Goal: Task Accomplishment & Management: Manage account settings

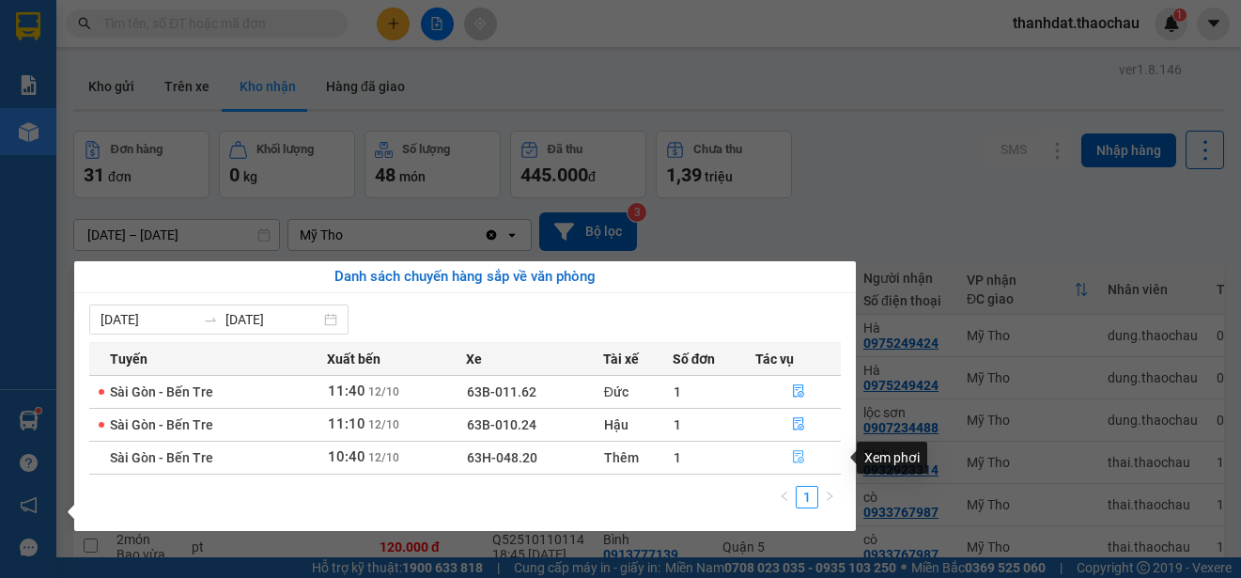
click at [798, 453] on icon "file-done" at bounding box center [798, 456] width 13 height 13
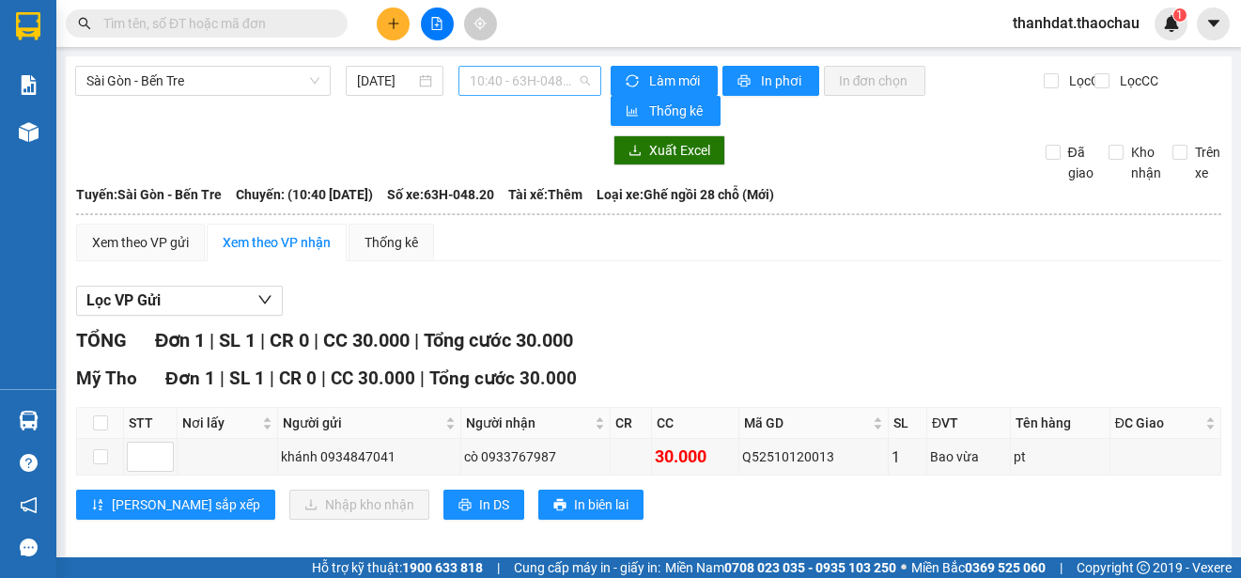
click at [526, 84] on span "10:40 - 63H-048.20" at bounding box center [530, 81] width 120 height 28
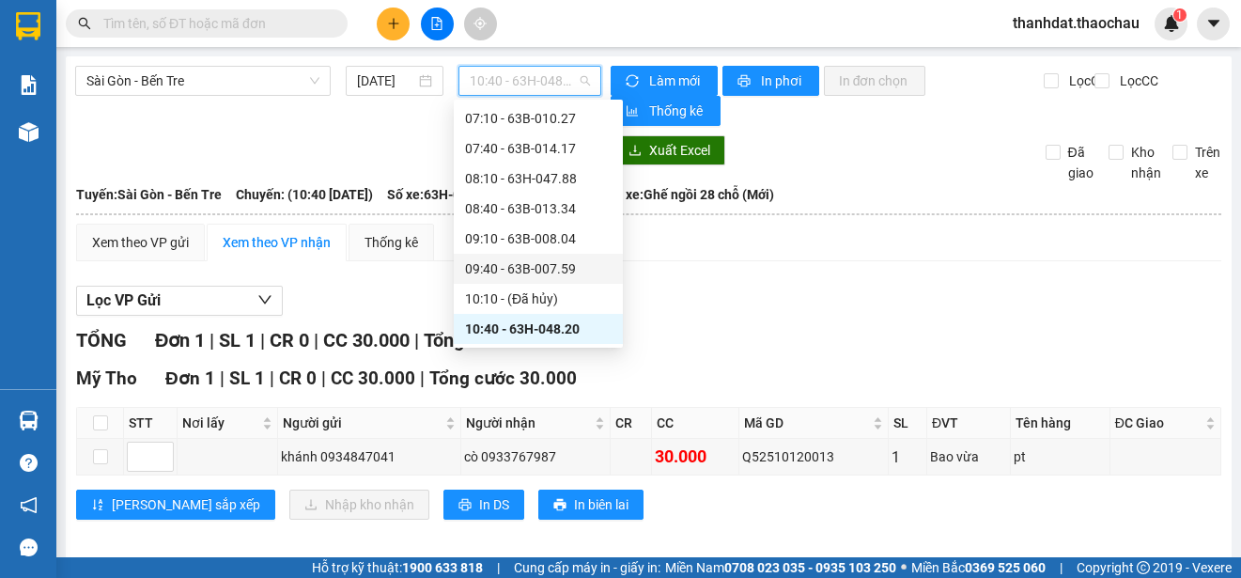
scroll to position [368, 0]
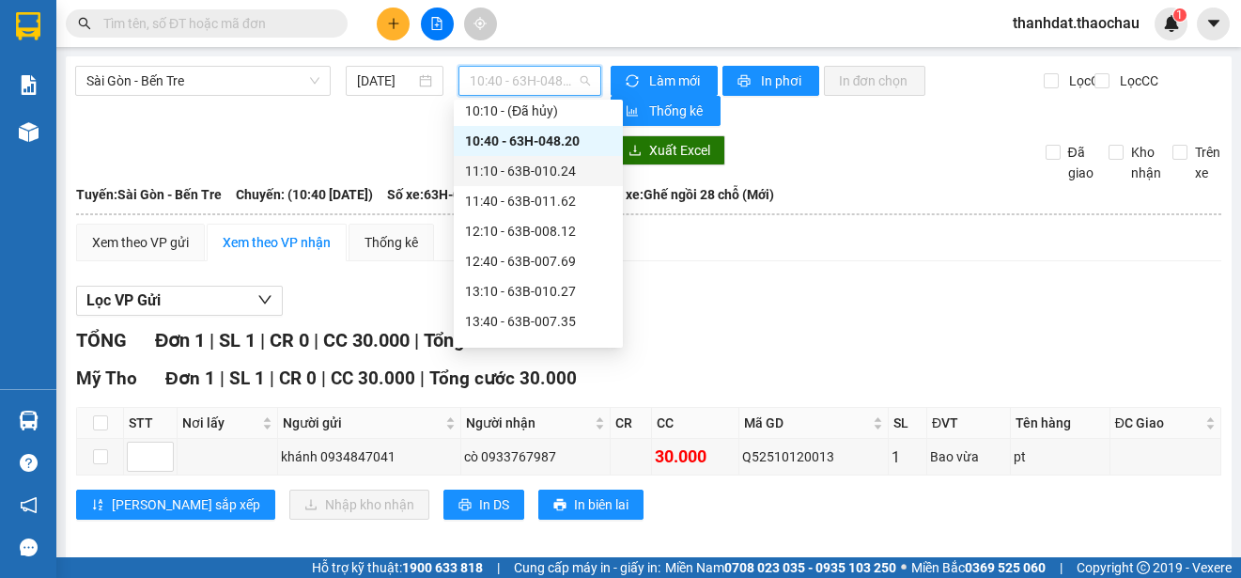
click at [549, 164] on div "11:10 - 63B-010.24" at bounding box center [538, 171] width 147 height 21
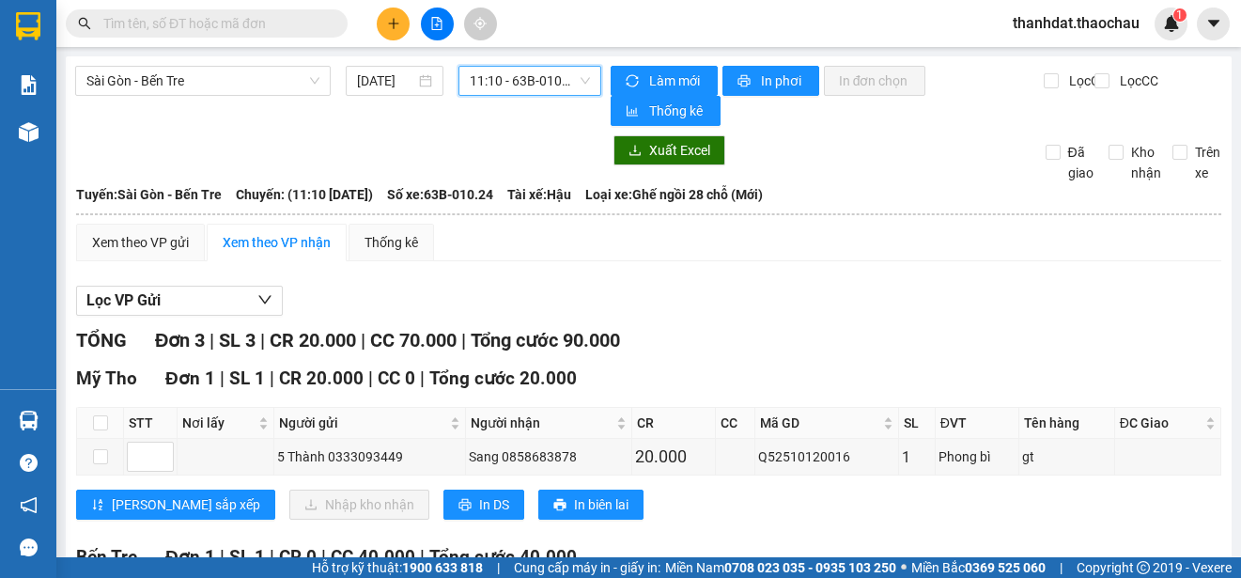
click at [523, 84] on span "11:10 - 63B-010.24" at bounding box center [530, 81] width 120 height 28
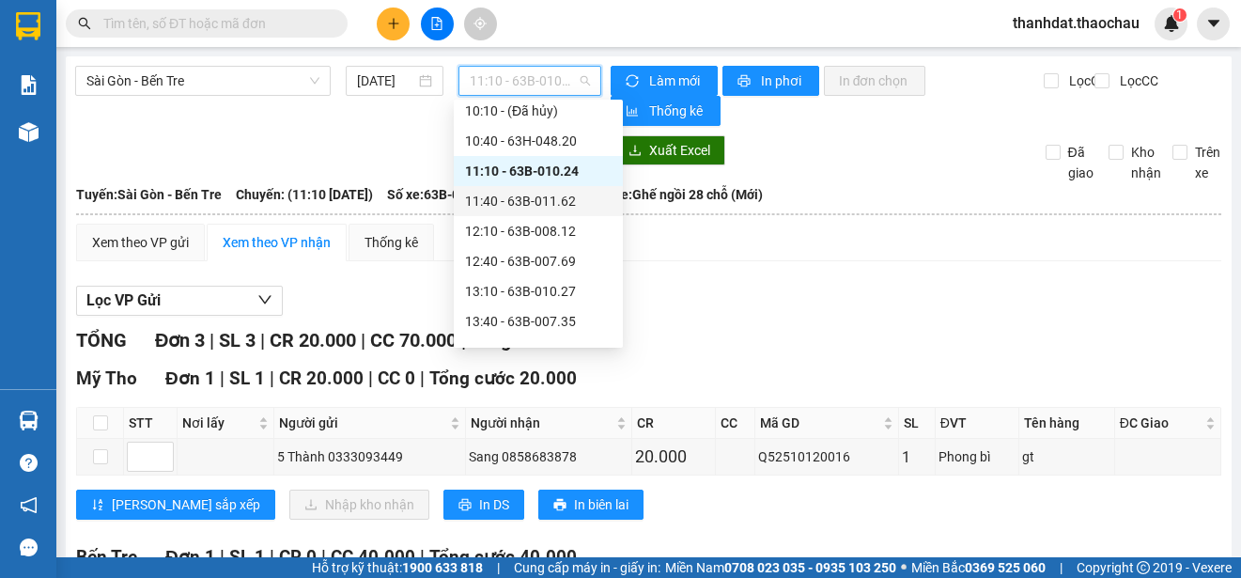
click at [561, 197] on div "11:40 - 63B-011.62" at bounding box center [538, 201] width 147 height 21
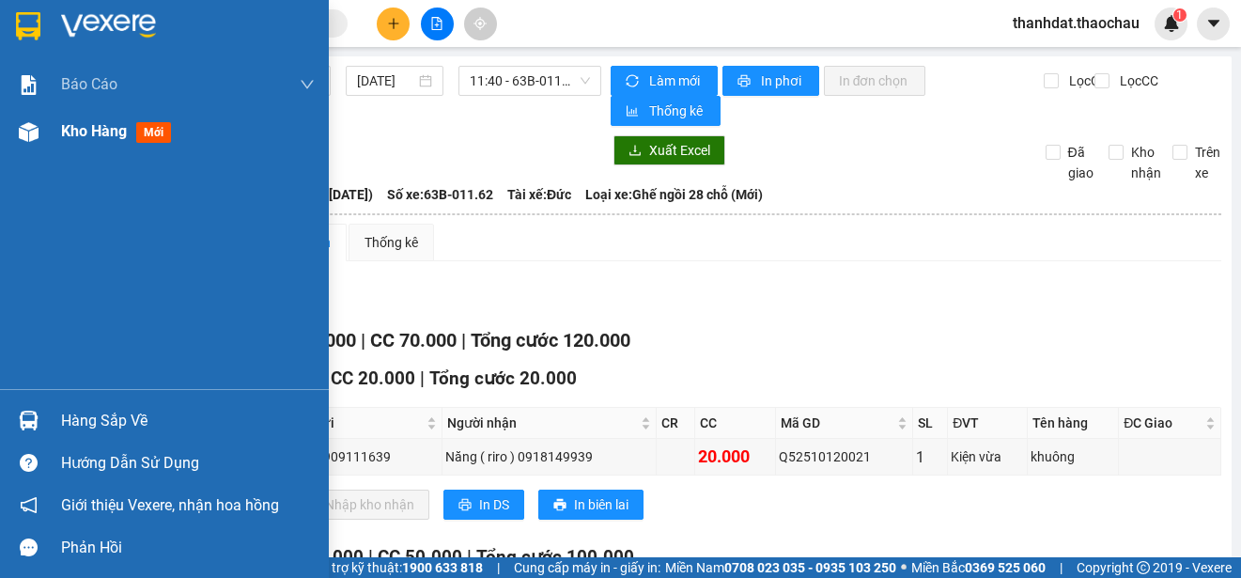
click at [93, 132] on span "Kho hàng" at bounding box center [94, 131] width 66 height 18
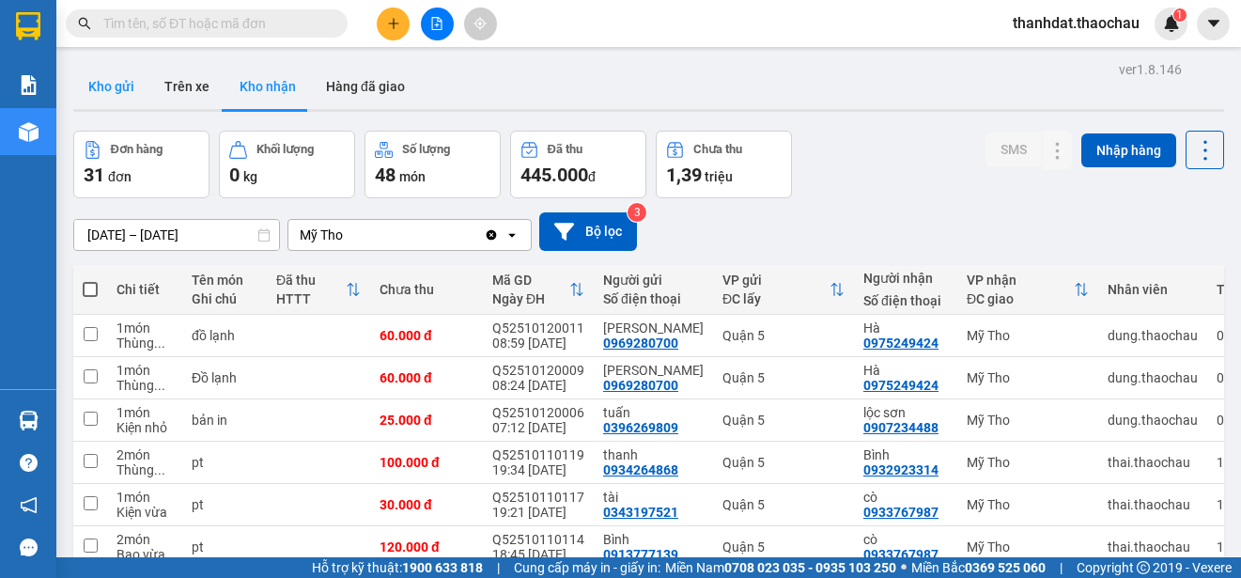
click at [113, 70] on button "Kho gửi" at bounding box center [111, 86] width 76 height 45
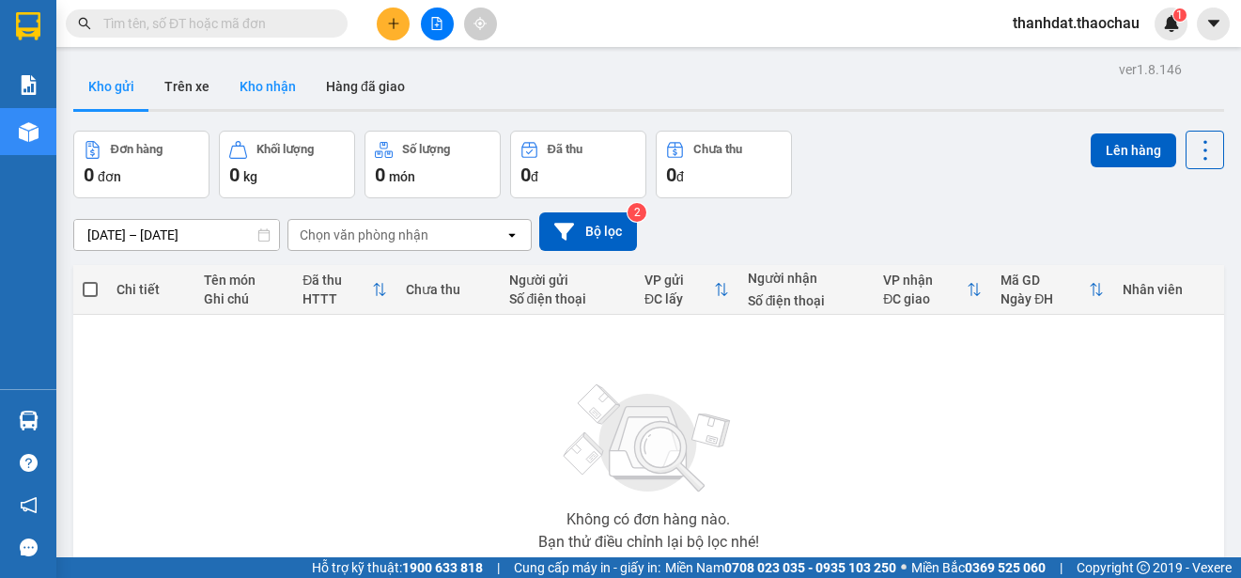
click at [288, 86] on button "Kho nhận" at bounding box center [268, 86] width 86 height 45
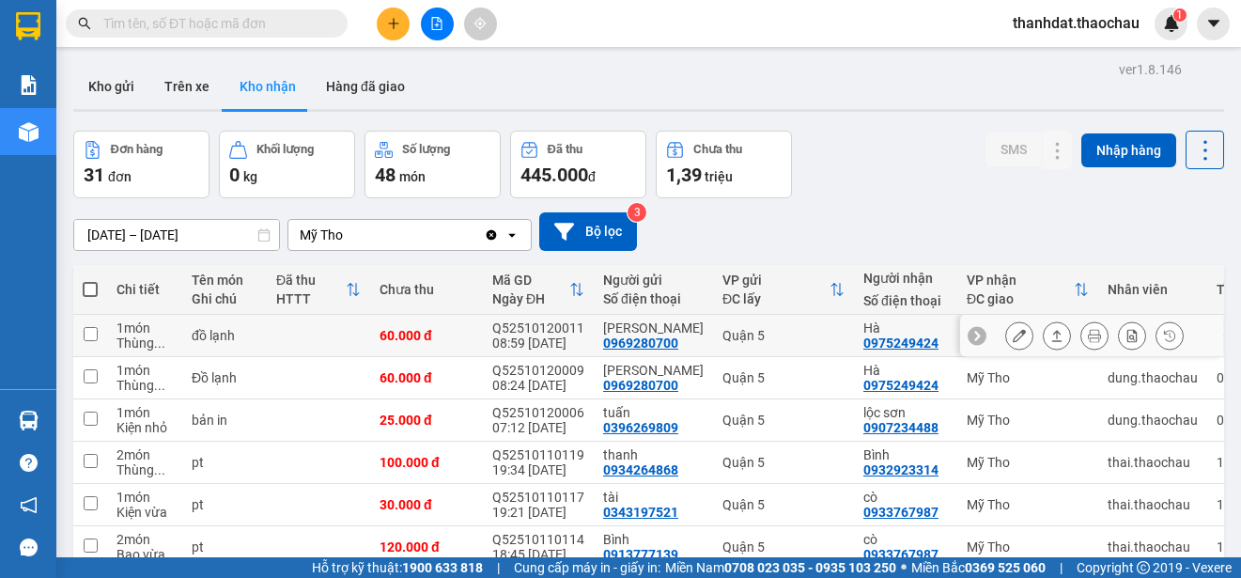
scroll to position [265, 0]
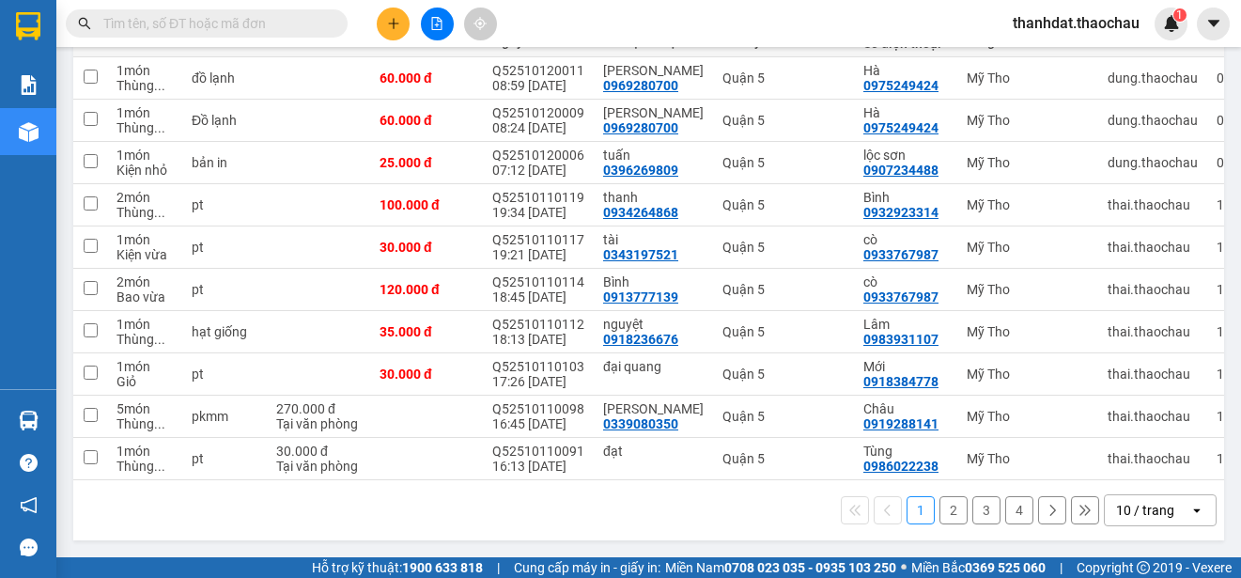
click at [941, 513] on button "2" at bounding box center [954, 510] width 28 height 28
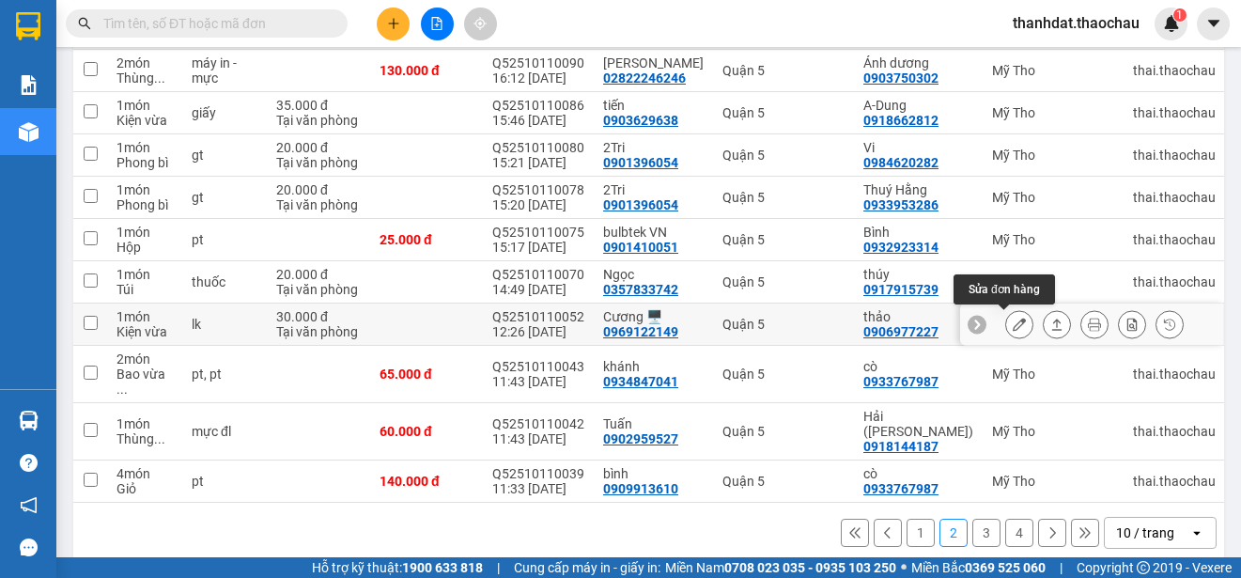
click at [1013, 322] on icon at bounding box center [1019, 324] width 13 height 13
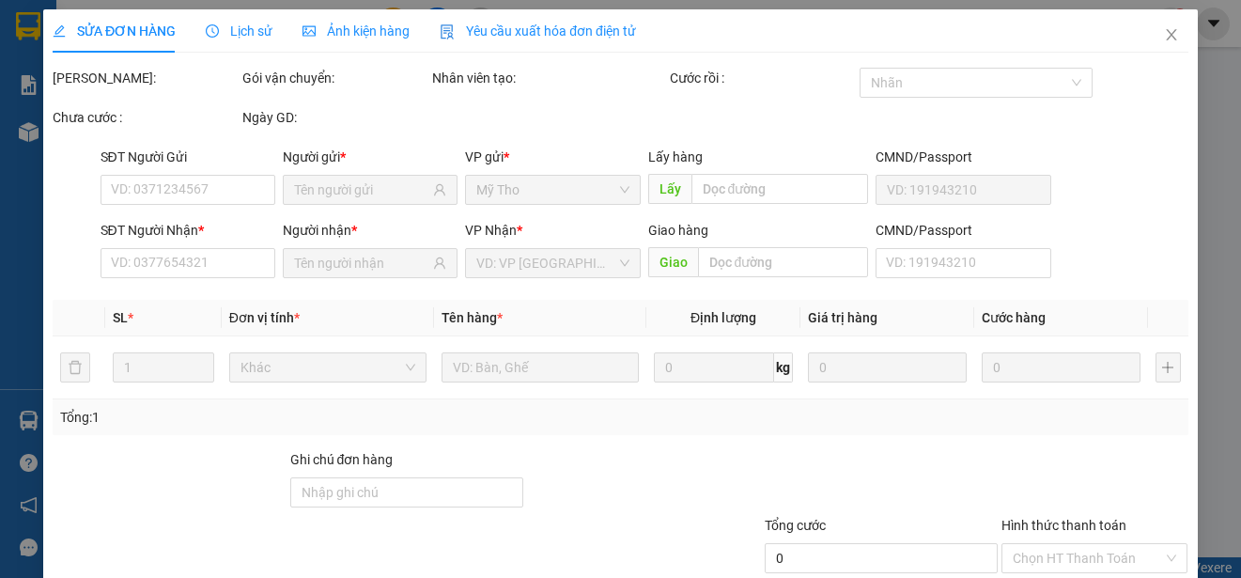
type input "0969122149"
type input "Cương 🖥️"
type input "0906977227"
type input "thảo"
type input "30.000"
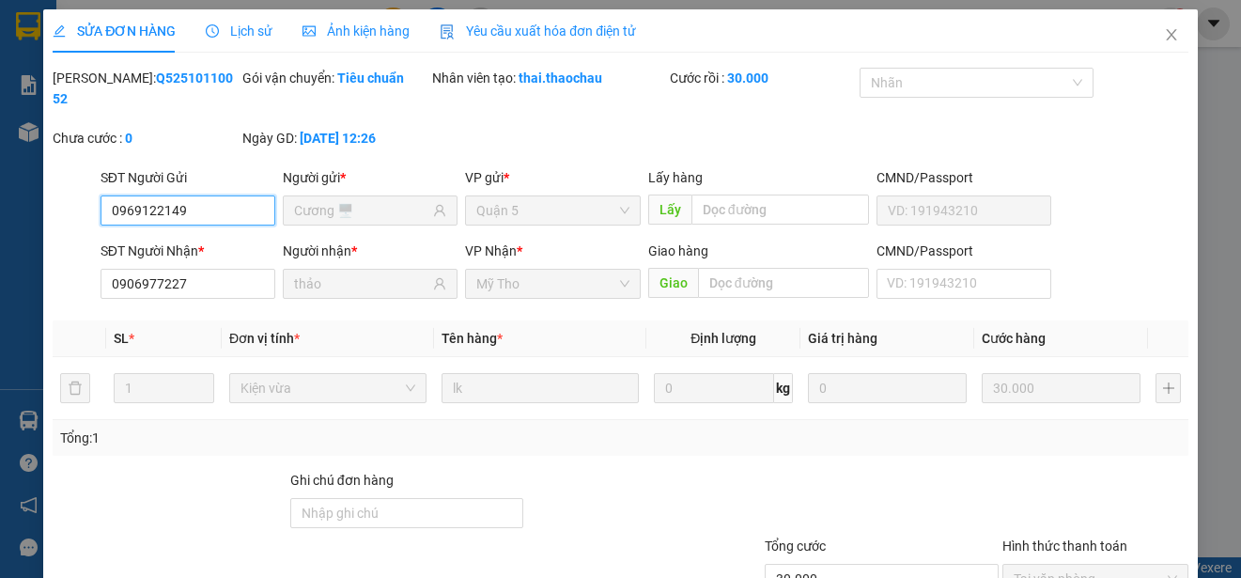
scroll to position [142, 0]
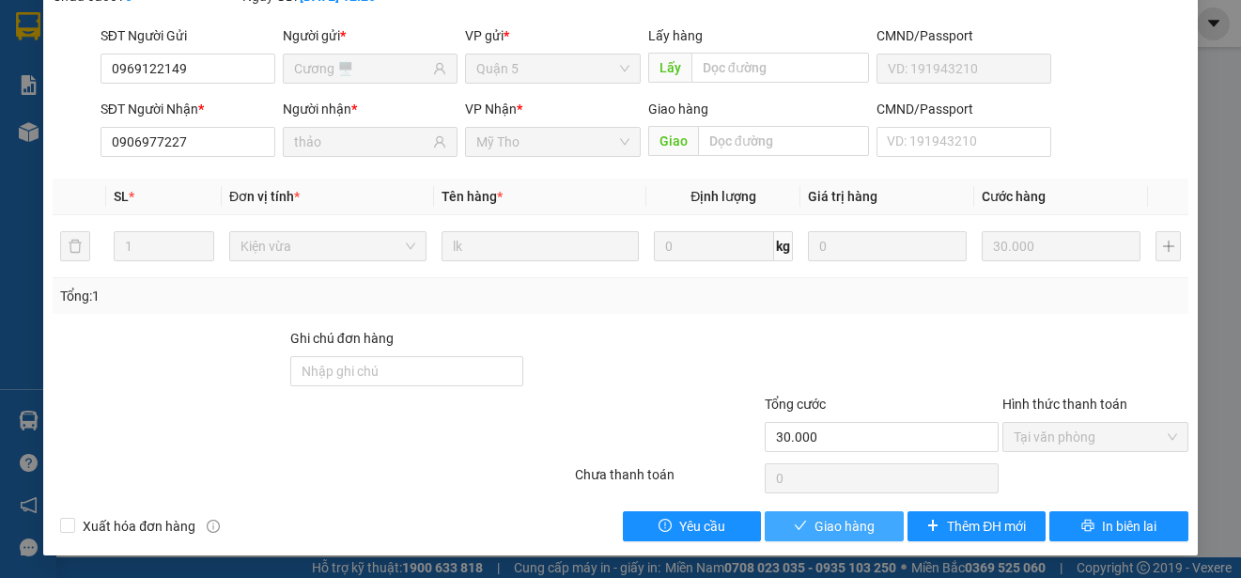
click at [827, 523] on span "Giao hàng" at bounding box center [845, 526] width 60 height 21
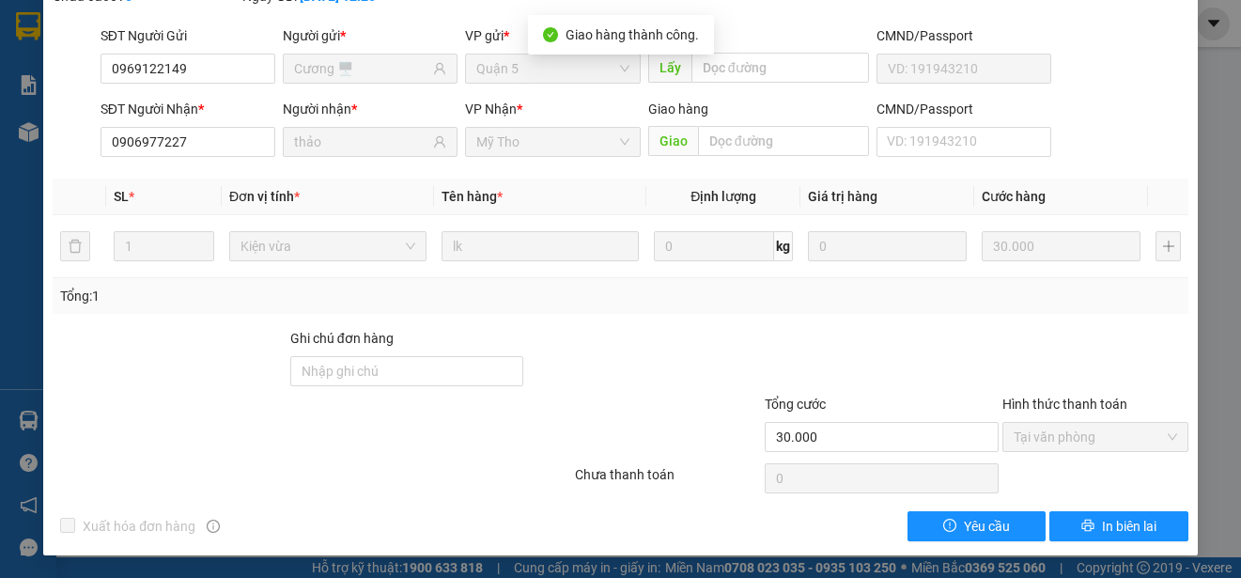
scroll to position [0, 0]
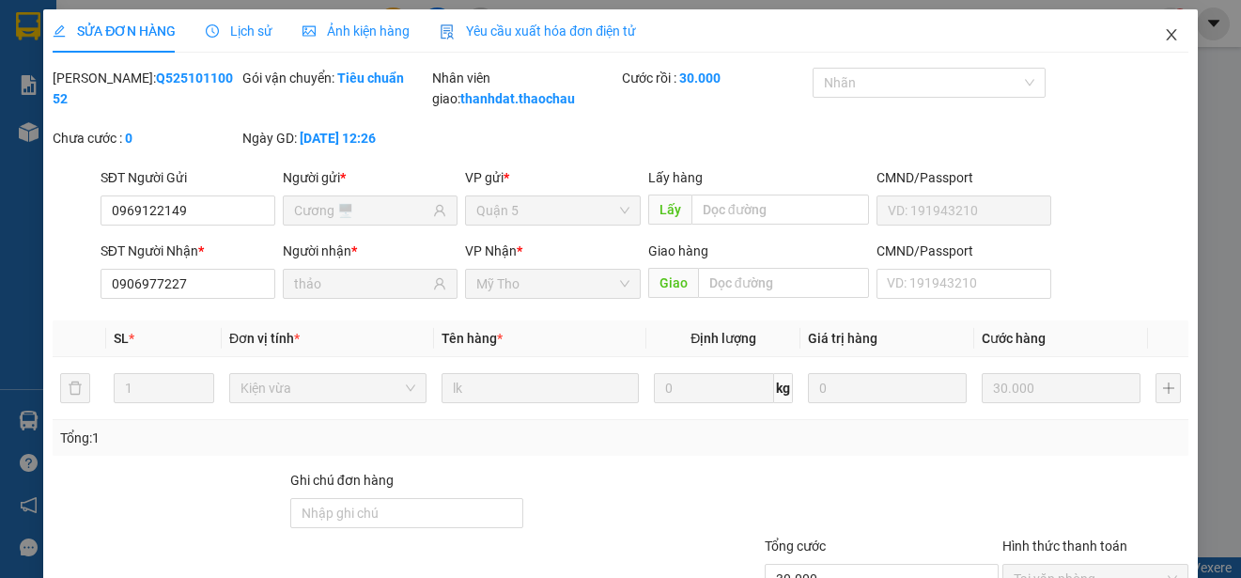
click at [1166, 36] on icon "close" at bounding box center [1171, 34] width 10 height 11
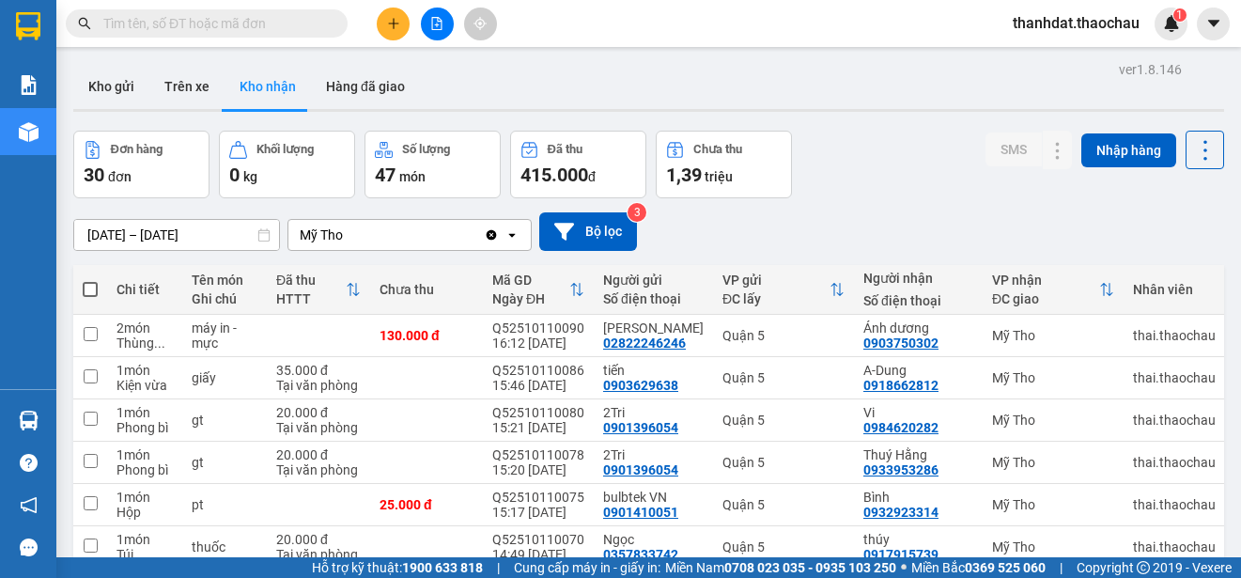
scroll to position [265, 0]
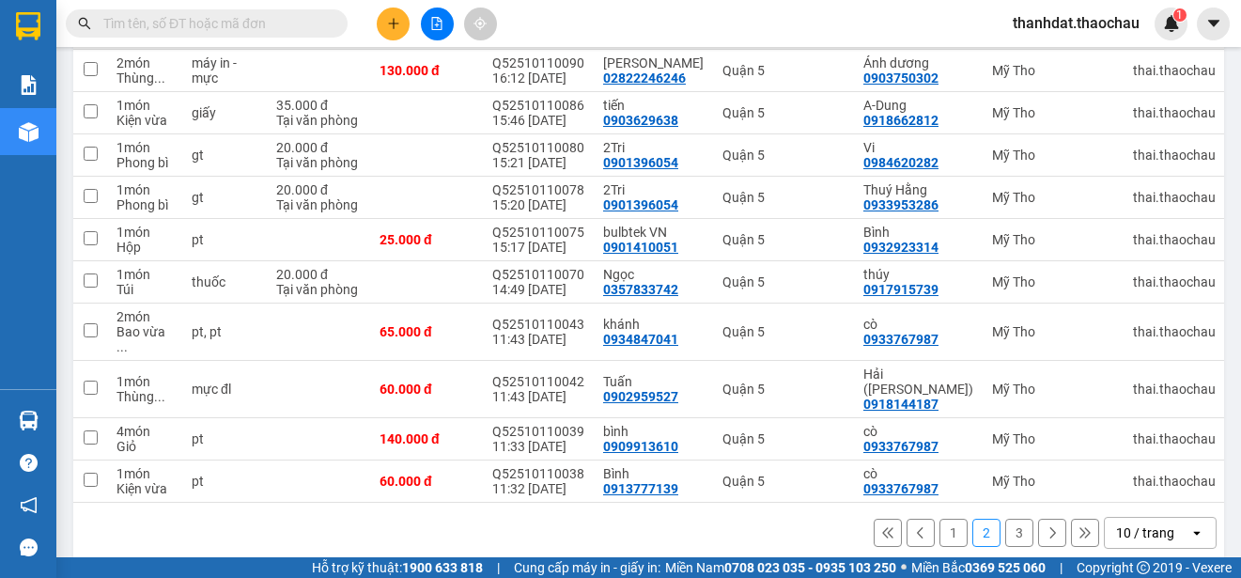
click at [1011, 519] on button "3" at bounding box center [1019, 533] width 28 height 28
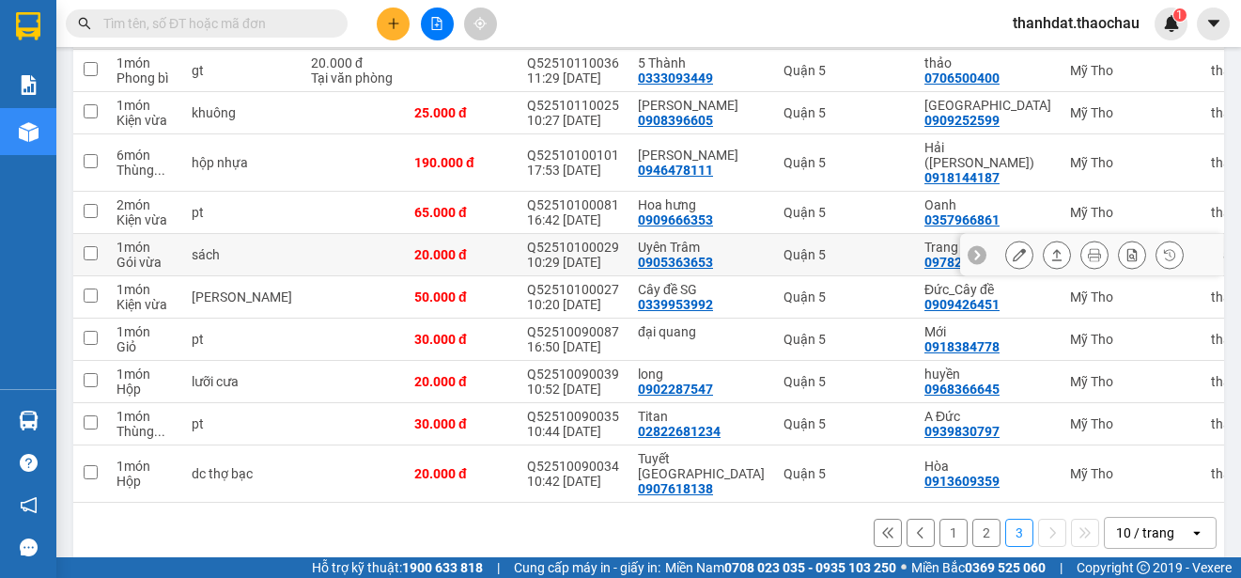
scroll to position [0, 0]
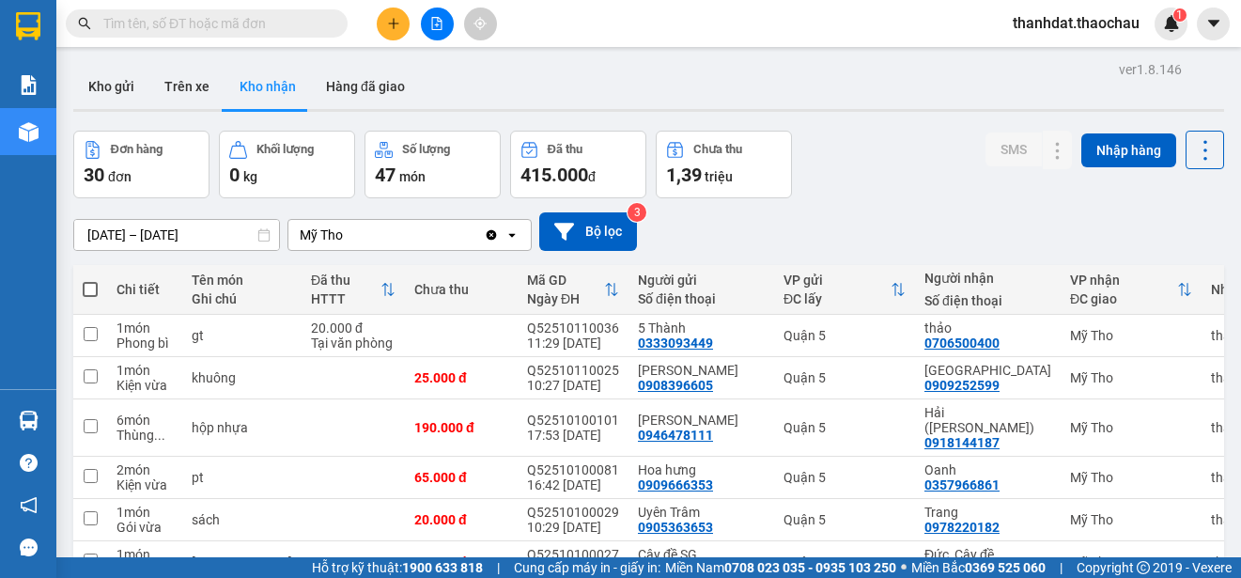
click at [186, 219] on div "ver 1.8.146 Kho gửi Trên xe Kho nhận Hàng đã giao Đơn hàng 30 đơn Khối lượng 0 …" at bounding box center [649, 445] width 1166 height 779
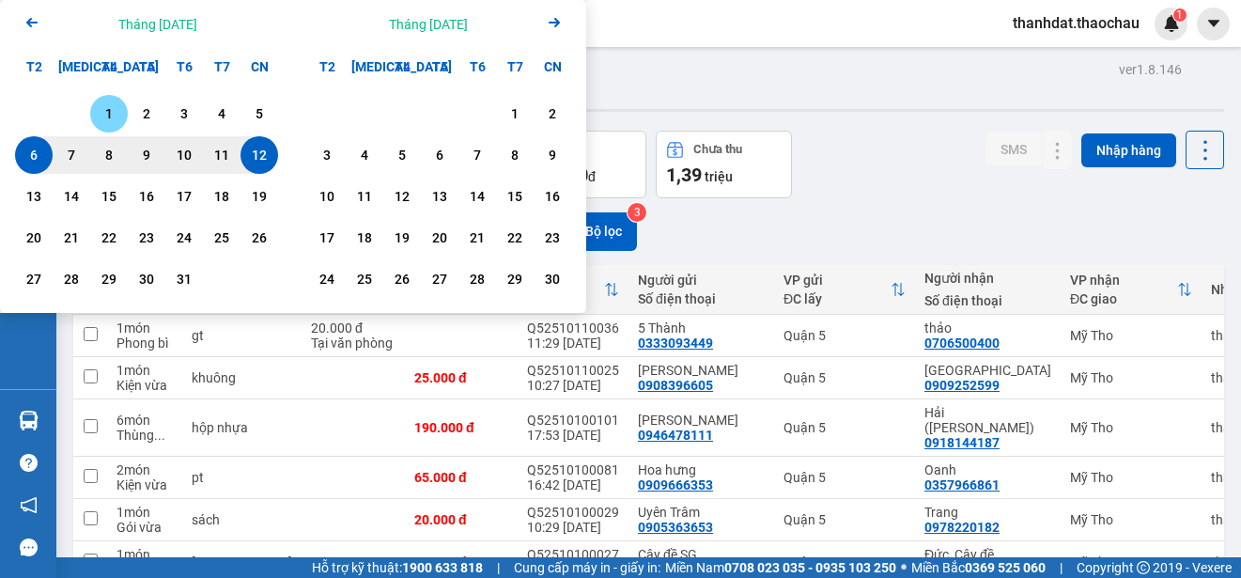
click at [111, 111] on div "1" at bounding box center [109, 113] width 26 height 23
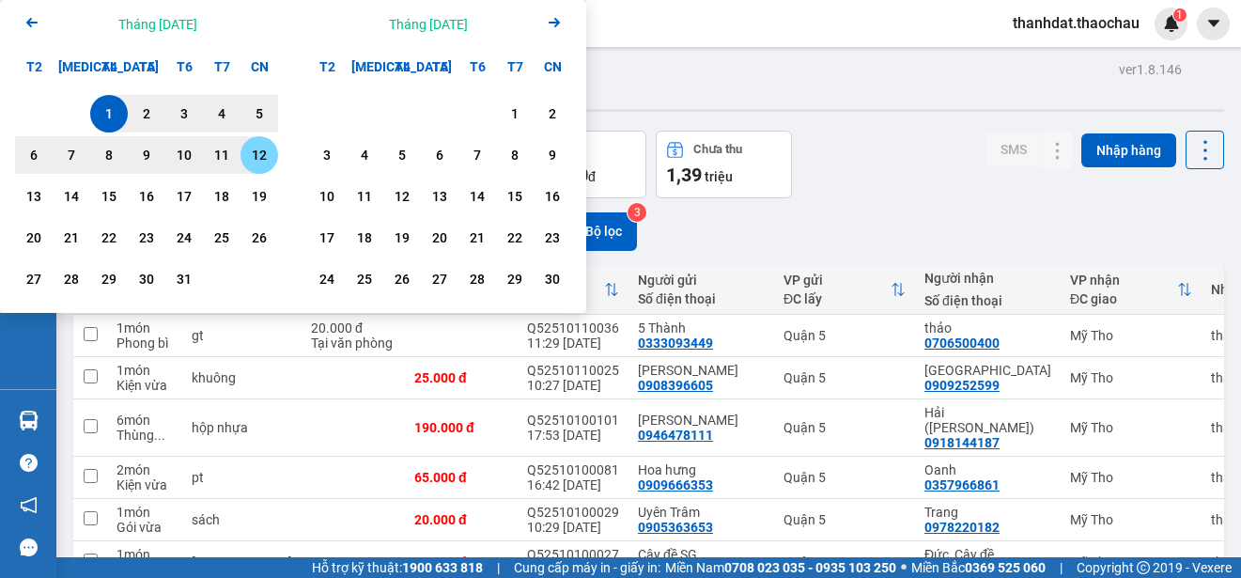
click at [254, 148] on div "12" at bounding box center [259, 155] width 26 height 23
type input "[DATE] – [DATE]"
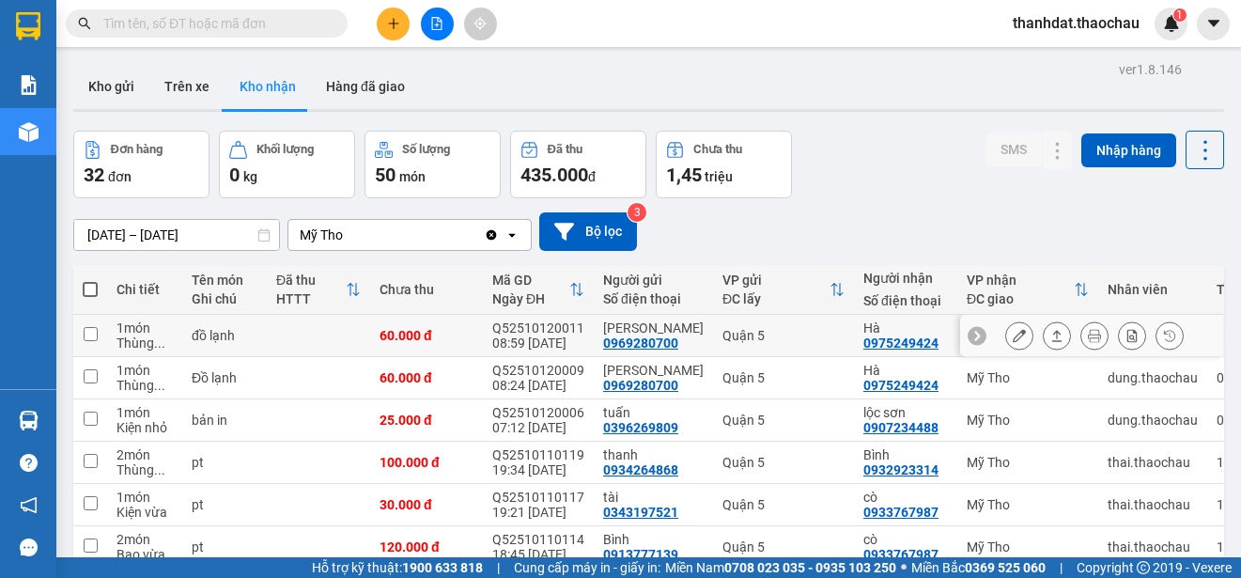
scroll to position [265, 0]
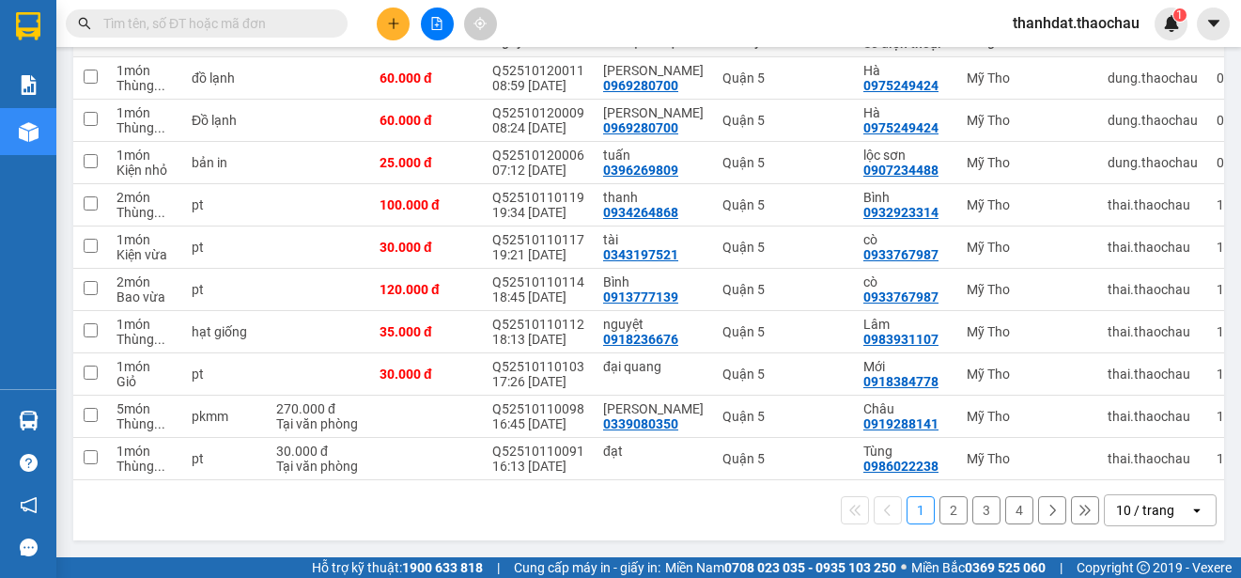
click at [1006, 518] on button "4" at bounding box center [1019, 510] width 28 height 28
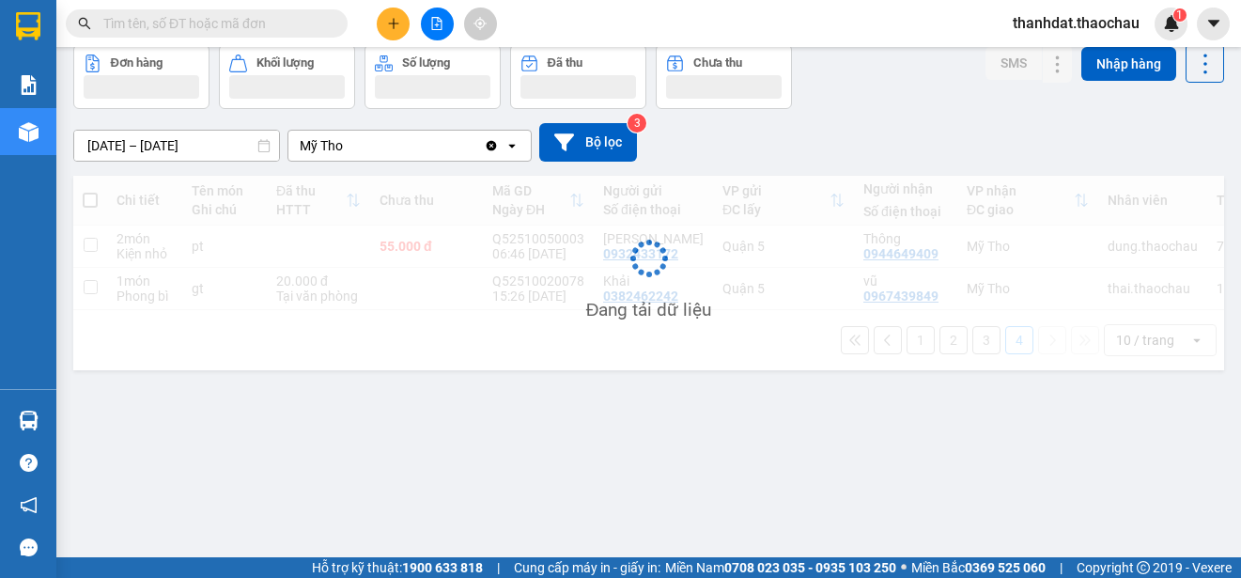
scroll to position [86, 0]
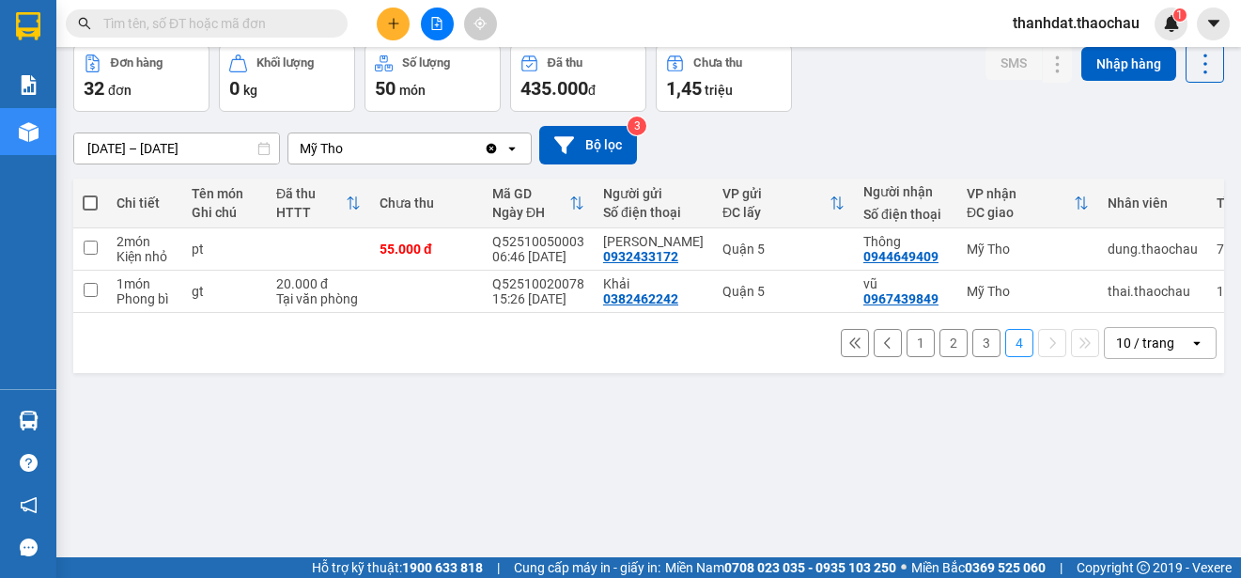
click at [972, 352] on button "3" at bounding box center [986, 343] width 28 height 28
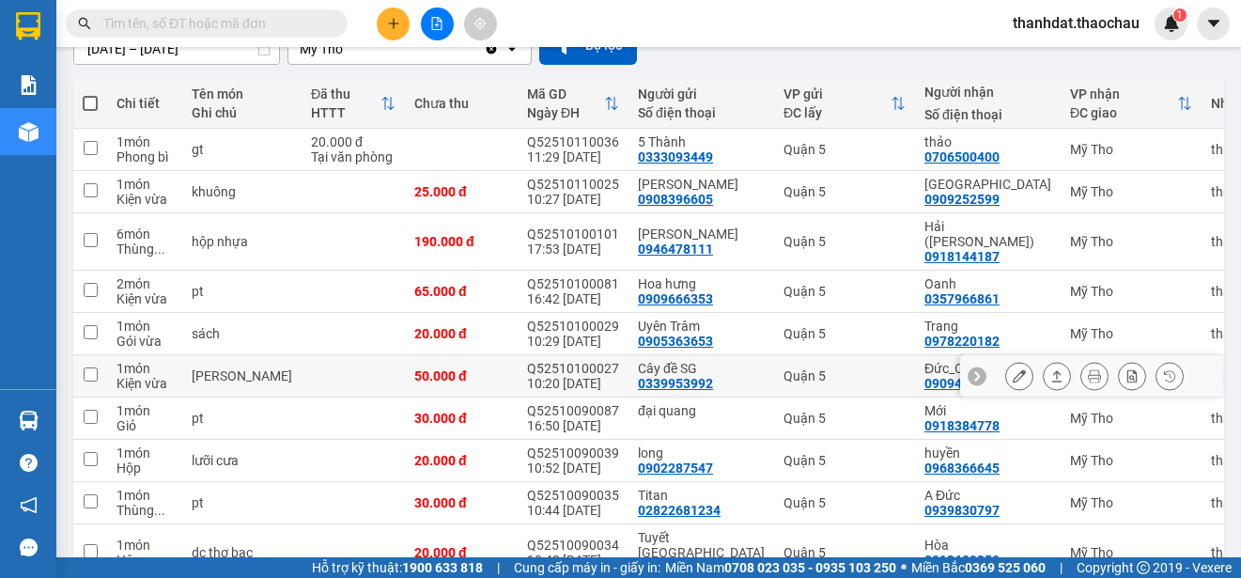
scroll to position [280, 0]
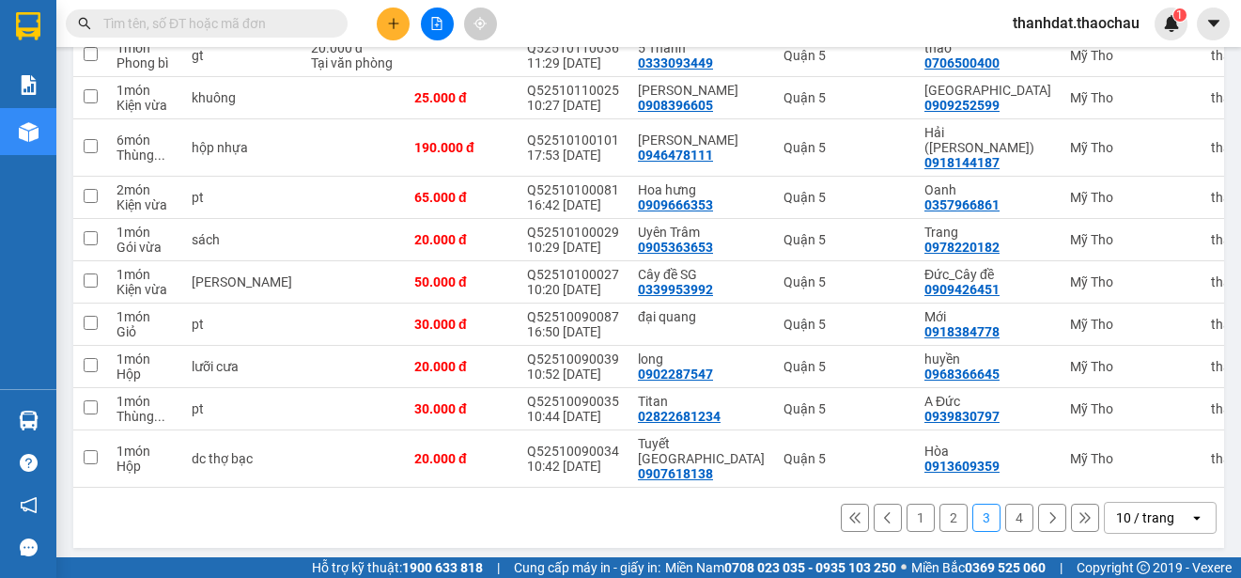
click at [940, 510] on button "2" at bounding box center [954, 518] width 28 height 28
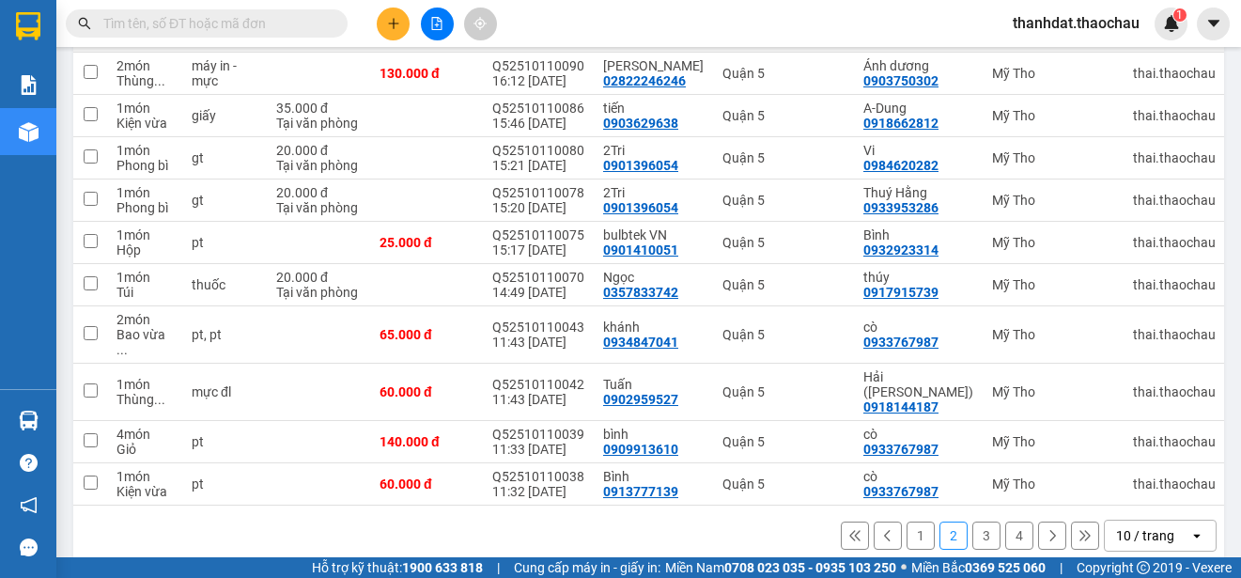
scroll to position [265, 0]
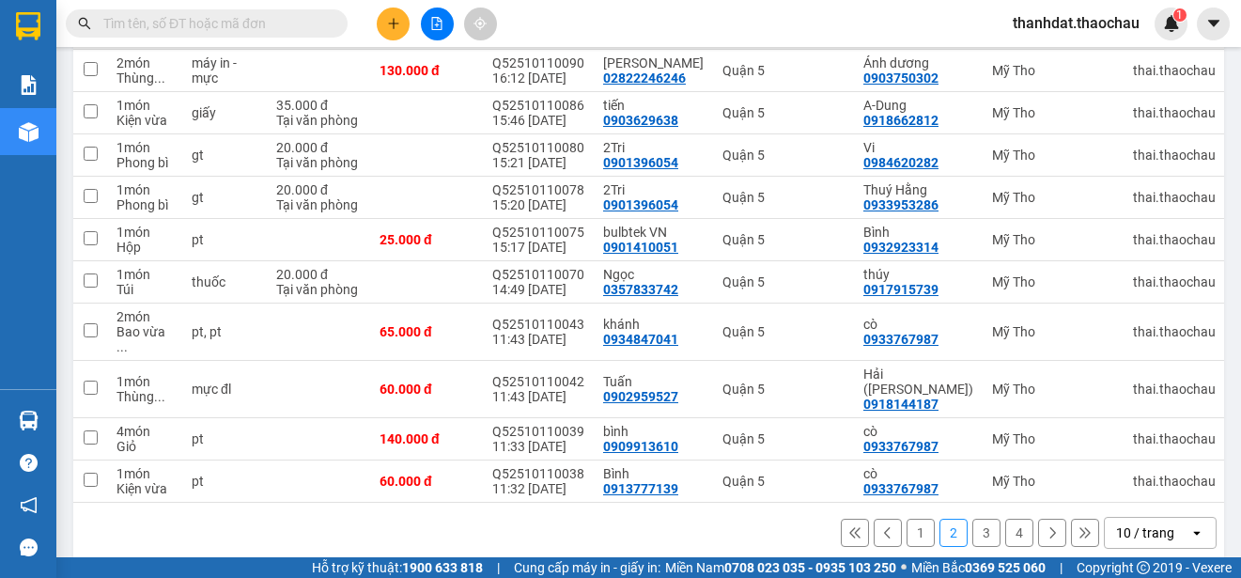
click at [907, 519] on button "1" at bounding box center [921, 533] width 28 height 28
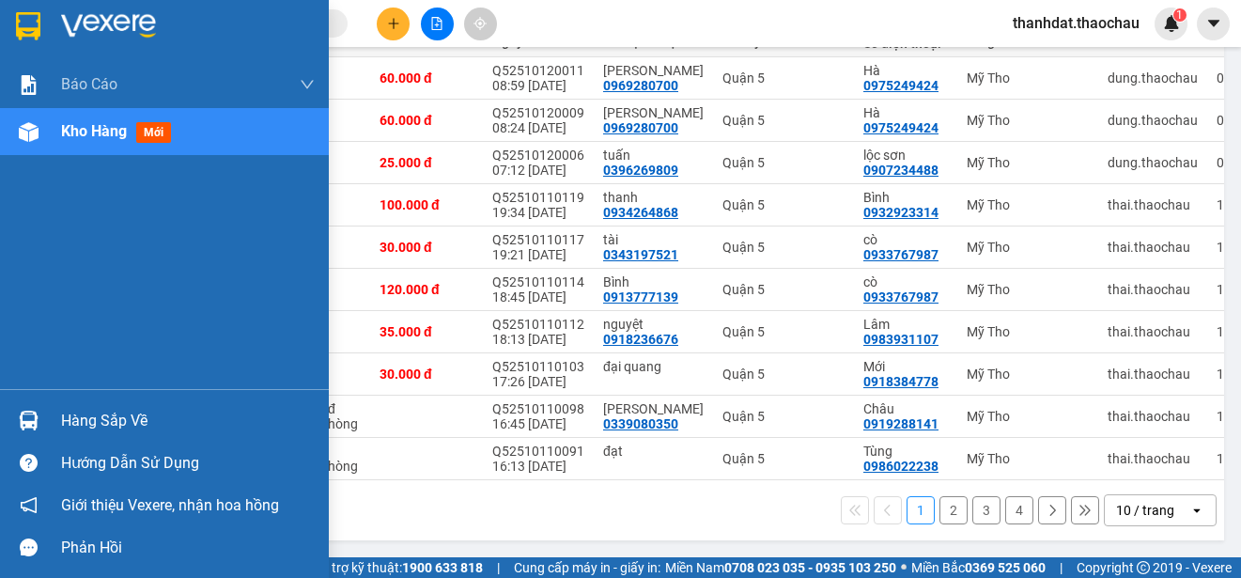
click at [75, 421] on div "Hàng sắp về" at bounding box center [188, 421] width 254 height 28
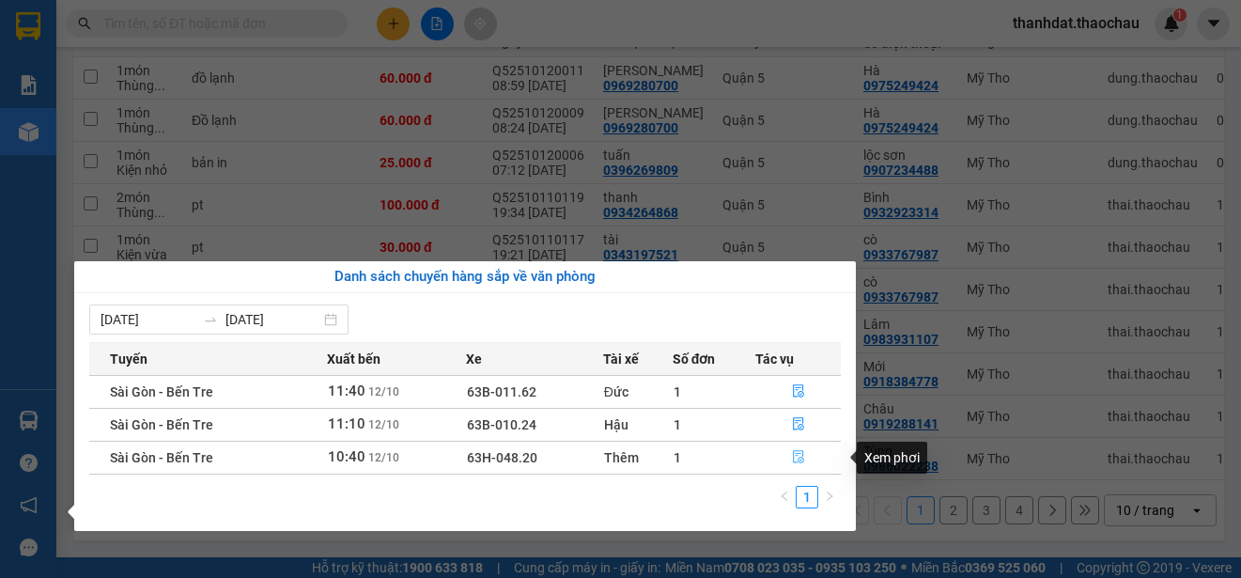
click at [799, 455] on icon "file-done" at bounding box center [798, 456] width 13 height 13
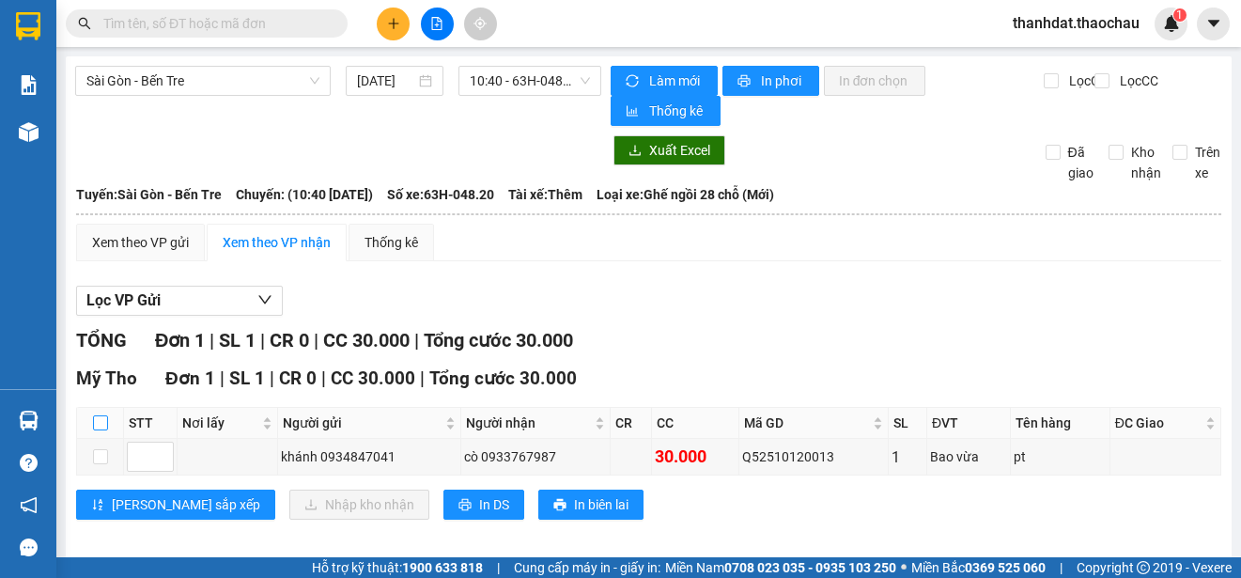
click at [104, 420] on input "checkbox" at bounding box center [100, 422] width 15 height 15
checkbox input "true"
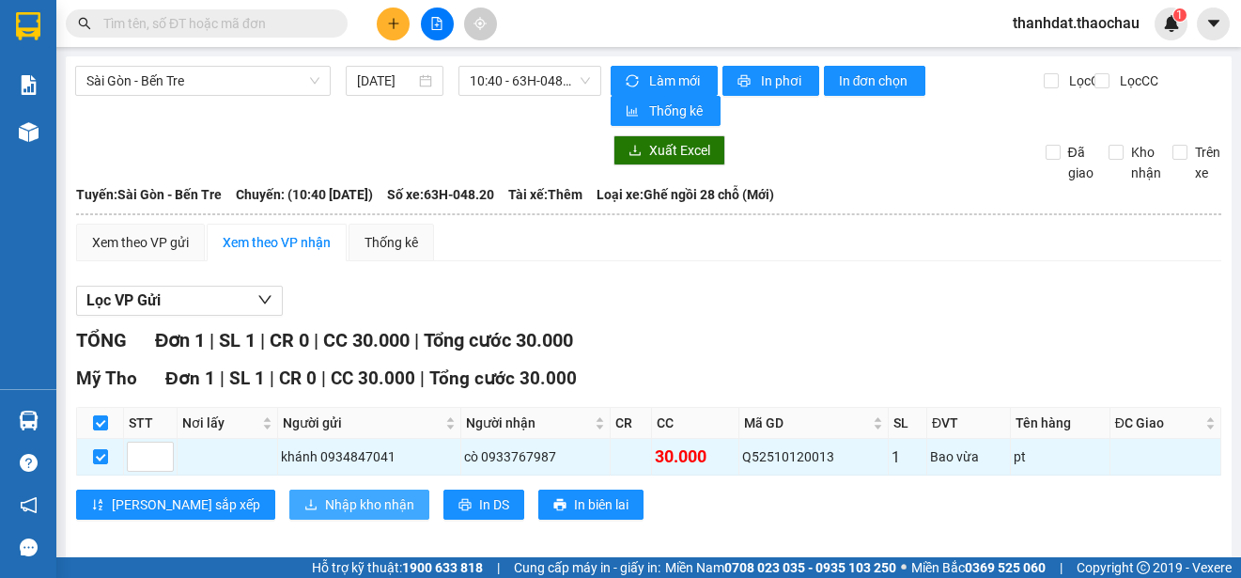
click at [325, 499] on span "Nhập kho nhận" at bounding box center [369, 504] width 89 height 21
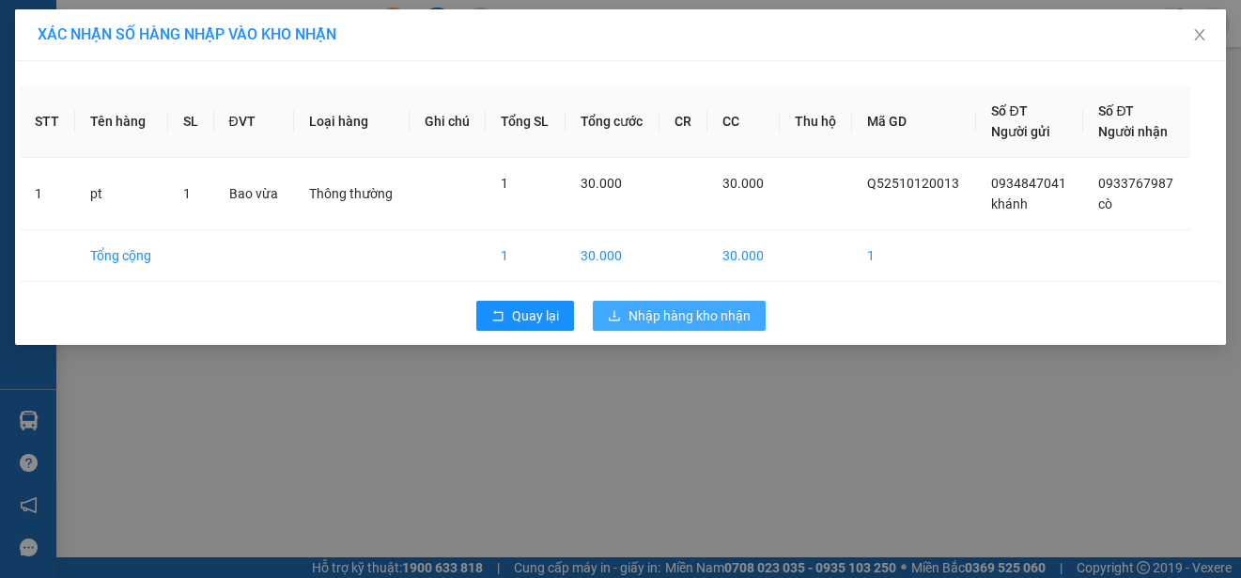
click at [729, 312] on span "Nhập hàng kho nhận" at bounding box center [690, 315] width 122 height 21
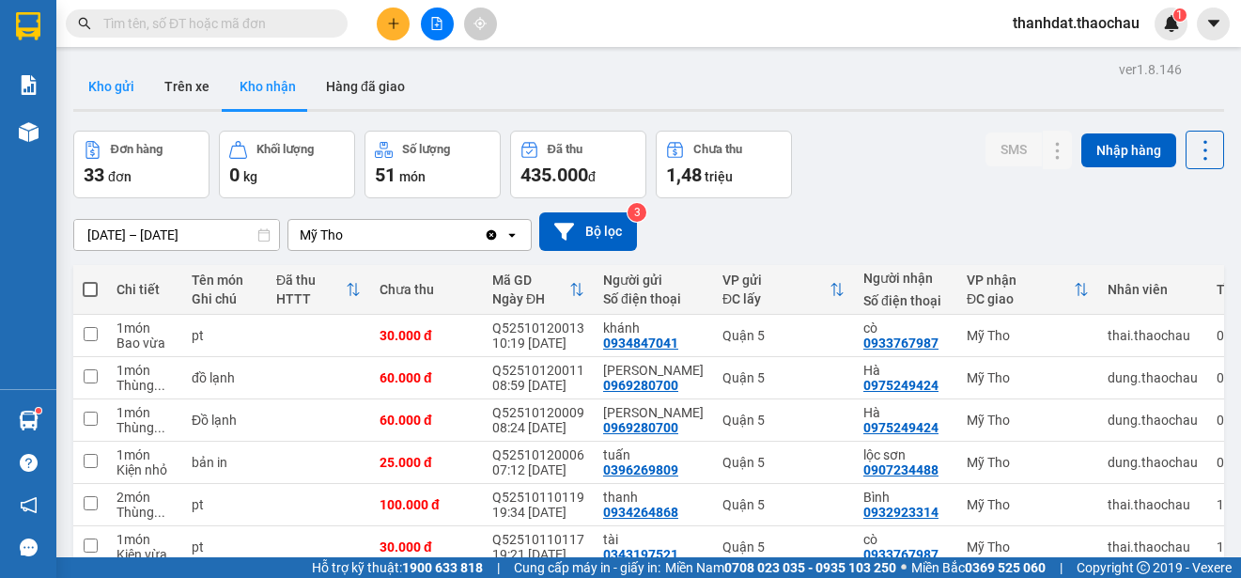
click at [114, 86] on button "Kho gửi" at bounding box center [111, 86] width 76 height 45
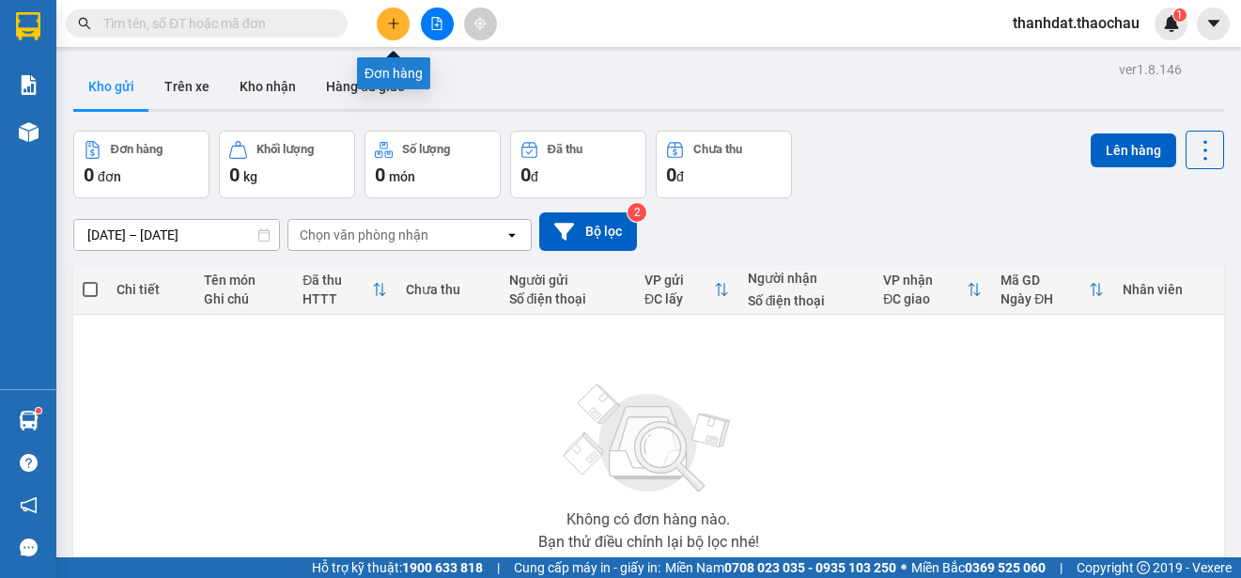
click at [398, 25] on icon "plus" at bounding box center [393, 23] width 13 height 13
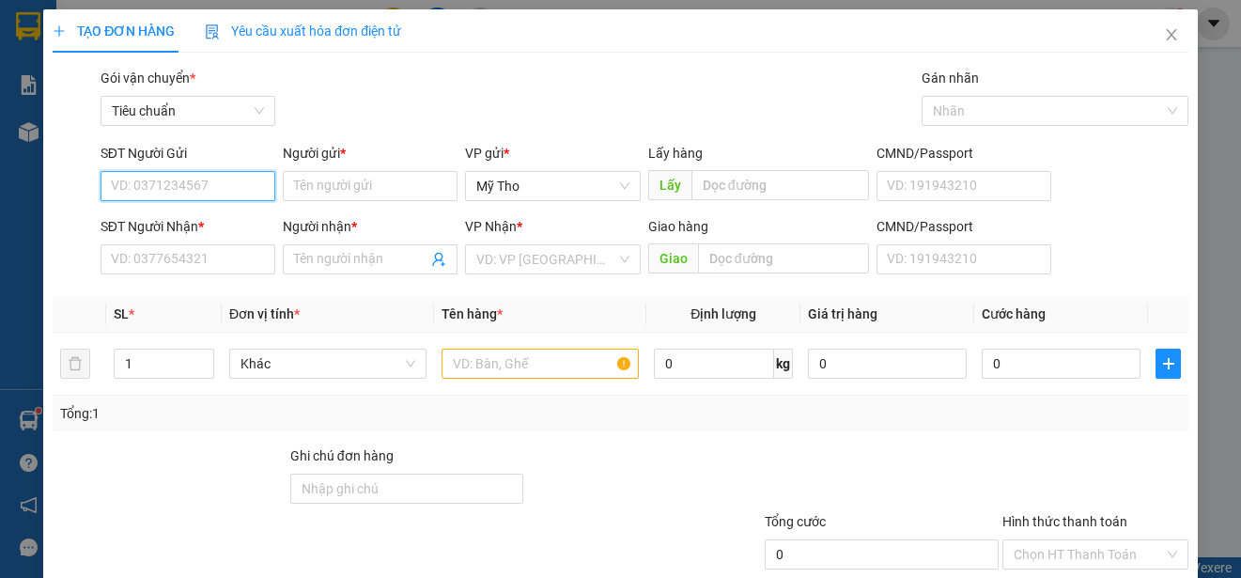
click at [162, 191] on input "SĐT Người Gửi" at bounding box center [188, 186] width 175 height 30
type input "0948384777"
click at [199, 211] on div "0948384777 - Lễ" at bounding box center [186, 224] width 173 height 30
type input "Lễ"
type input "0948384777"
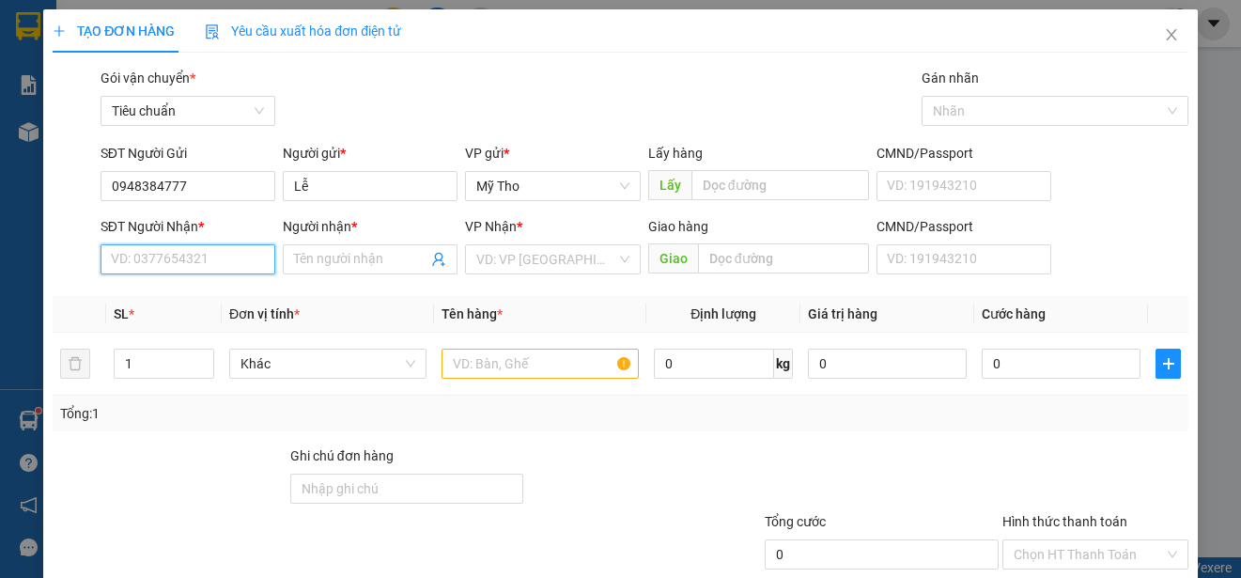
click at [192, 259] on input "SĐT Người Nhận *" at bounding box center [188, 259] width 175 height 30
click at [196, 318] on div "0928749397 - dư" at bounding box center [186, 327] width 150 height 21
type input "0928749397"
type input "dư"
click at [279, 365] on span "Khác" at bounding box center [328, 364] width 175 height 28
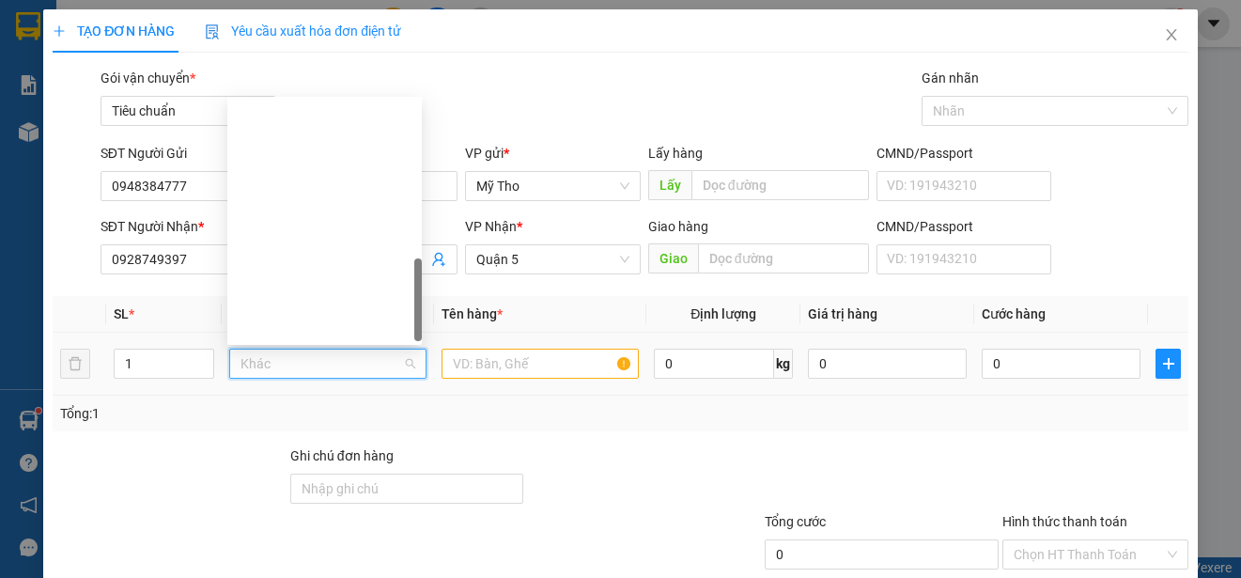
scroll to position [586, 0]
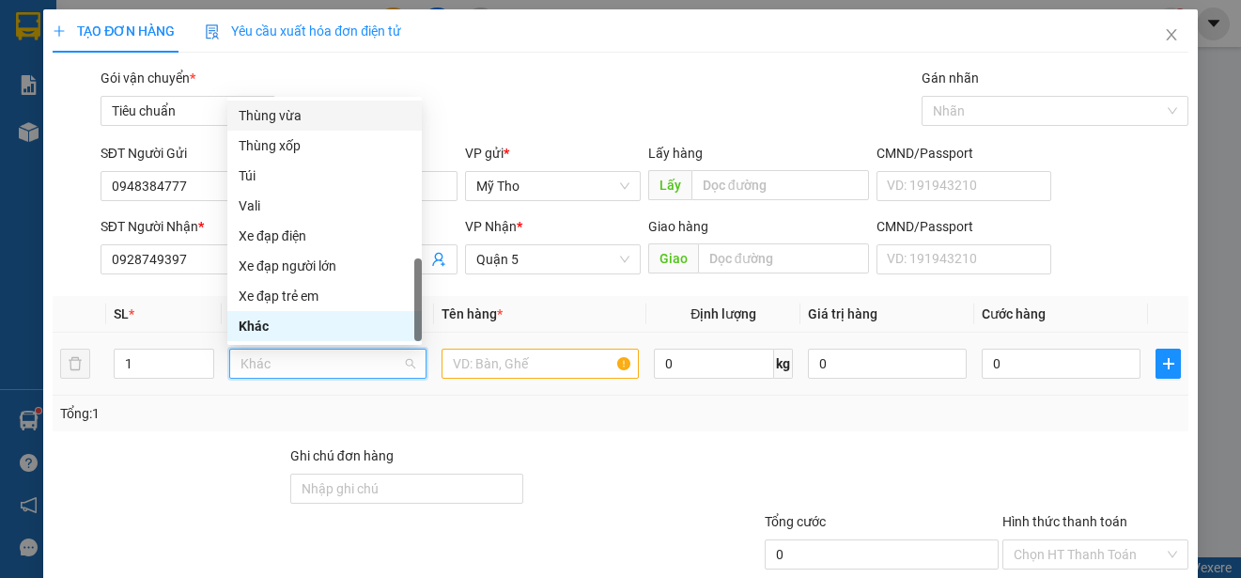
click at [275, 113] on div "Thùng vừa" at bounding box center [325, 115] width 172 height 21
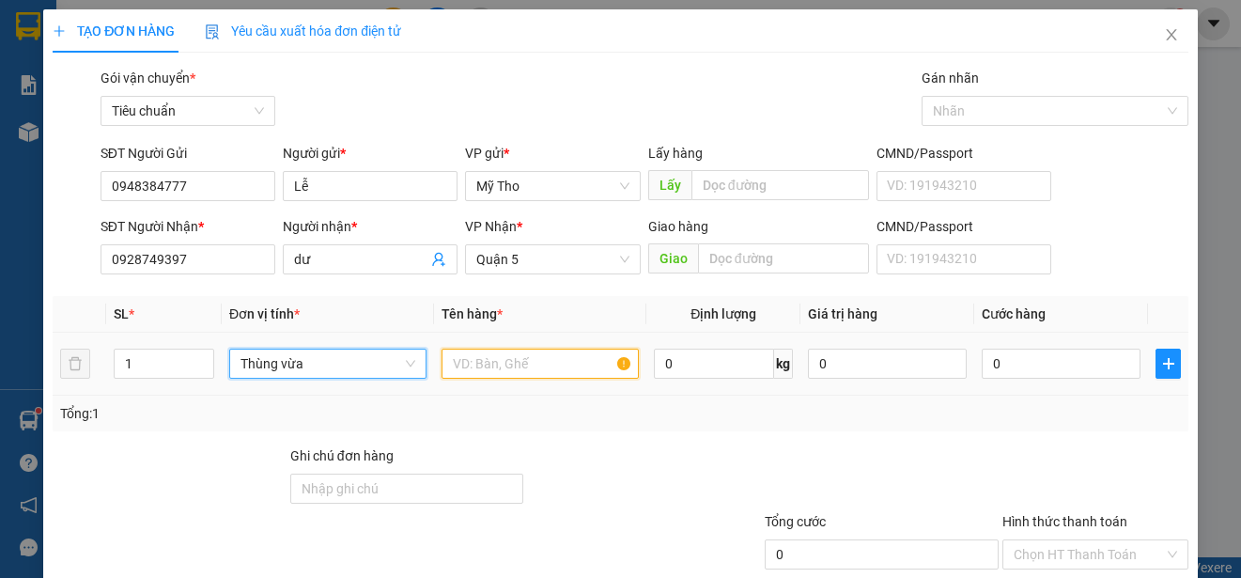
click at [471, 362] on input "text" at bounding box center [540, 364] width 197 height 30
type input "d"
paste input "ô"
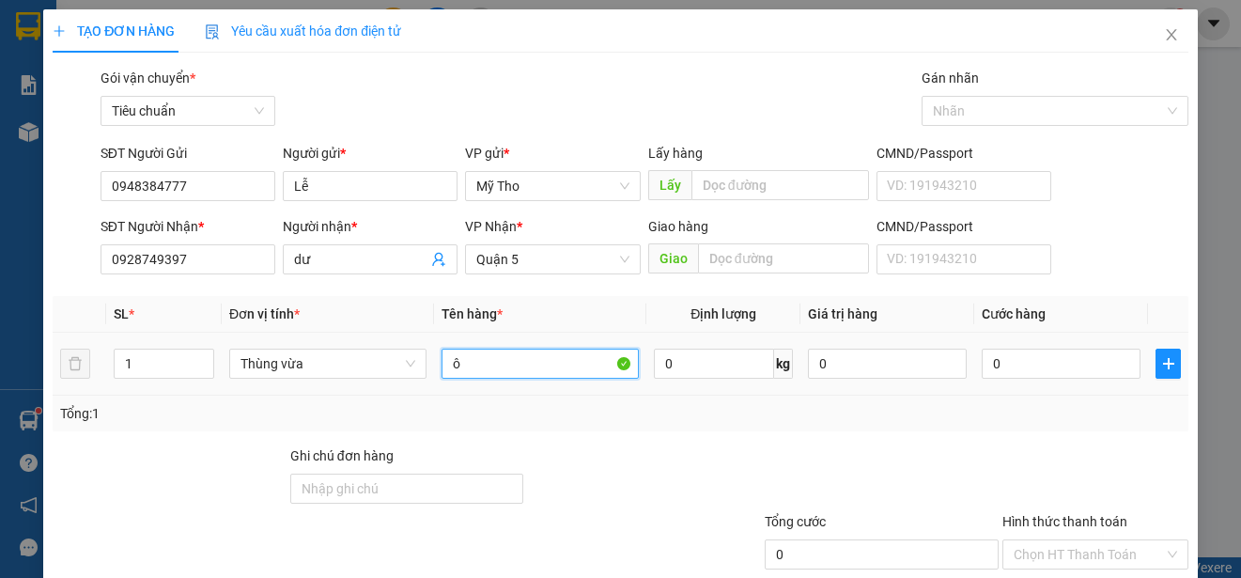
paste input "ồ"
paste input "ăn"
type input "ôồ ăn"
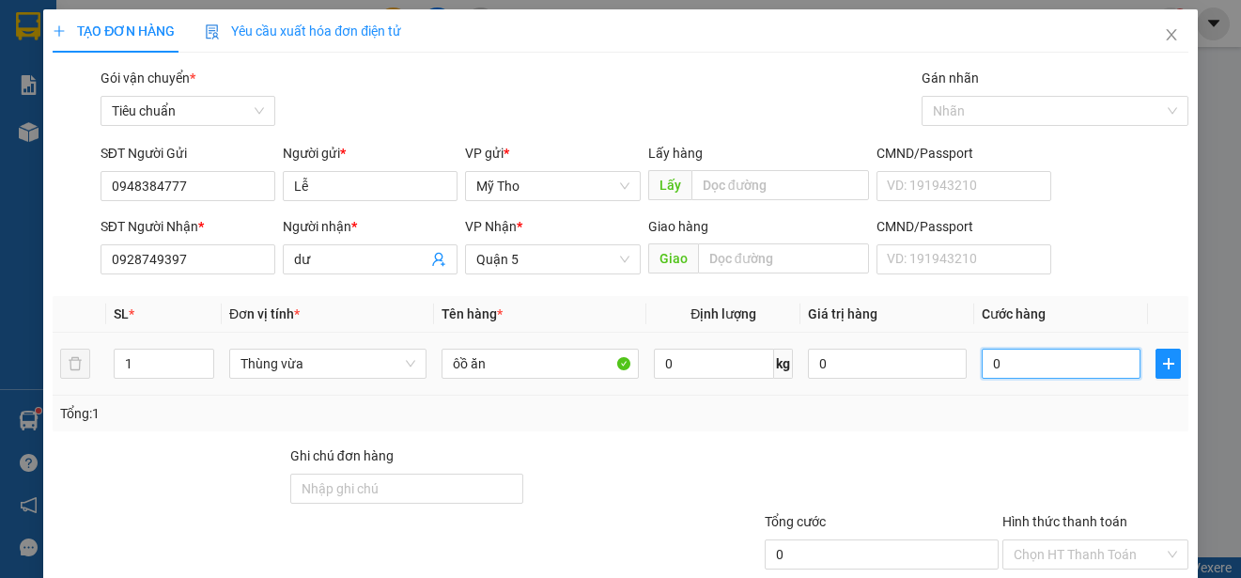
click at [1011, 366] on input "0" at bounding box center [1061, 364] width 159 height 30
type input "3"
type input "30"
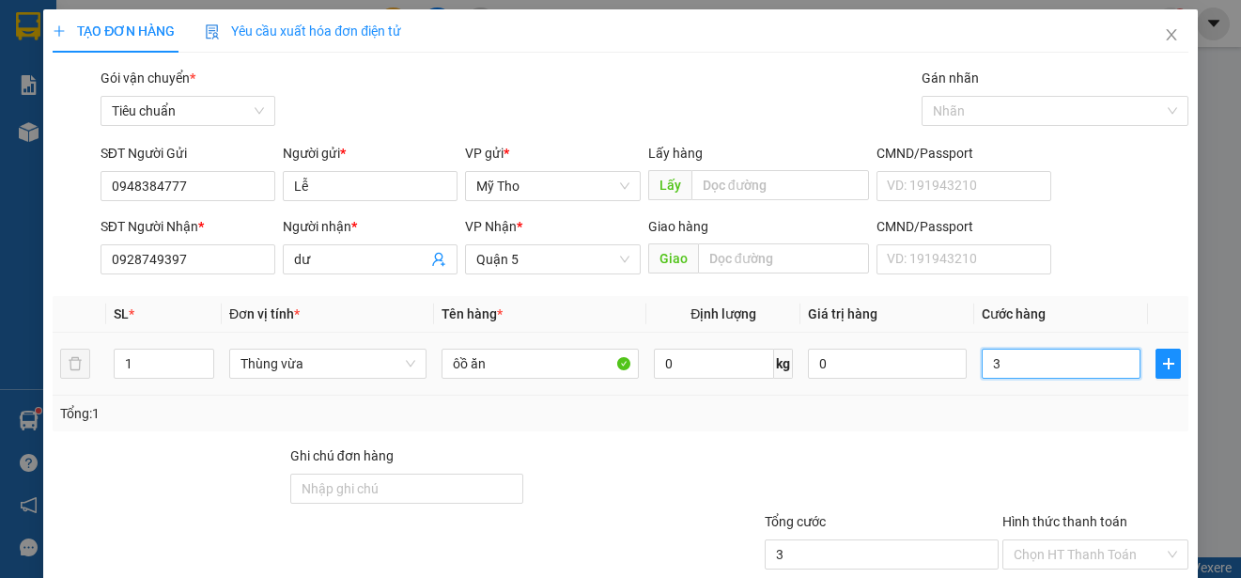
type input "30"
type input "300"
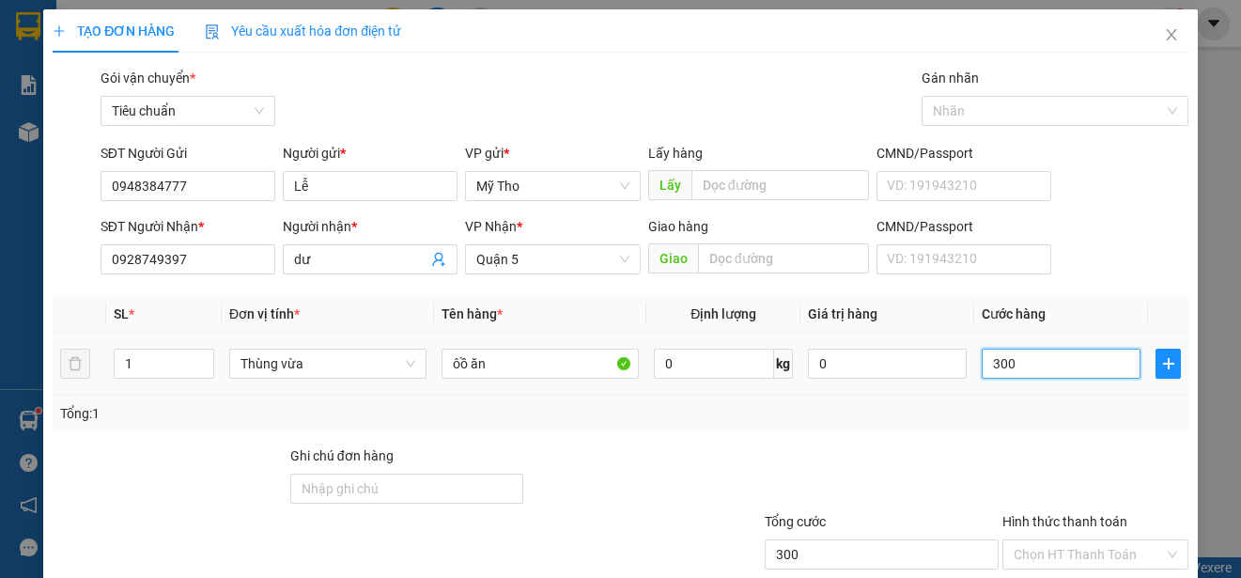
type input "3.000"
type input "30.000"
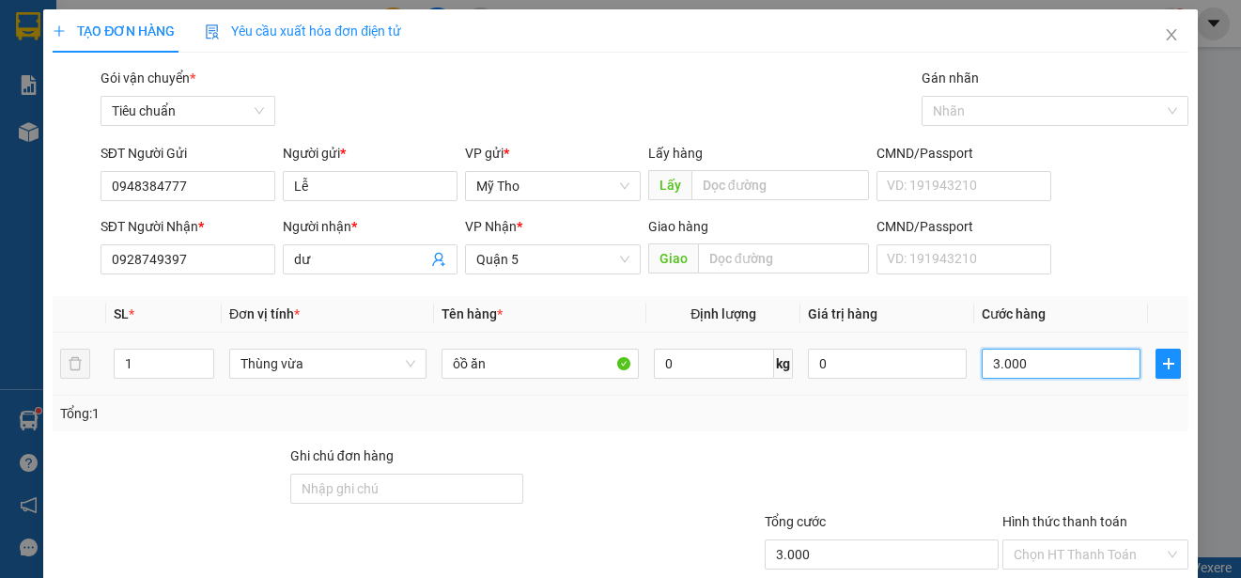
type input "30.000"
click at [1164, 358] on span "plus" at bounding box center [1168, 363] width 23 height 15
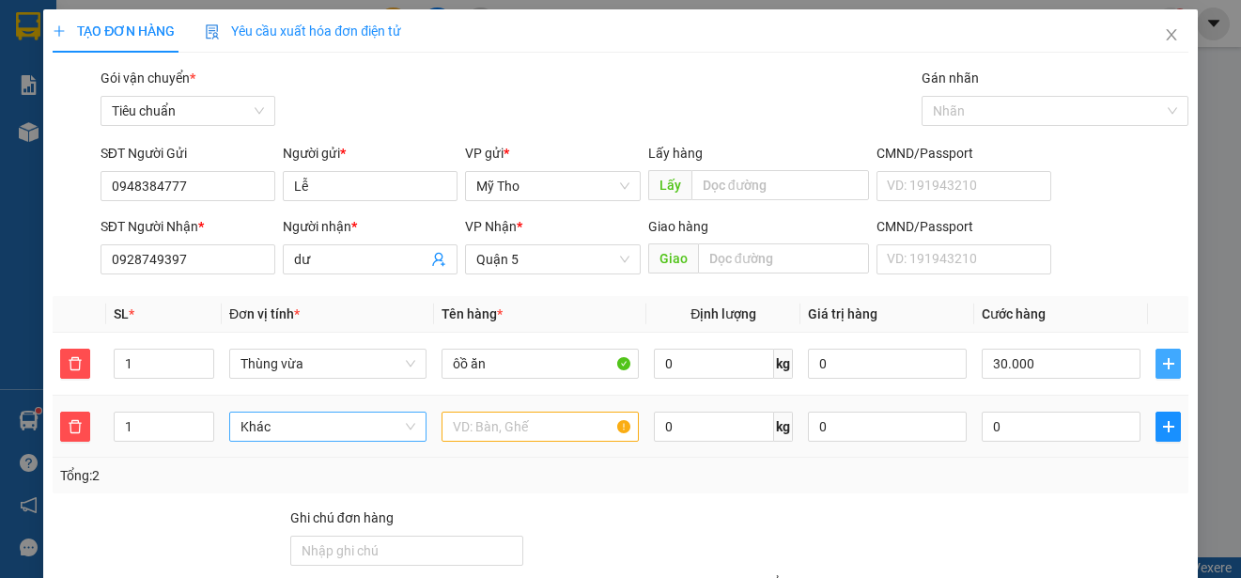
click at [252, 419] on span "Khác" at bounding box center [328, 426] width 175 height 28
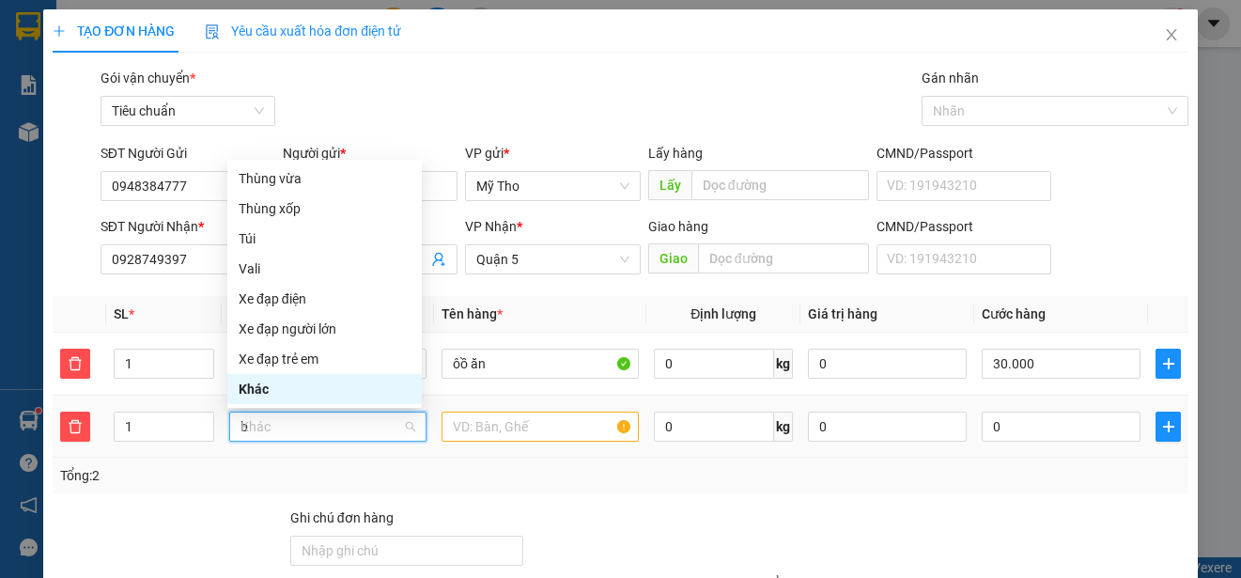
scroll to position [0, 0]
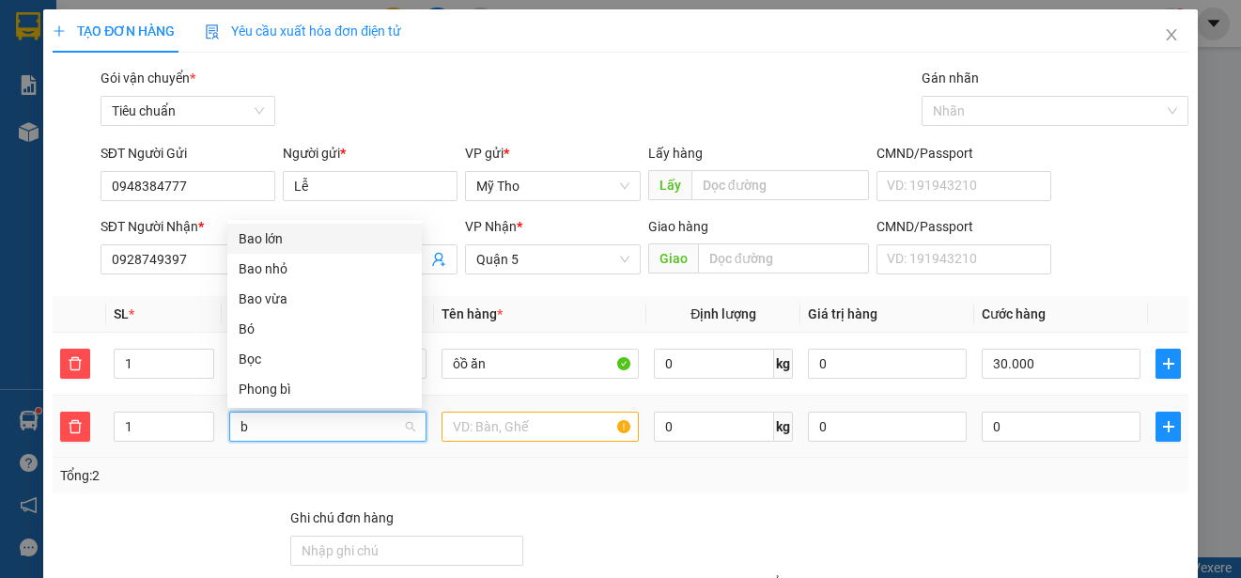
type input "ba"
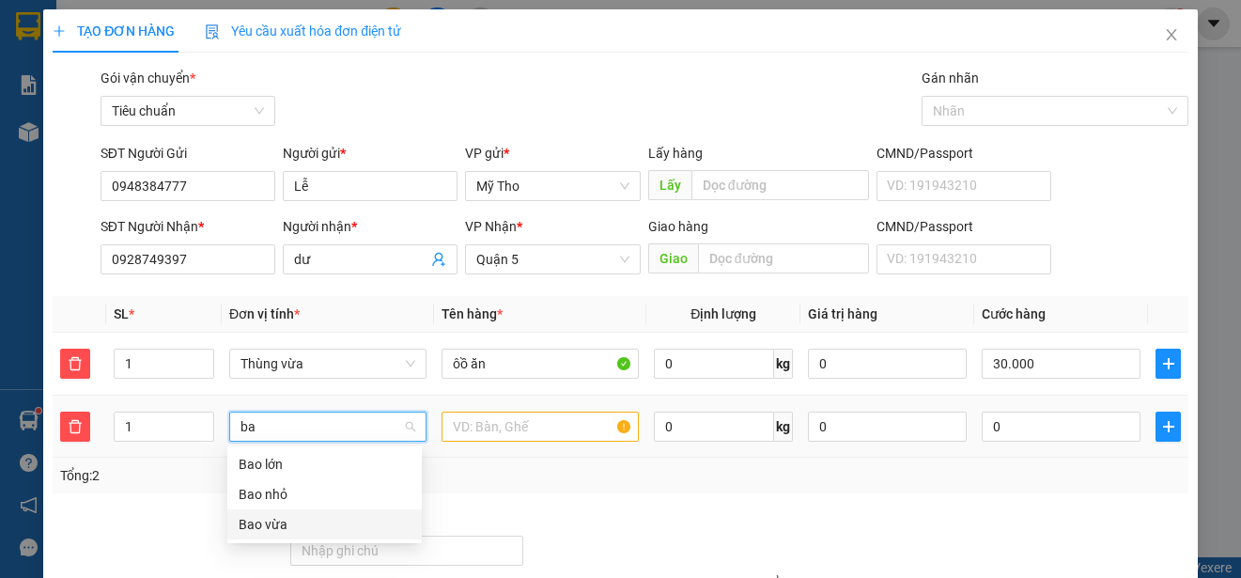
click at [273, 521] on div "Bao vừa" at bounding box center [325, 524] width 172 height 21
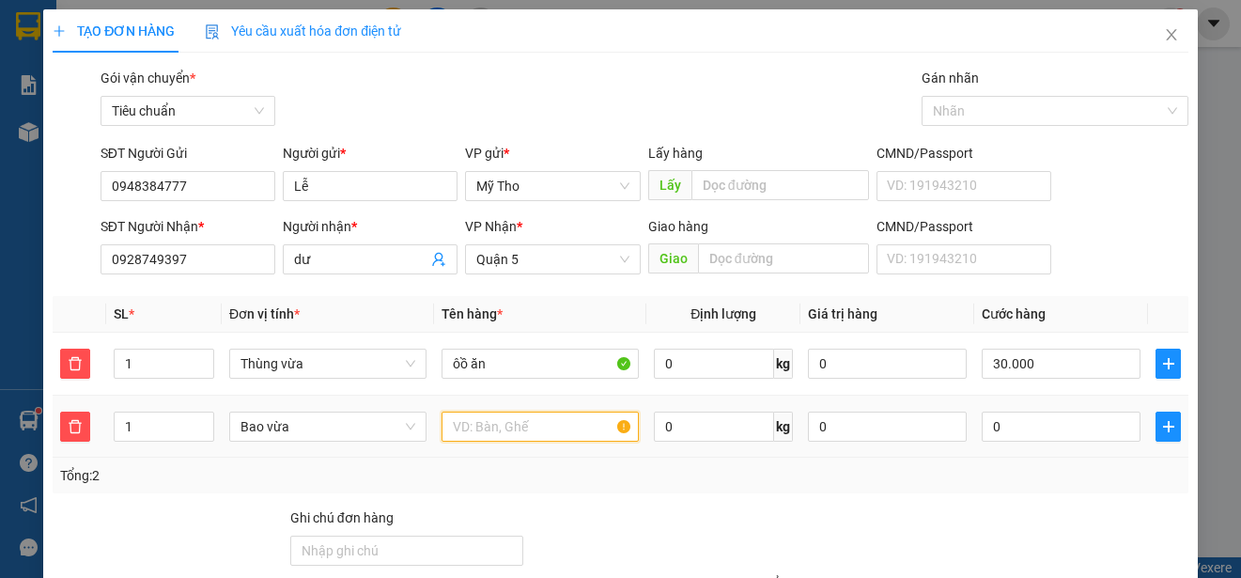
click at [456, 430] on input "text" at bounding box center [540, 427] width 197 height 30
type input "d"
paste input "đ"
paste input "ơ"
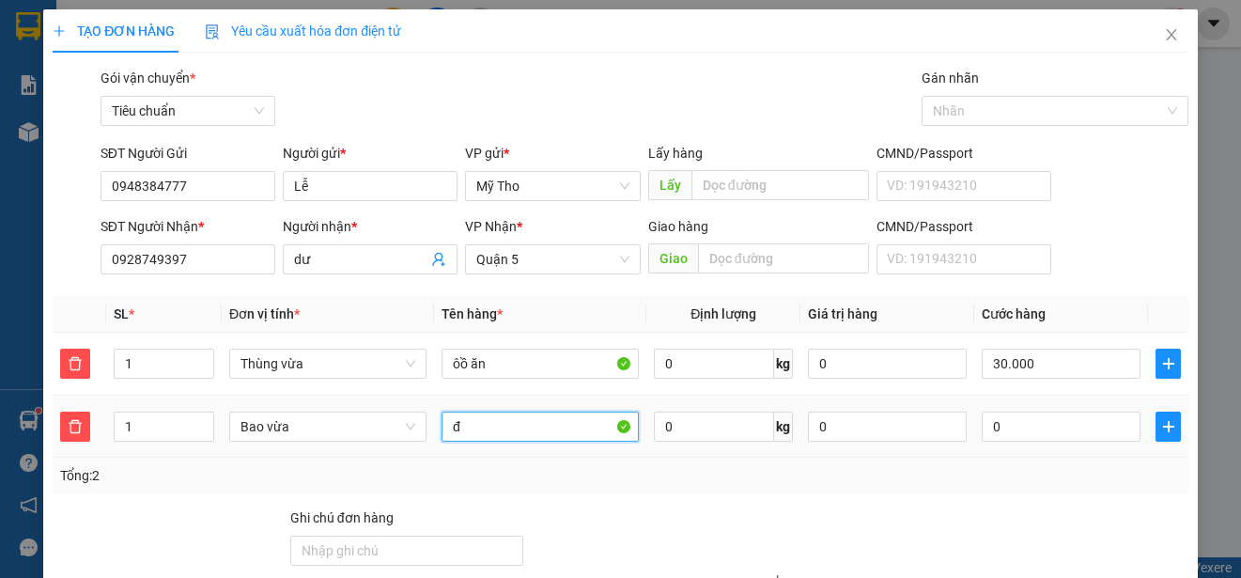
paste input "ô"
paste input "ồ"
paste input "ăn"
type input "đồ ăn"
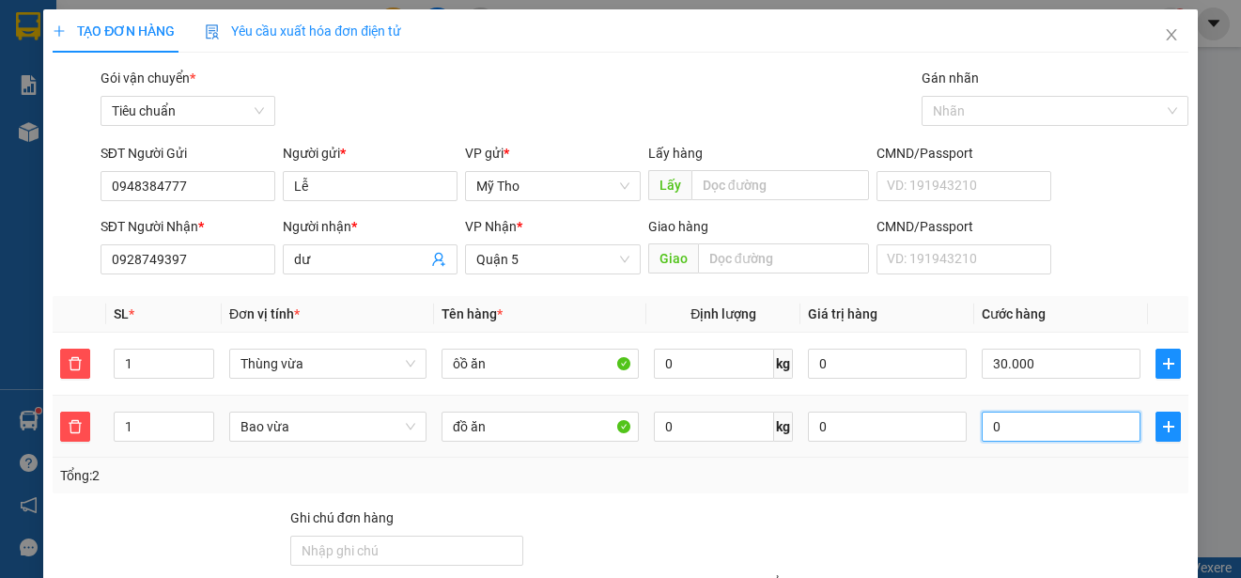
click at [1020, 430] on input "0" at bounding box center [1061, 427] width 159 height 30
type input "30.003"
type input "3"
type input "30.030"
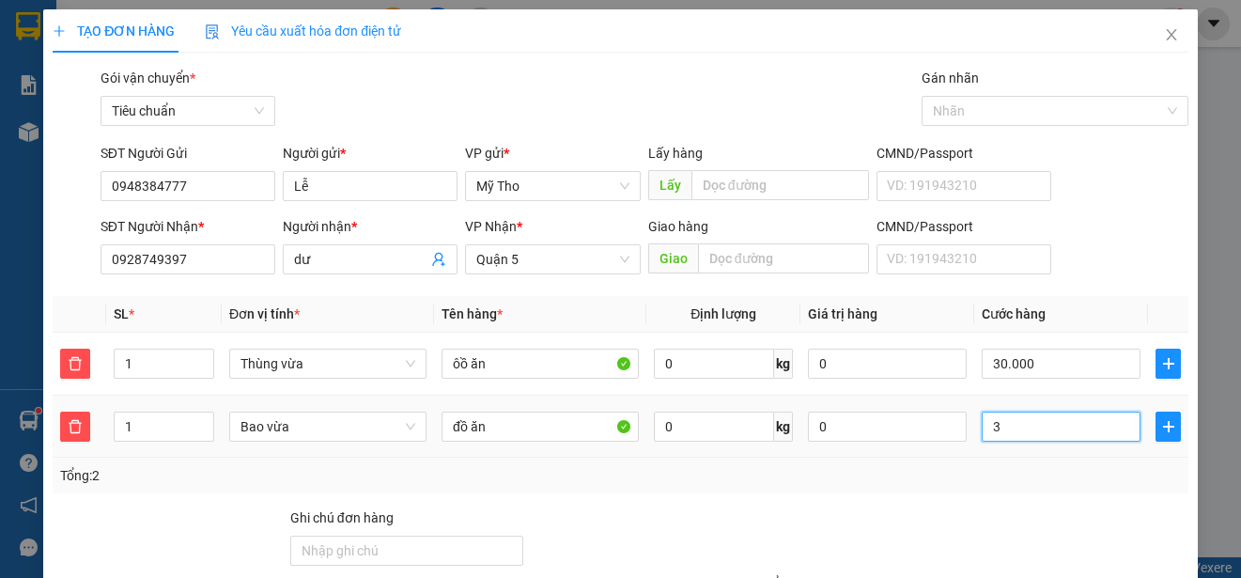
type input "30.030"
type input "30"
type input "30.300"
type input "300"
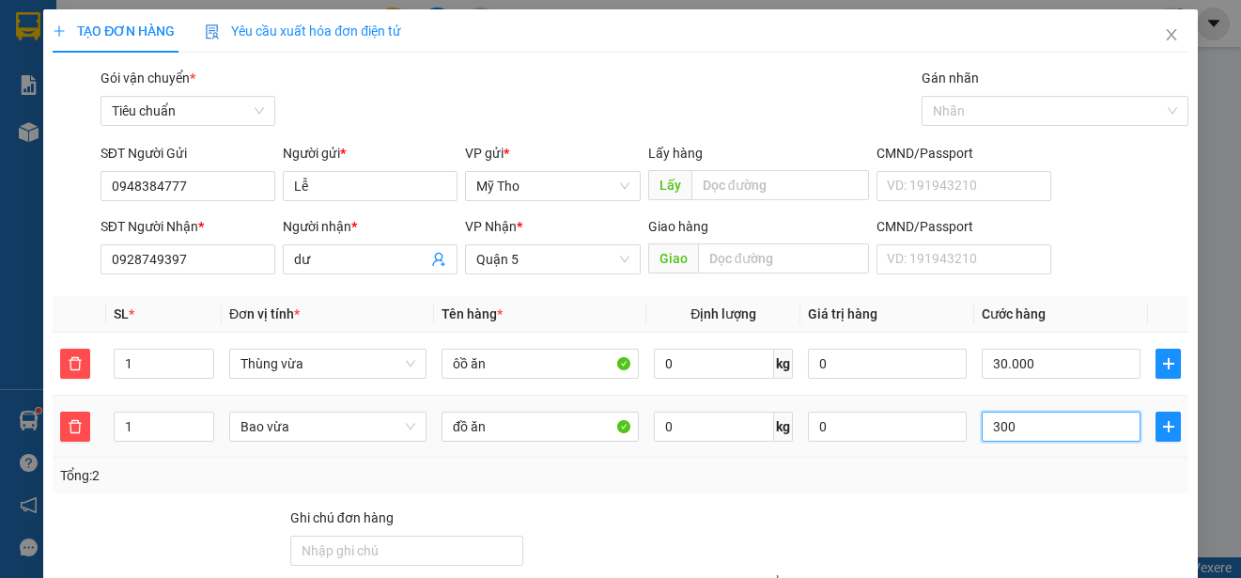
type input "33.000"
type input "3.000"
type input "60.000"
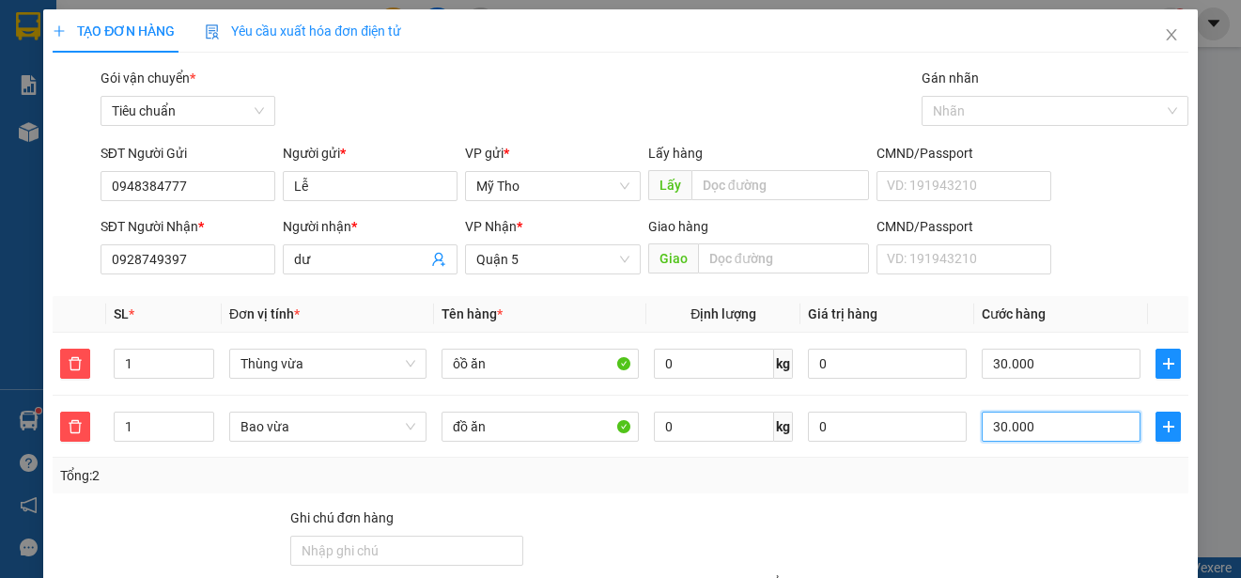
scroll to position [179, 0]
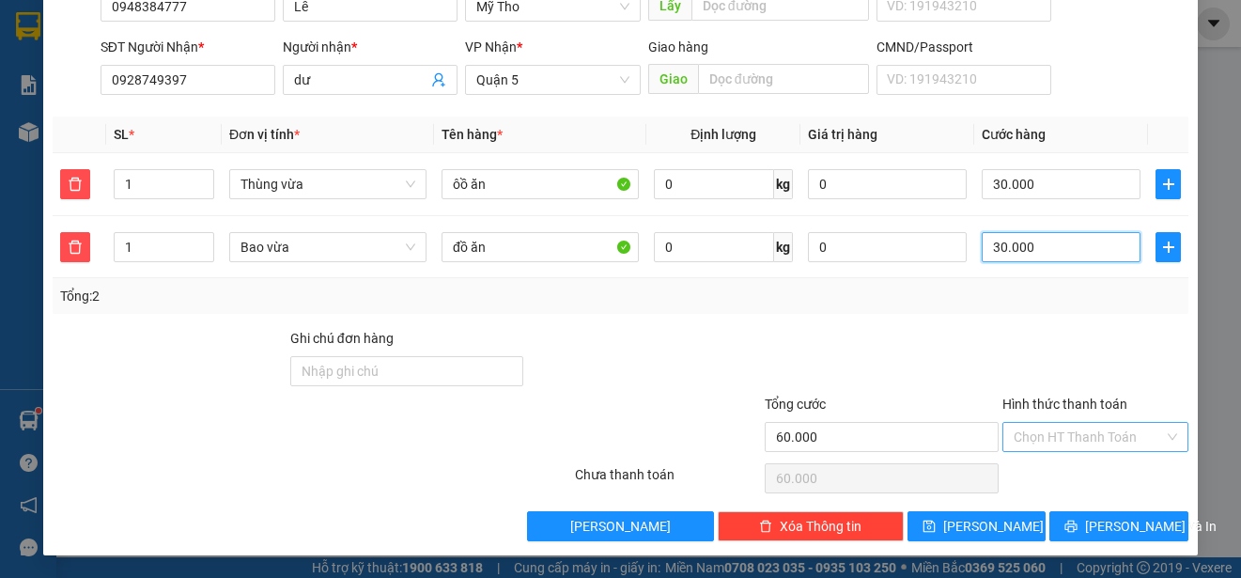
type input "30.000"
click at [1050, 439] on input "Hình thức thanh toán" at bounding box center [1089, 437] width 150 height 28
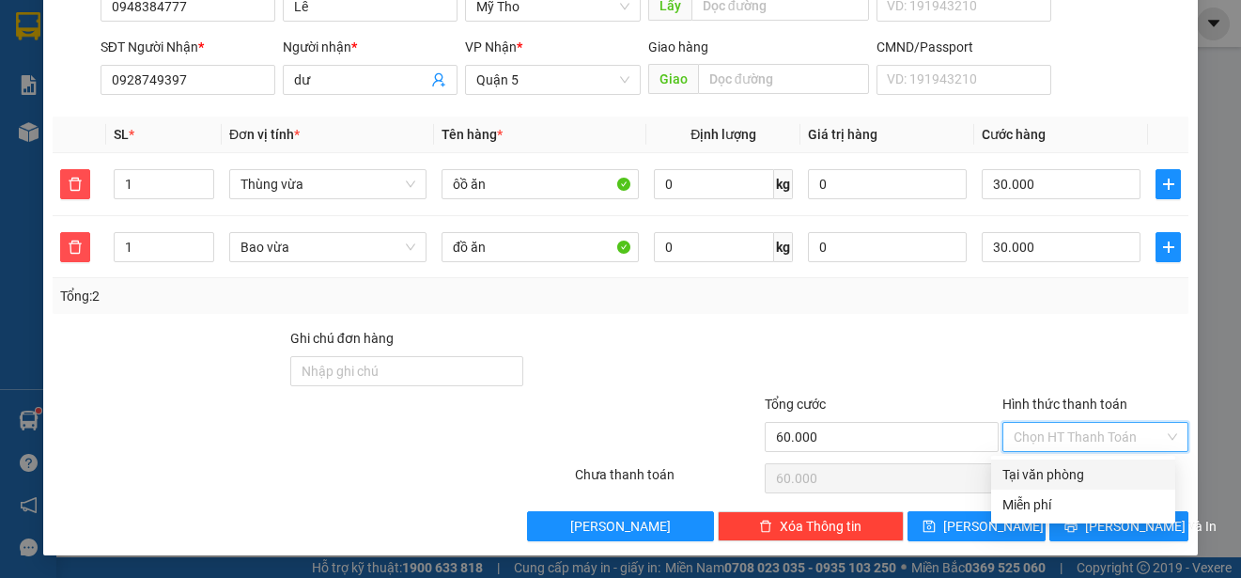
click at [1056, 475] on div "Tại văn phòng" at bounding box center [1084, 474] width 162 height 21
type input "0"
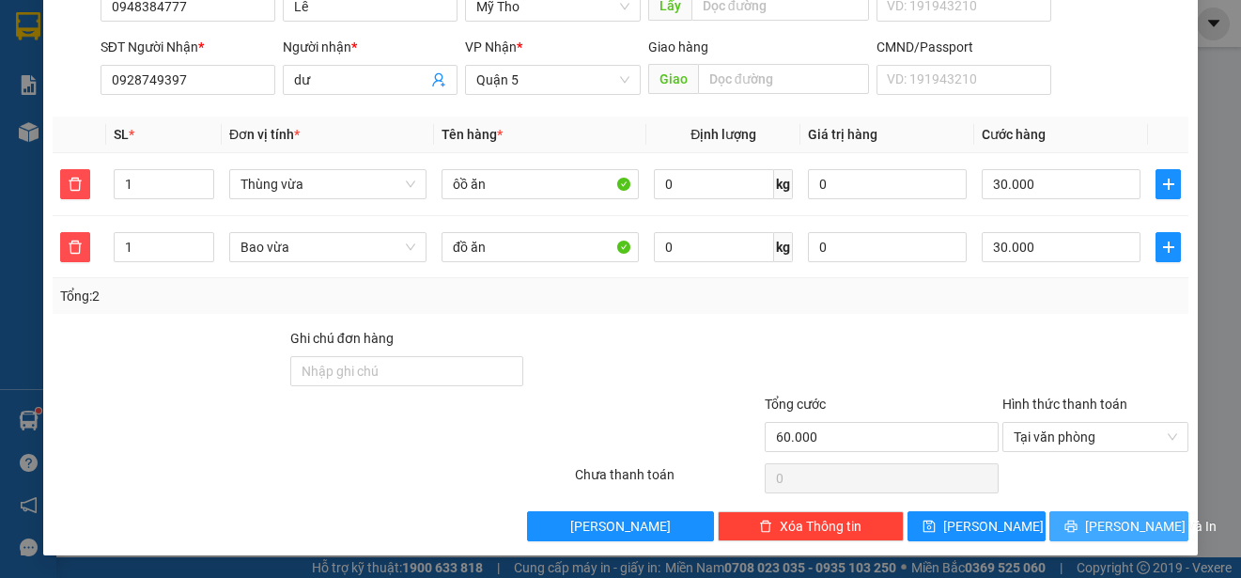
drag, startPoint x: 1094, startPoint y: 525, endPoint x: 1065, endPoint y: 401, distance: 127.4
click at [1094, 522] on span "[PERSON_NAME] và In" at bounding box center [1151, 526] width 132 height 21
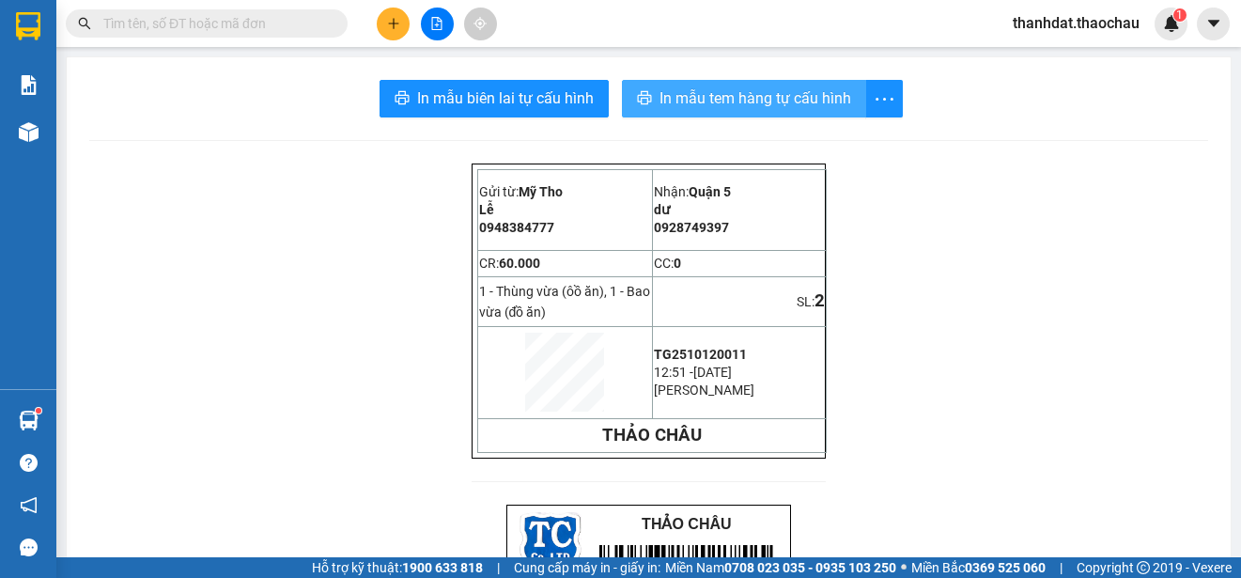
click at [737, 101] on span "In mẫu tem hàng tự cấu hình" at bounding box center [756, 97] width 192 height 23
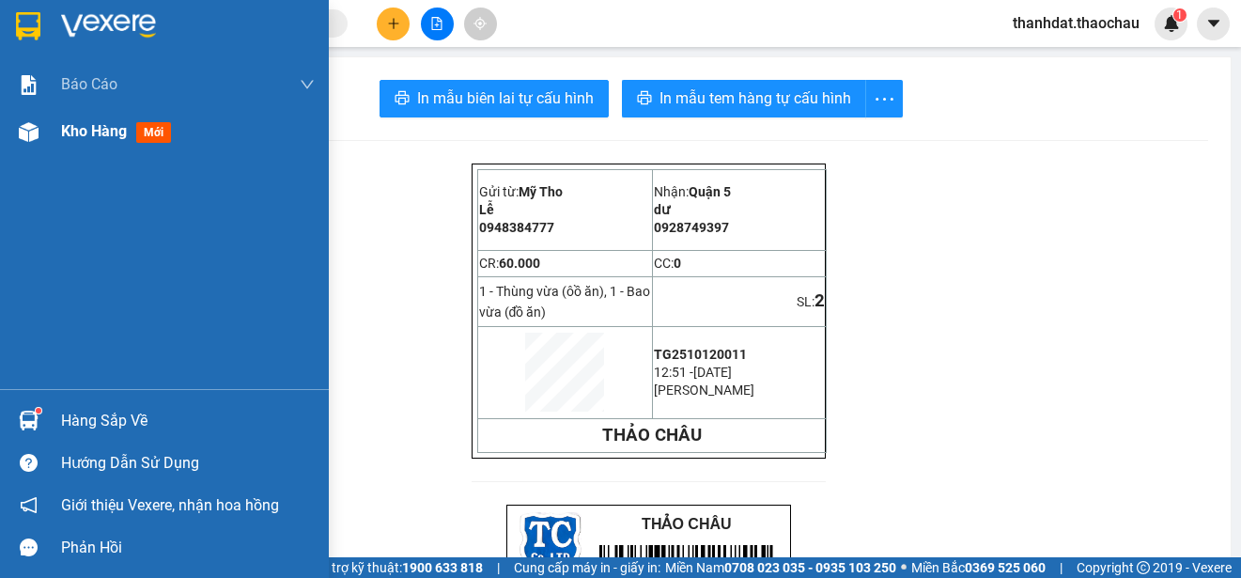
drag, startPoint x: 46, startPoint y: 126, endPoint x: 78, endPoint y: 128, distance: 32.0
click at [50, 126] on div "Kho hàng mới" at bounding box center [164, 131] width 329 height 47
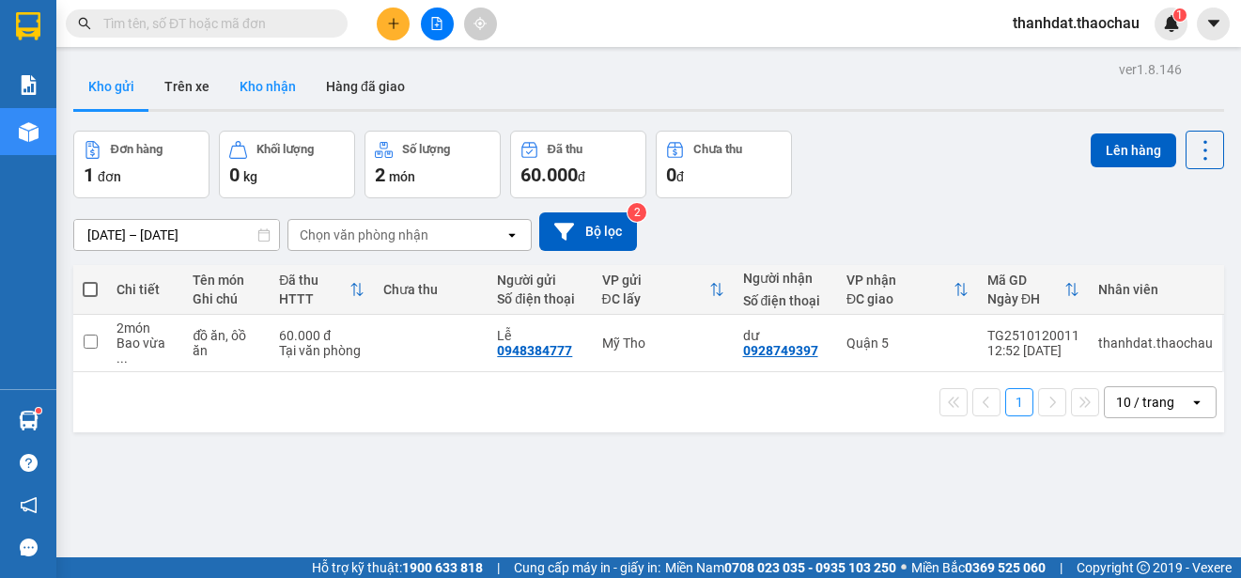
click at [267, 84] on button "Kho nhận" at bounding box center [268, 86] width 86 height 45
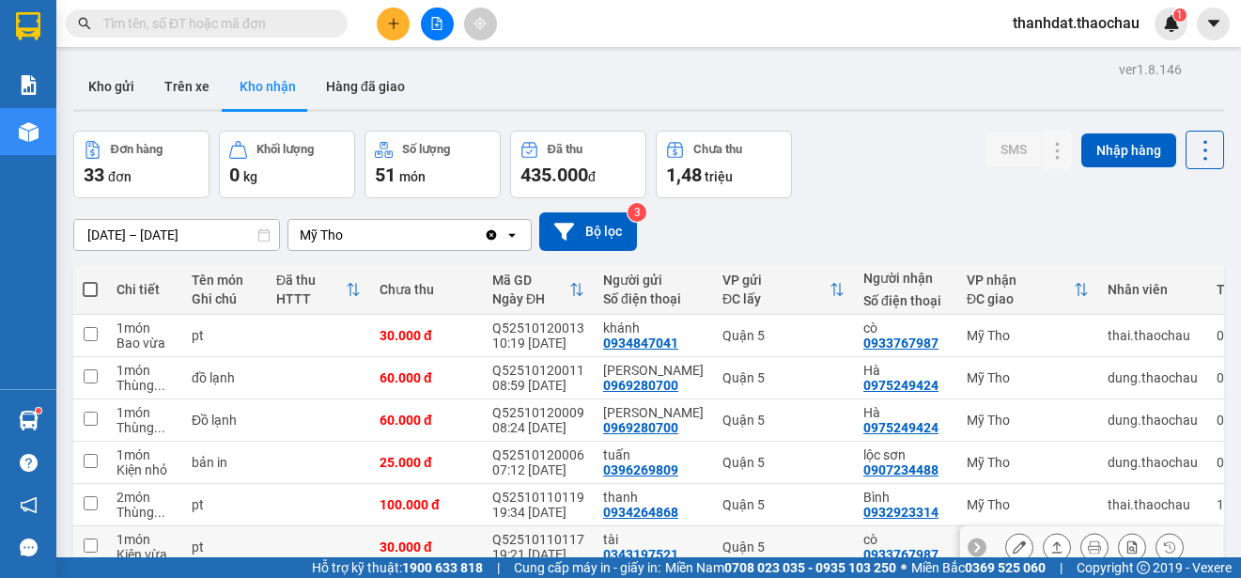
scroll to position [265, 0]
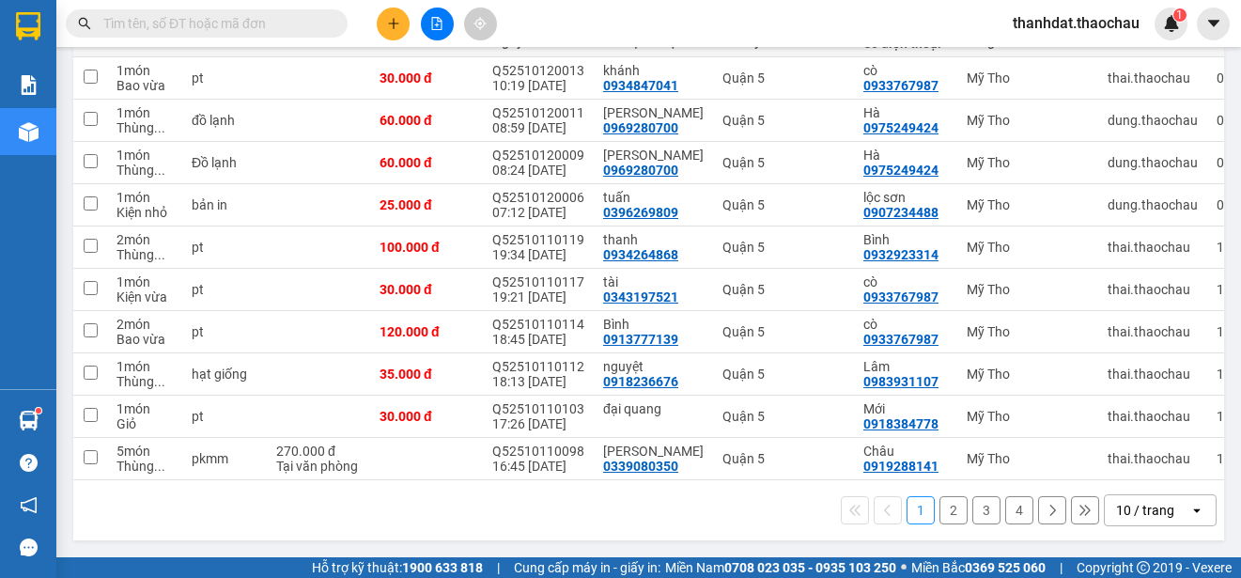
click at [942, 513] on button "2" at bounding box center [954, 510] width 28 height 28
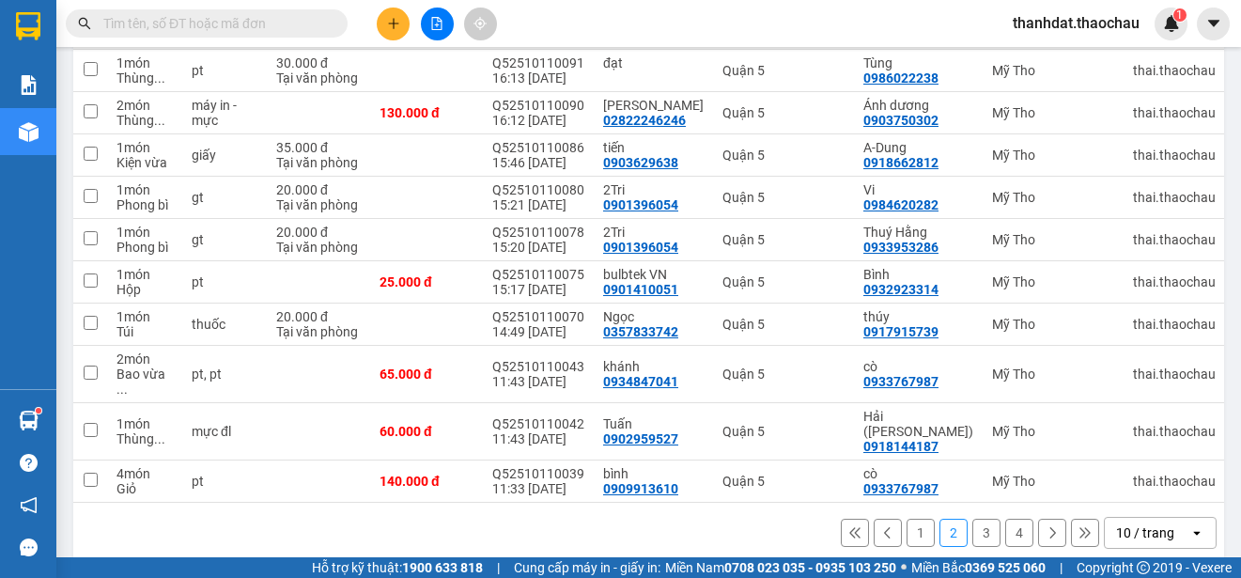
click at [972, 519] on button "3" at bounding box center [986, 533] width 28 height 28
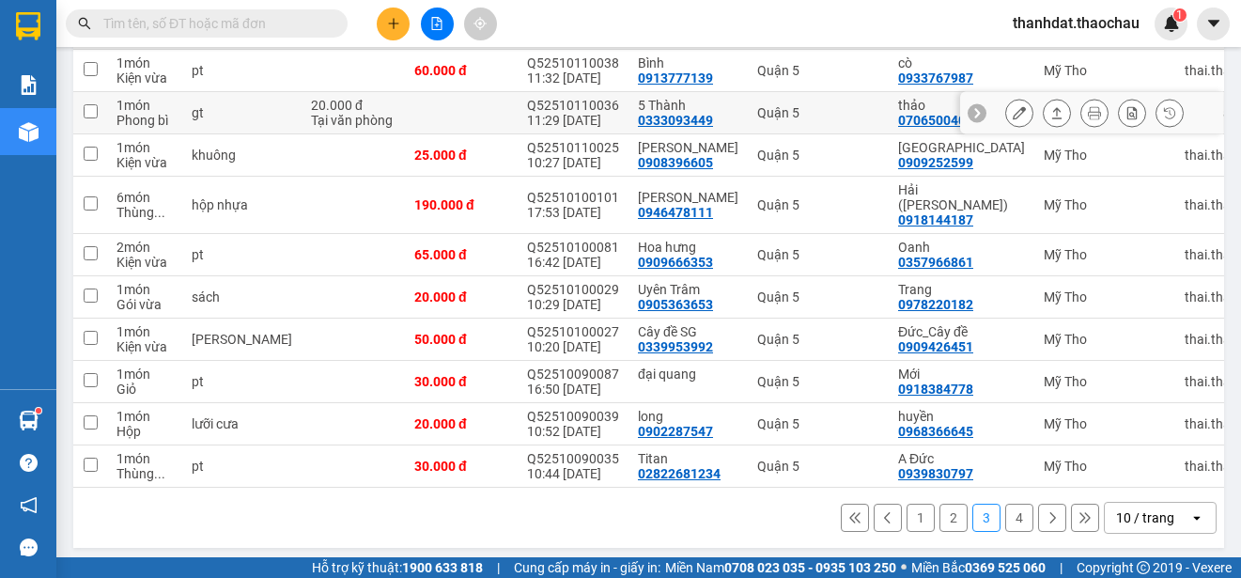
click at [1013, 108] on icon at bounding box center [1019, 112] width 13 height 13
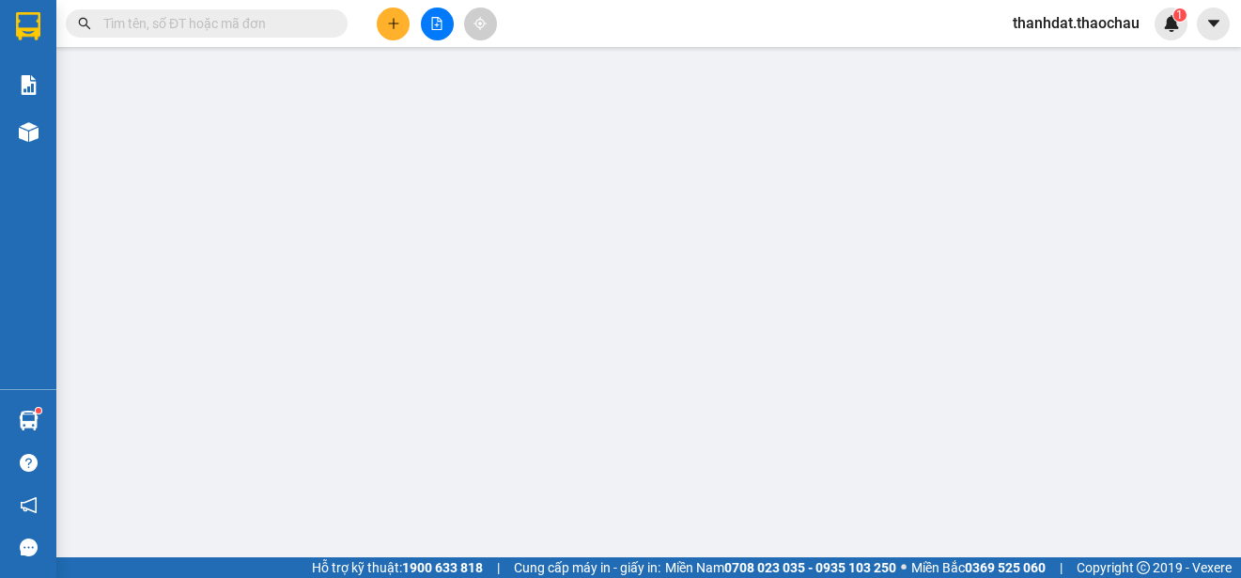
type input "0333093449"
type input "5 Thành"
type input "0706500400"
type input "thảo"
type input "20.000"
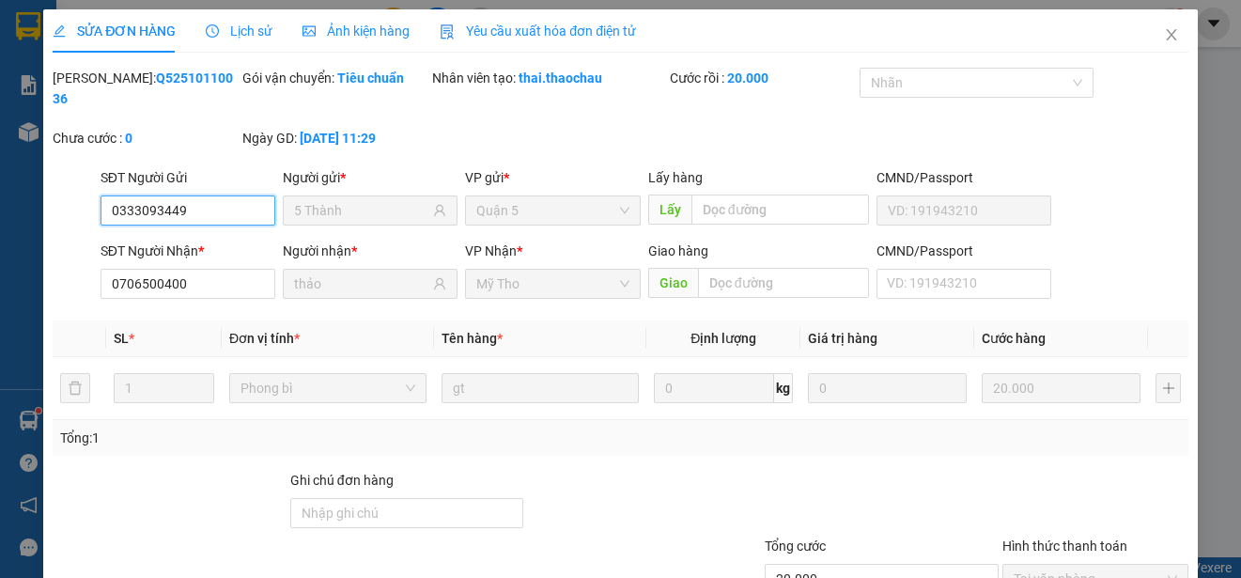
scroll to position [142, 0]
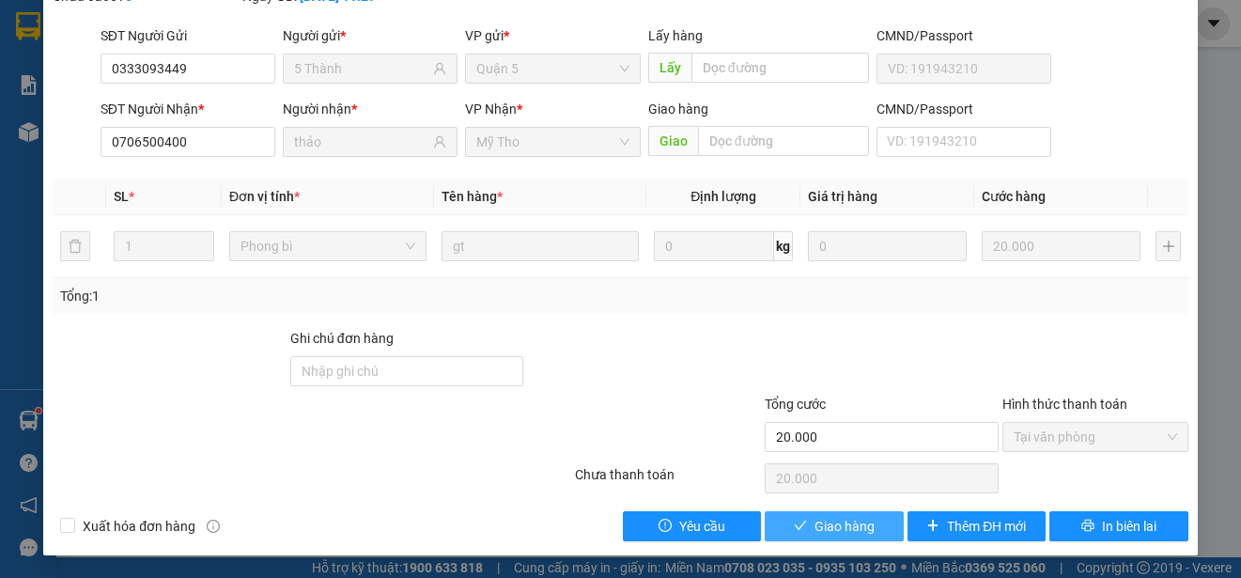
click at [826, 523] on span "Giao hàng" at bounding box center [845, 526] width 60 height 21
type input "0"
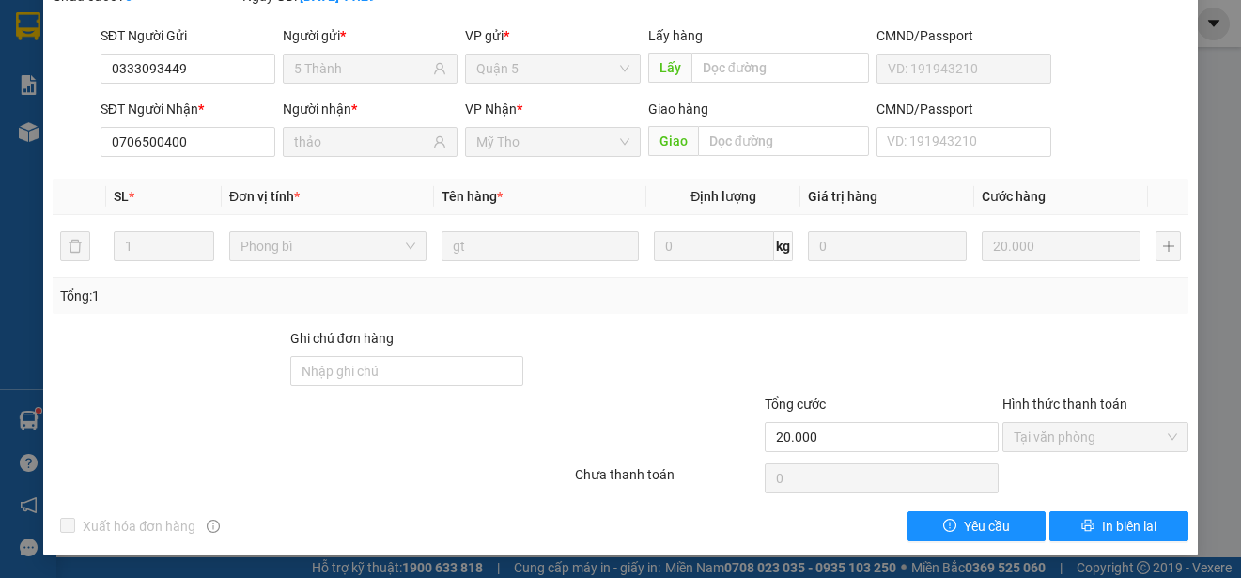
scroll to position [0, 0]
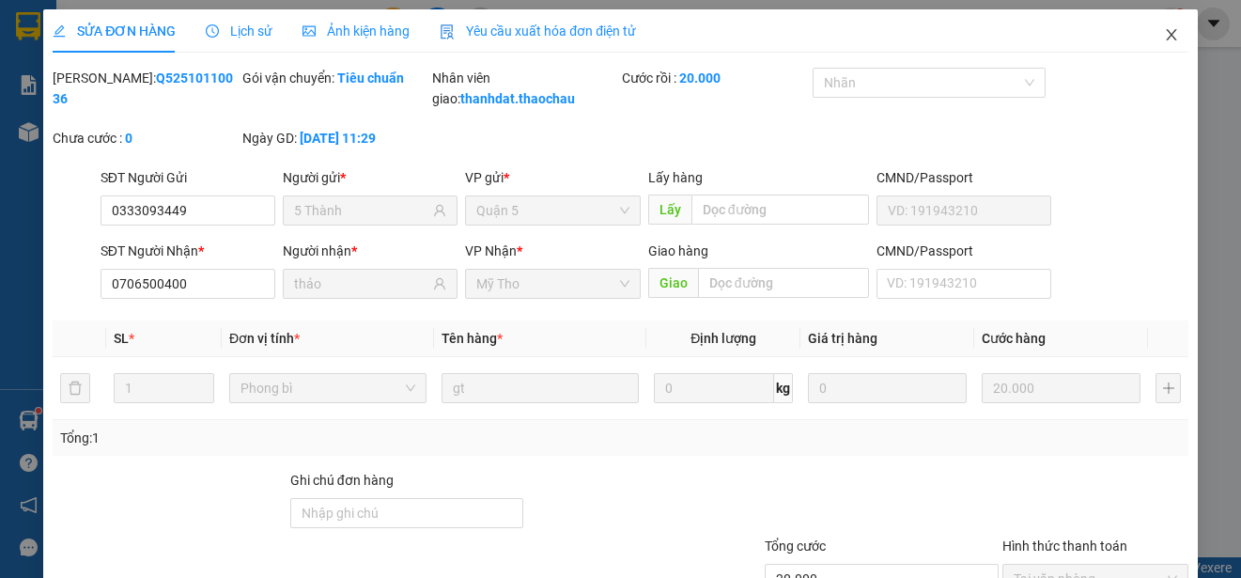
click at [1164, 30] on icon "close" at bounding box center [1171, 34] width 15 height 15
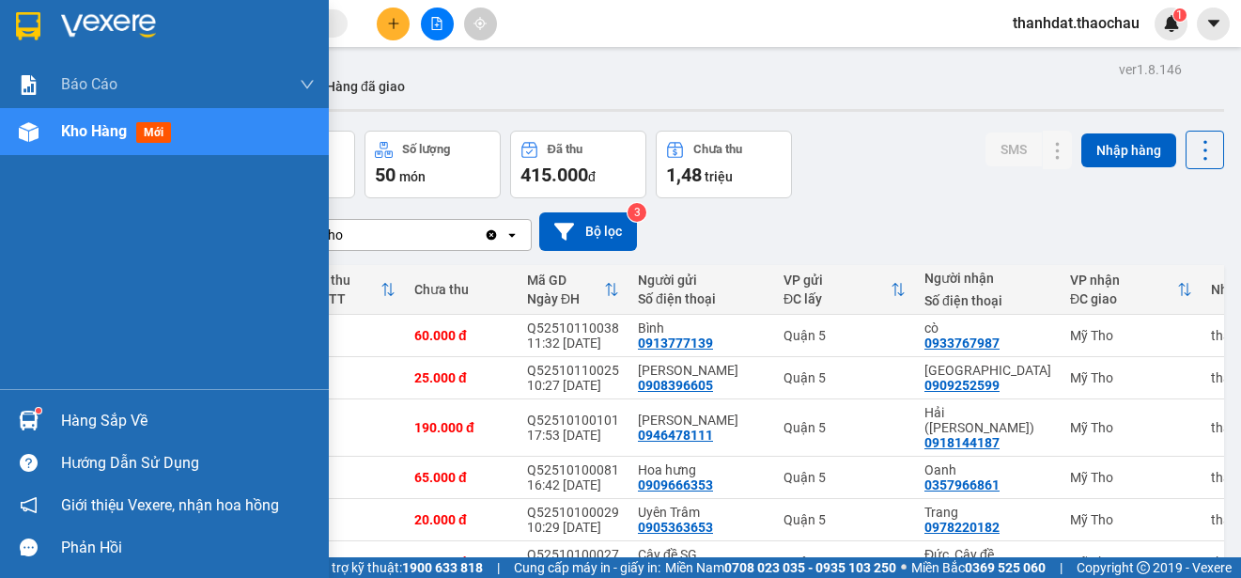
drag, startPoint x: 80, startPoint y: 418, endPoint x: 357, endPoint y: 429, distance: 277.4
click at [82, 418] on div "Hàng sắp về" at bounding box center [188, 421] width 254 height 28
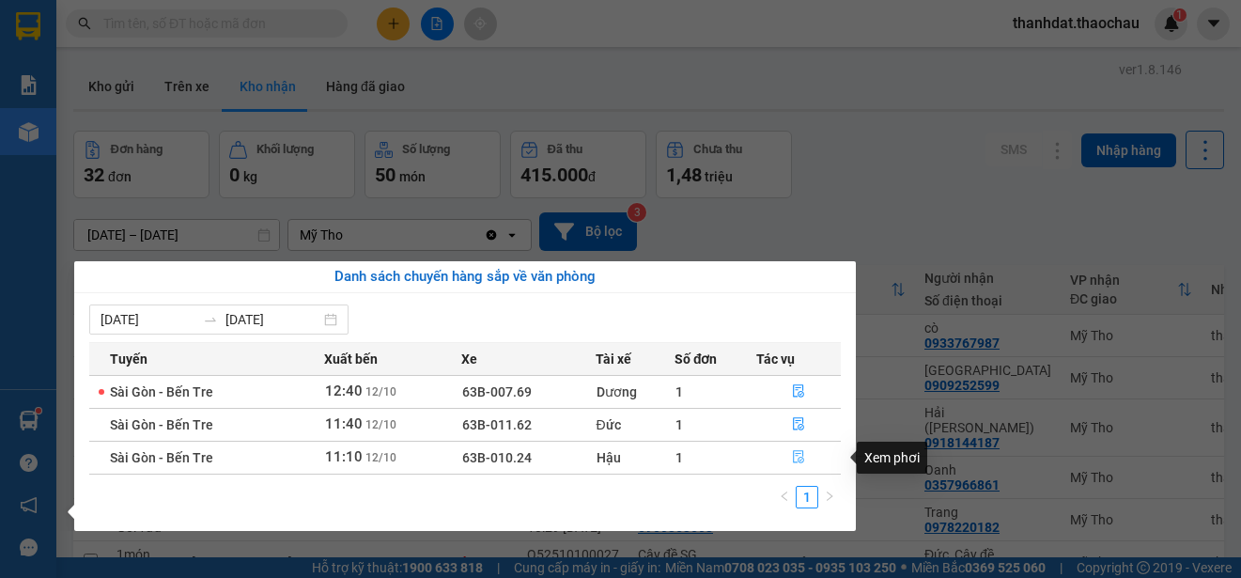
click at [799, 456] on icon "file-done" at bounding box center [798, 456] width 13 height 13
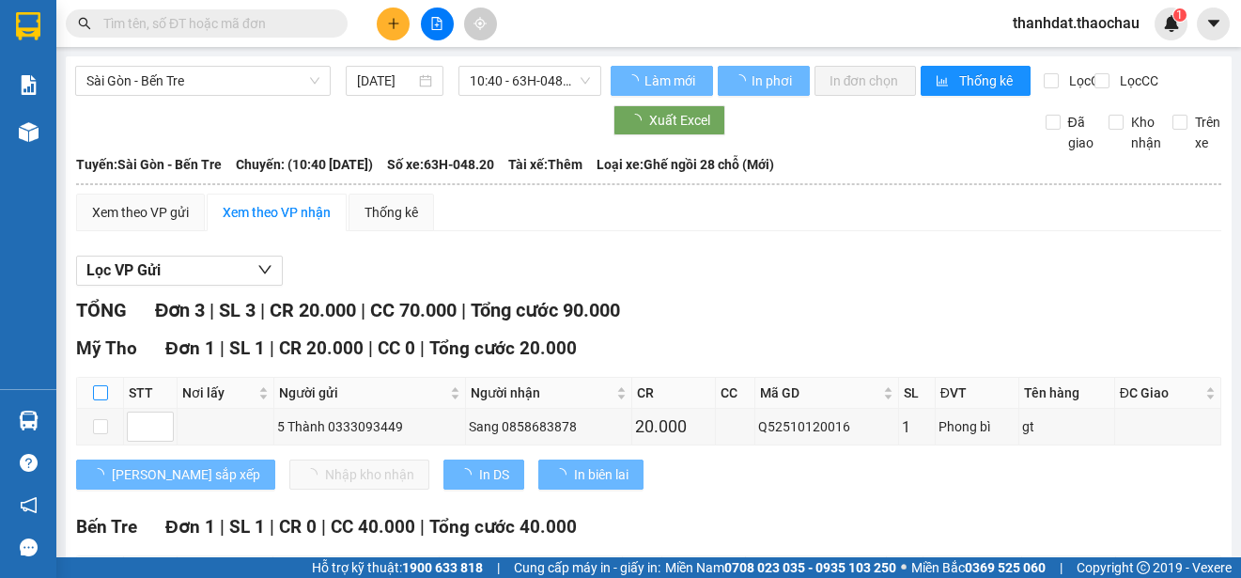
click at [100, 400] on input "checkbox" at bounding box center [100, 392] width 15 height 15
checkbox input "true"
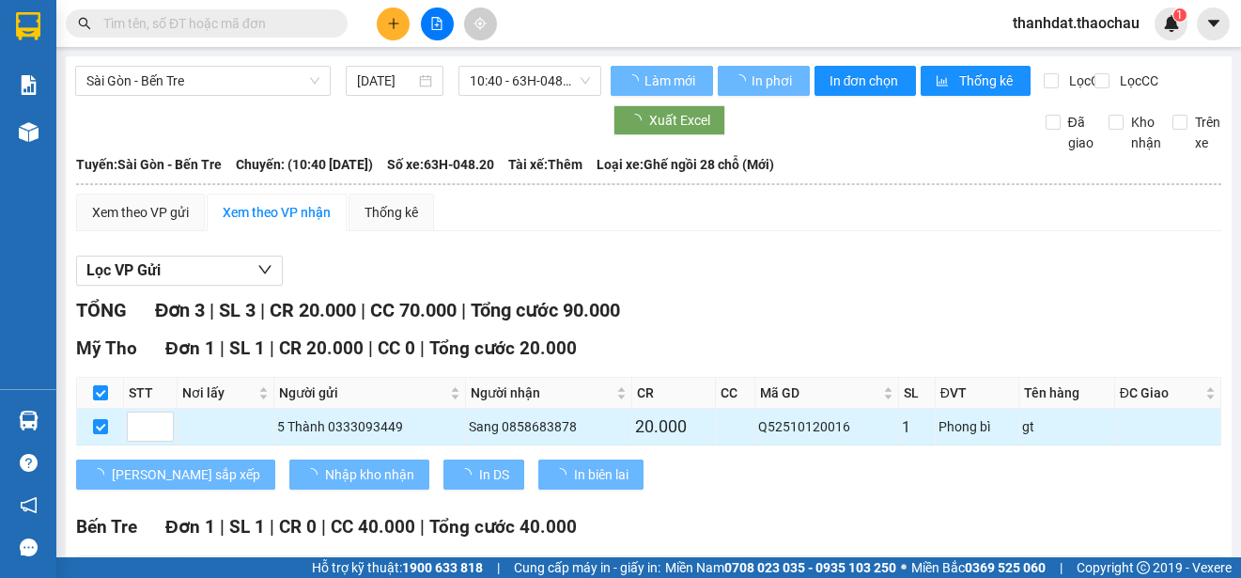
checkbox input "true"
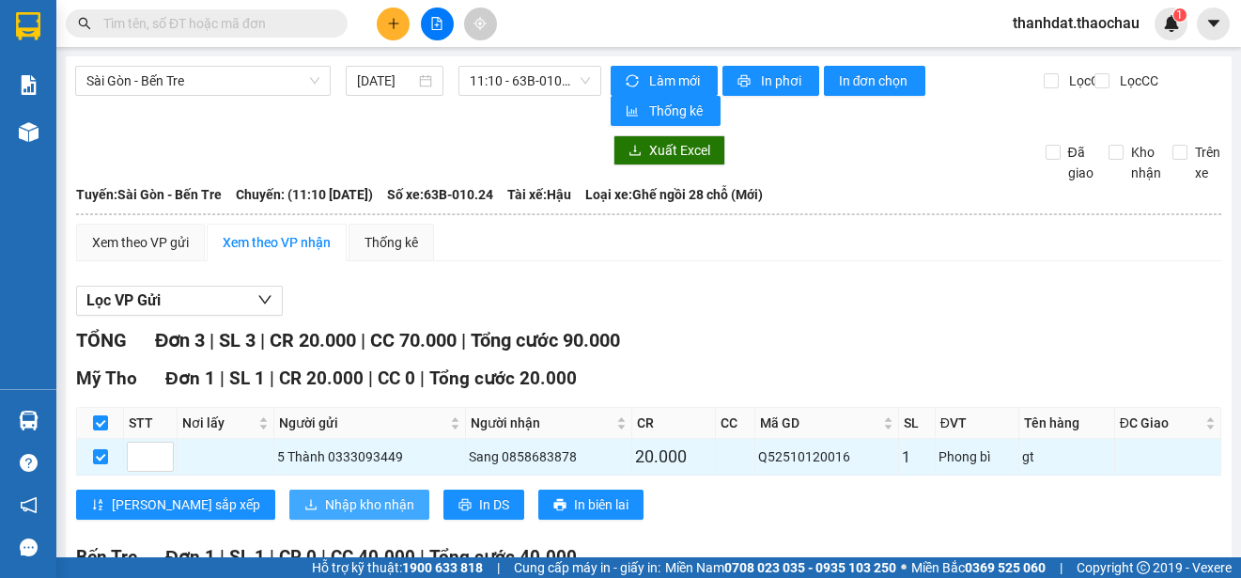
click at [325, 504] on span "Nhập kho nhận" at bounding box center [369, 504] width 89 height 21
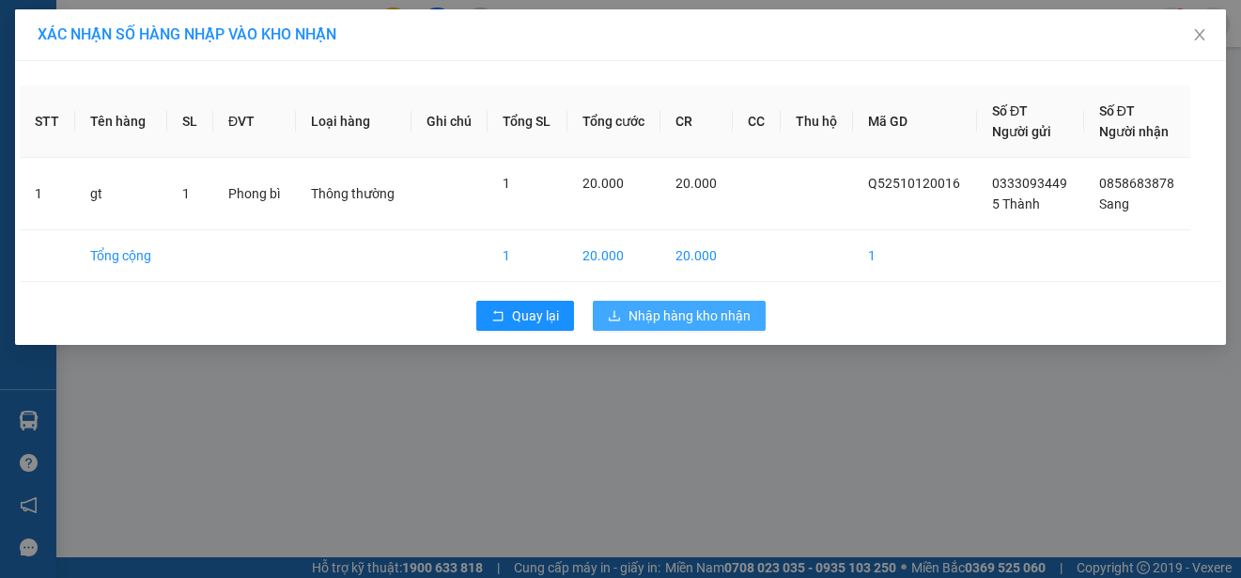
click at [698, 307] on span "Nhập hàng kho nhận" at bounding box center [690, 315] width 122 height 21
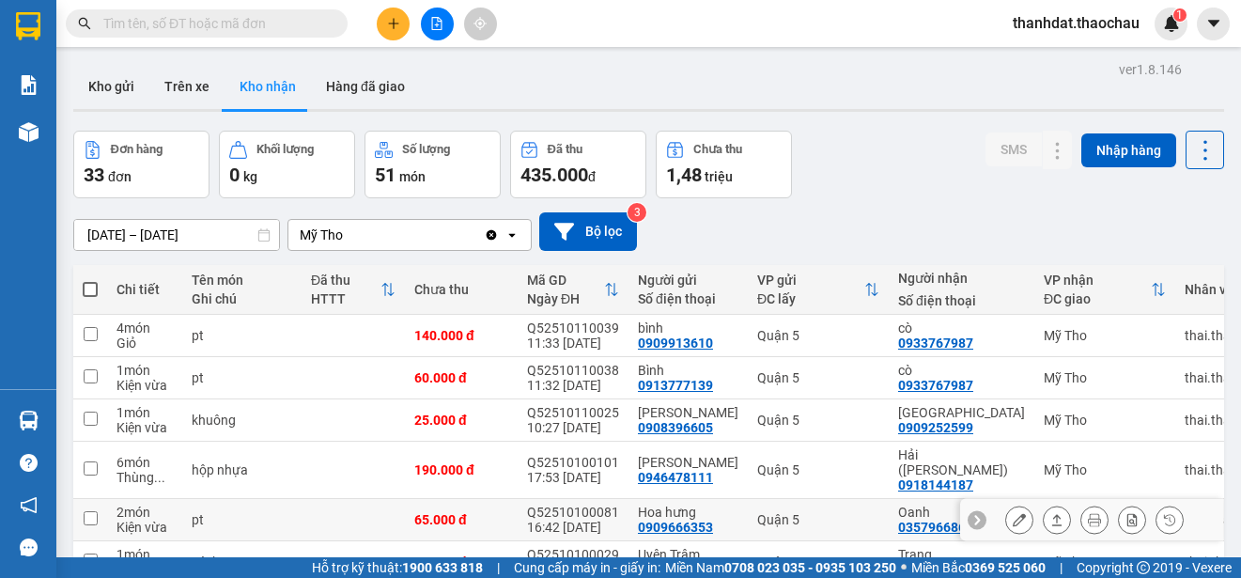
scroll to position [265, 0]
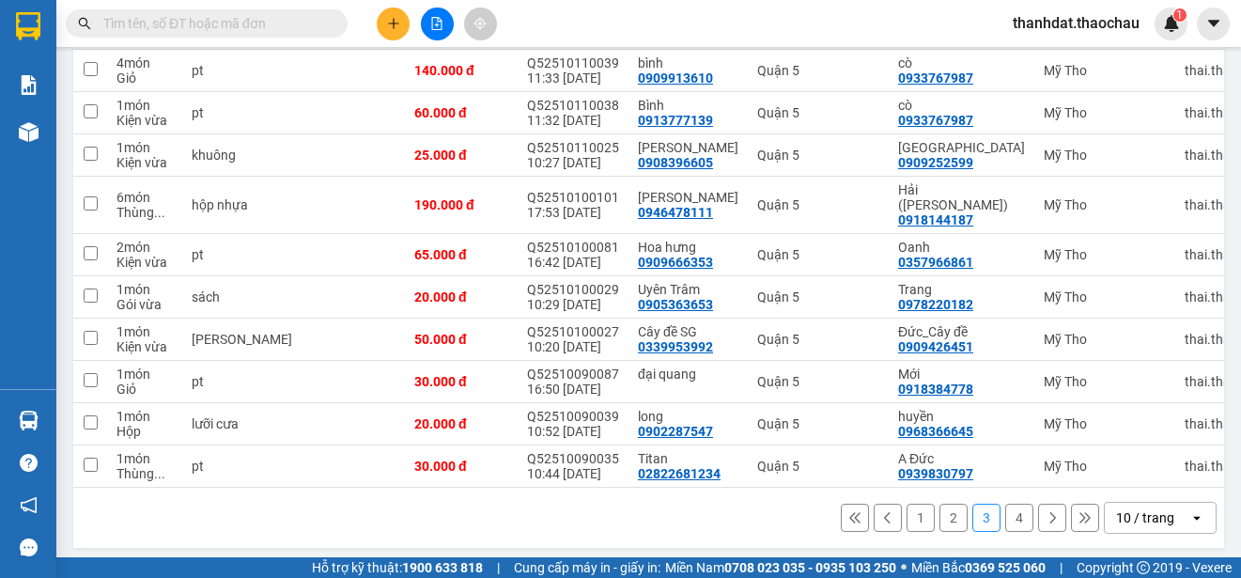
click at [911, 513] on button "1" at bounding box center [921, 518] width 28 height 28
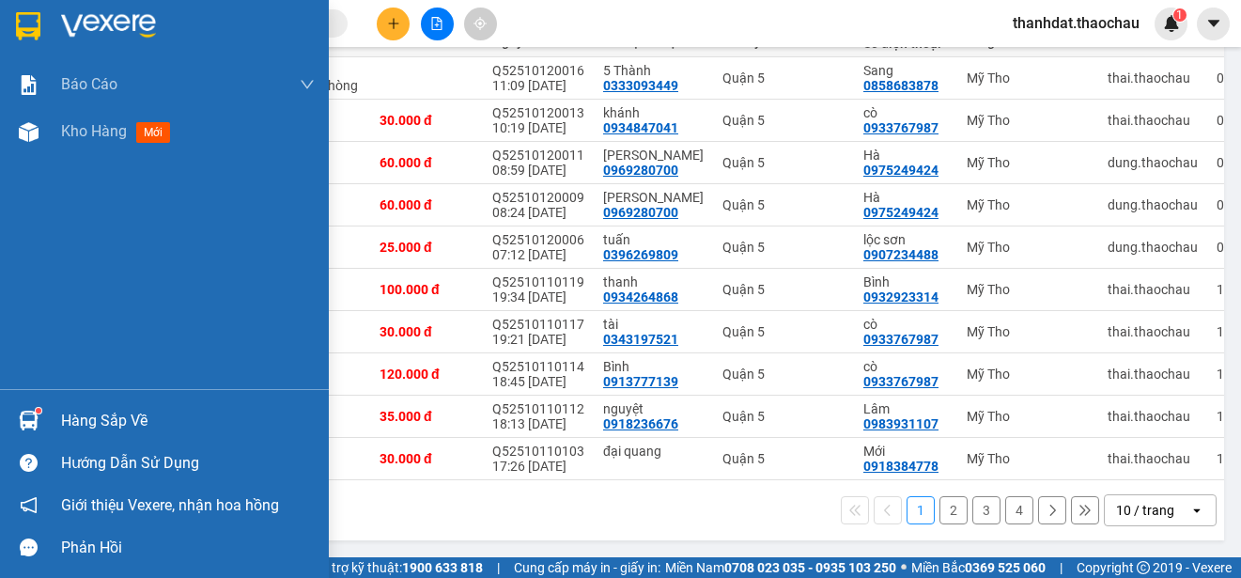
click at [105, 417] on div "Hàng sắp về" at bounding box center [188, 421] width 254 height 28
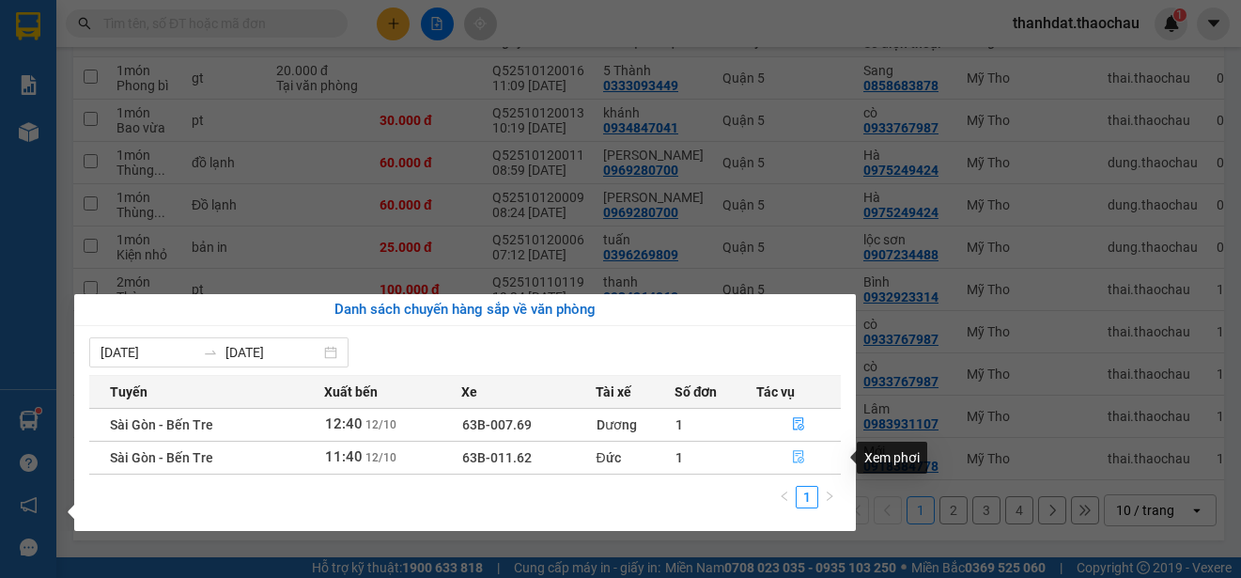
click at [801, 457] on icon "file-done" at bounding box center [798, 456] width 13 height 13
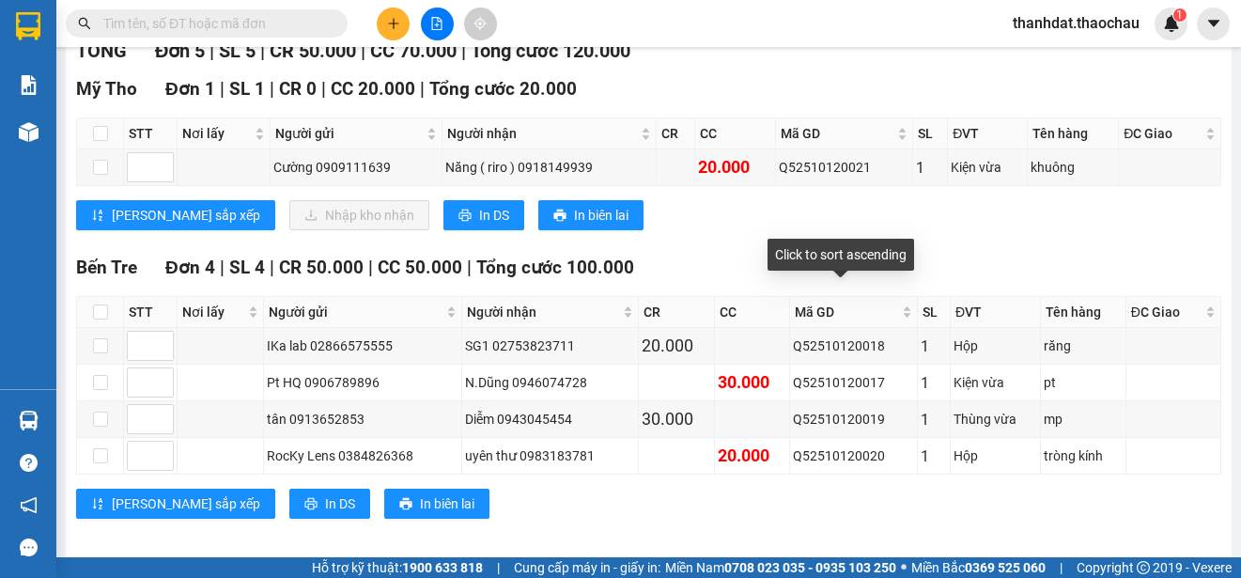
scroll to position [303, 0]
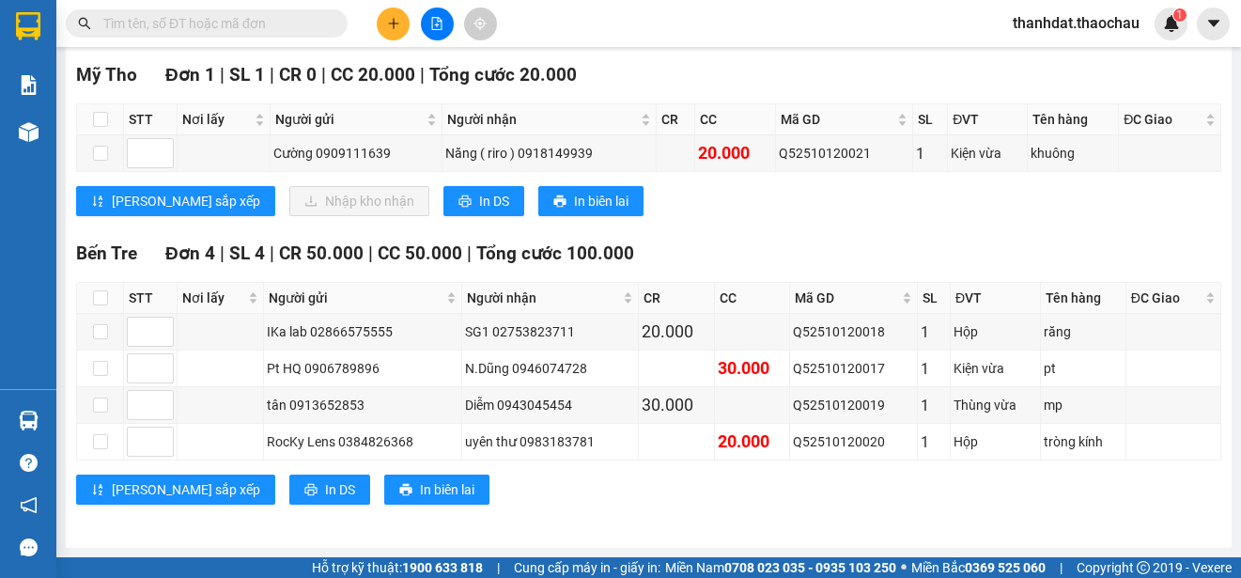
click at [622, 30] on div "Kết quả tìm kiếm ( 56 ) Bộ lọc Mã ĐH Trạng thái Món hàng Tổng cước Chưa cước Ng…" at bounding box center [620, 23] width 1241 height 47
click at [105, 118] on input "checkbox" at bounding box center [100, 119] width 15 height 15
checkbox input "true"
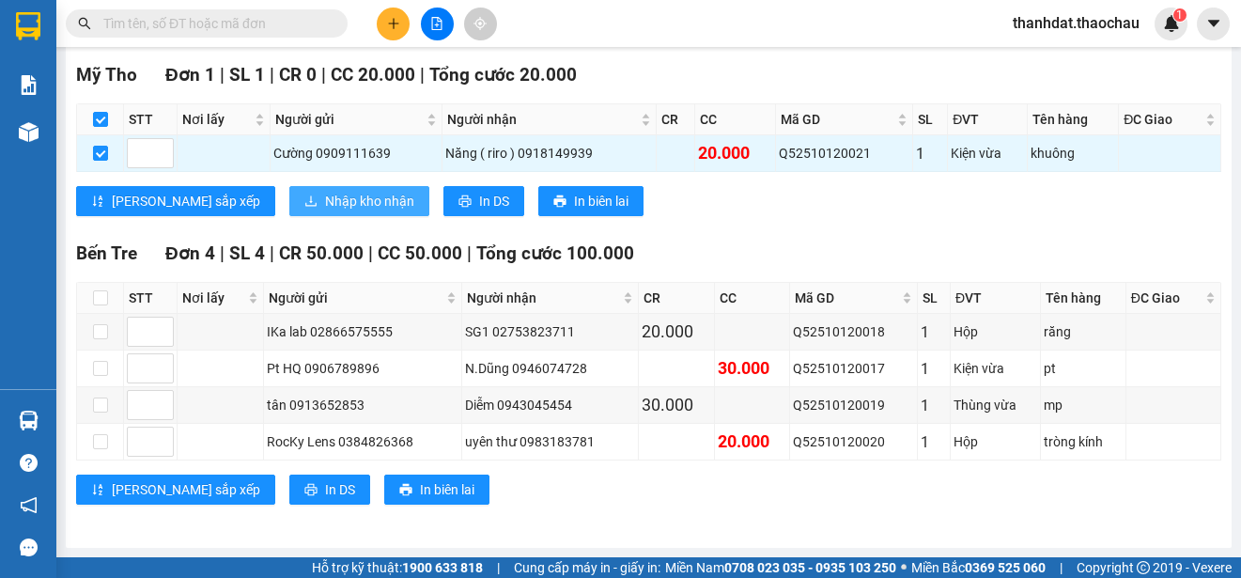
click at [325, 203] on span "Nhập kho nhận" at bounding box center [369, 201] width 89 height 21
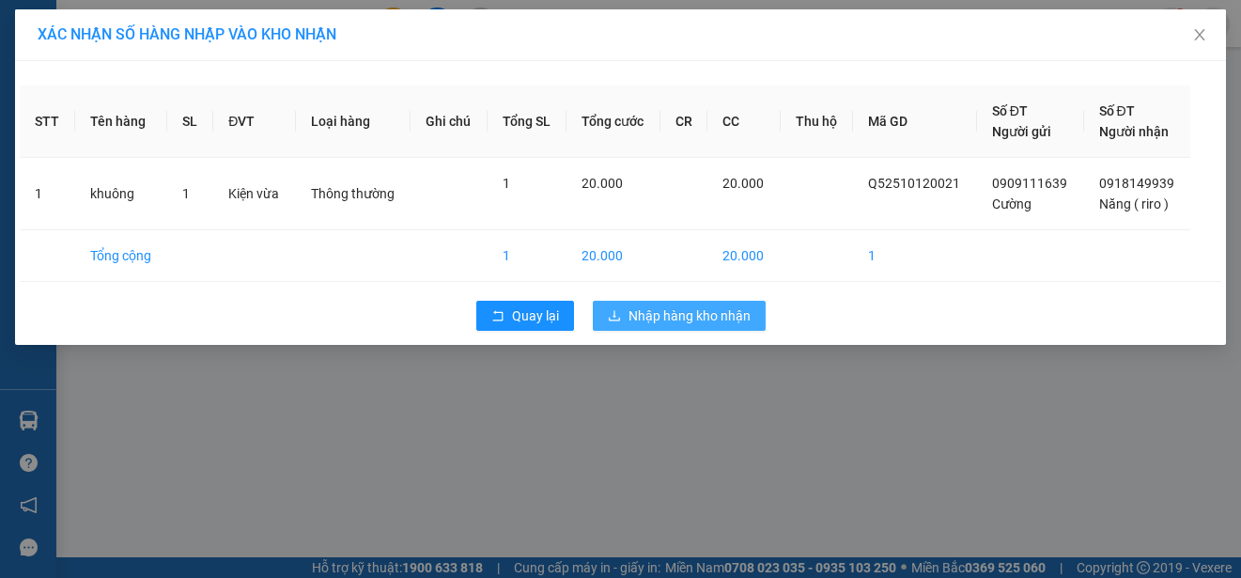
click at [701, 313] on span "Nhập hàng kho nhận" at bounding box center [690, 315] width 122 height 21
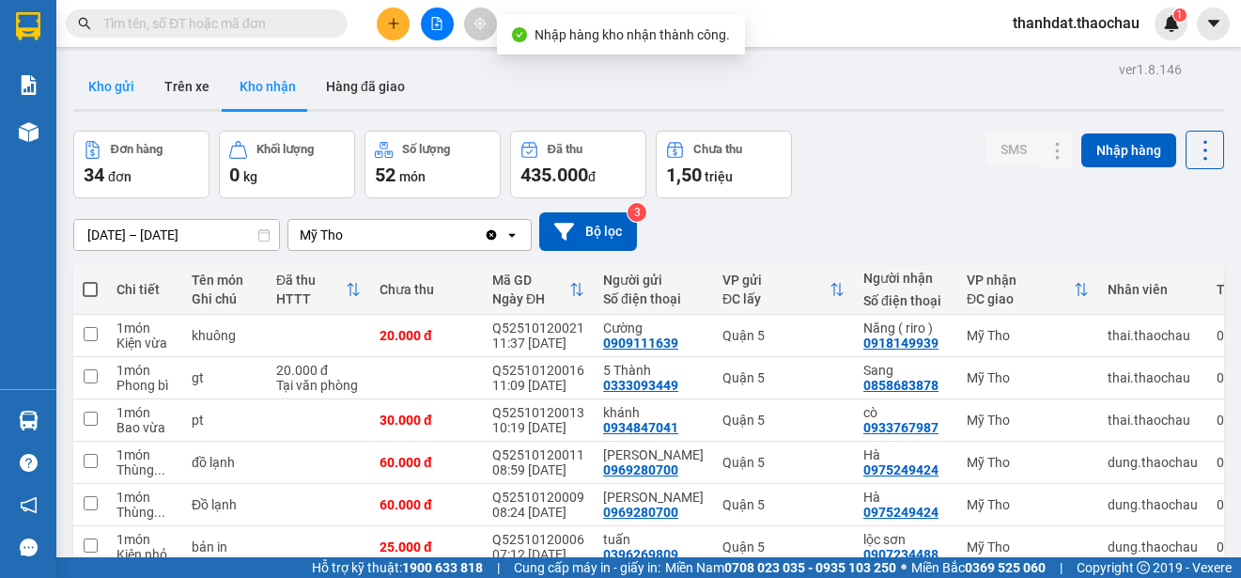
click at [125, 84] on button "Kho gửi" at bounding box center [111, 86] width 76 height 45
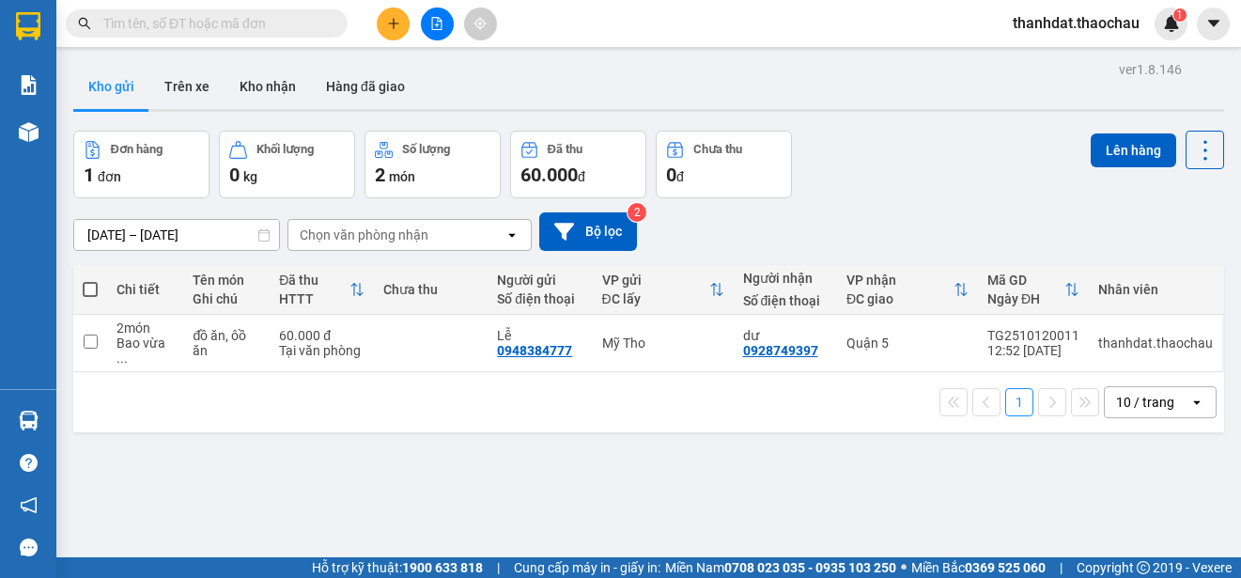
click at [89, 284] on span at bounding box center [90, 289] width 15 height 15
click at [90, 280] on input "checkbox" at bounding box center [90, 280] width 0 height 0
checkbox input "true"
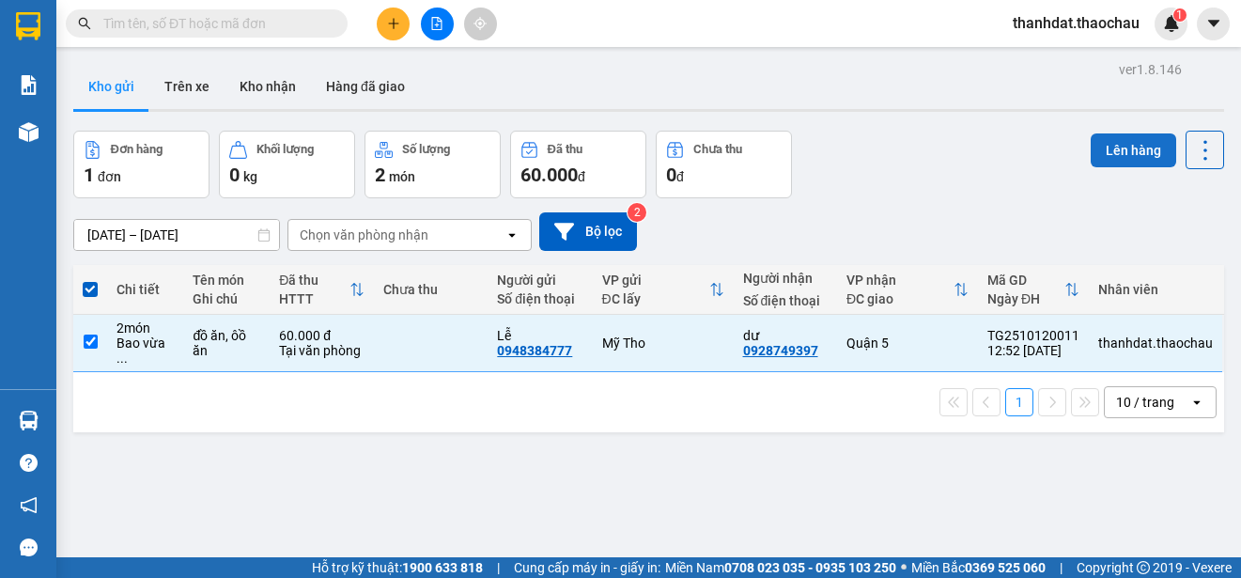
click at [1114, 145] on button "Lên hàng" at bounding box center [1134, 150] width 86 height 34
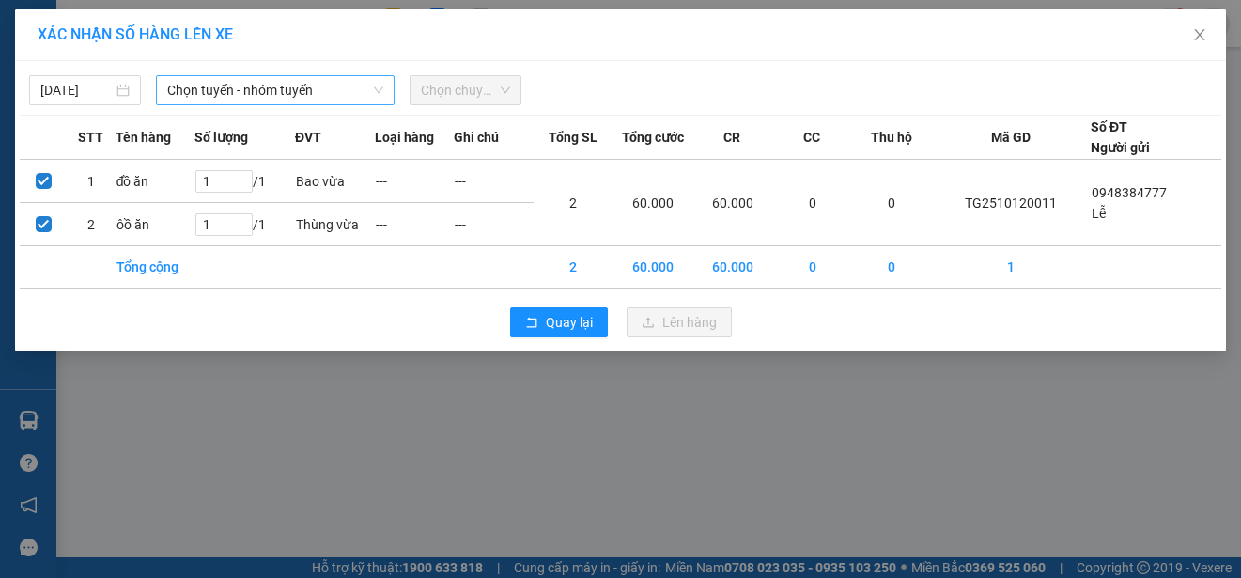
click at [237, 81] on span "Chọn tuyến - nhóm tuyến" at bounding box center [275, 90] width 216 height 28
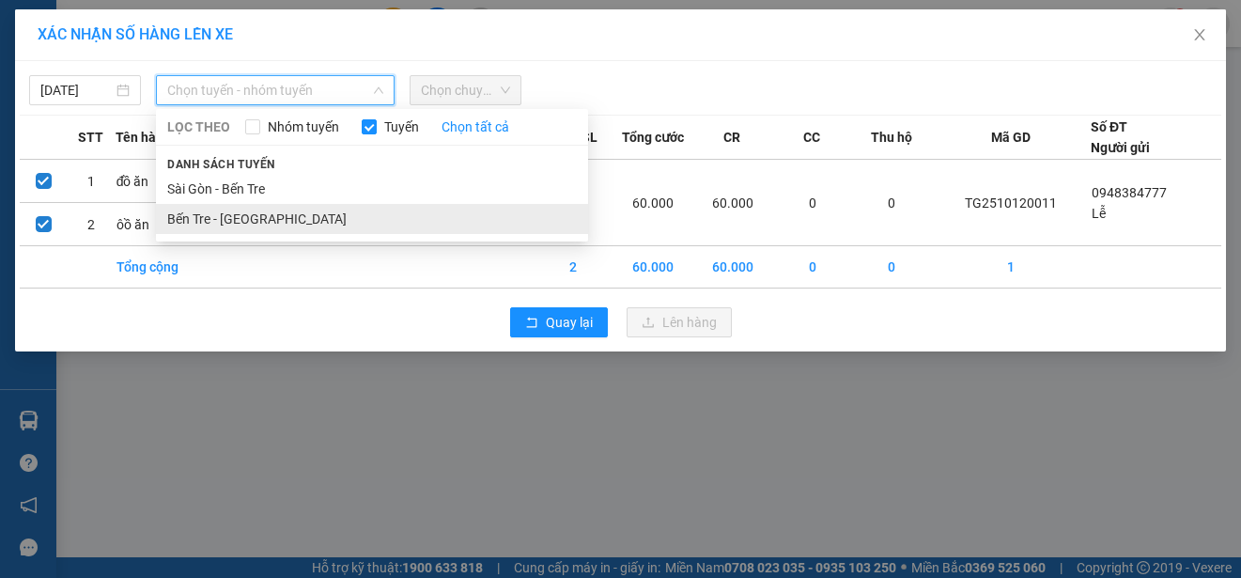
click at [240, 210] on li "Bến Tre - [GEOGRAPHIC_DATA]" at bounding box center [372, 219] width 432 height 30
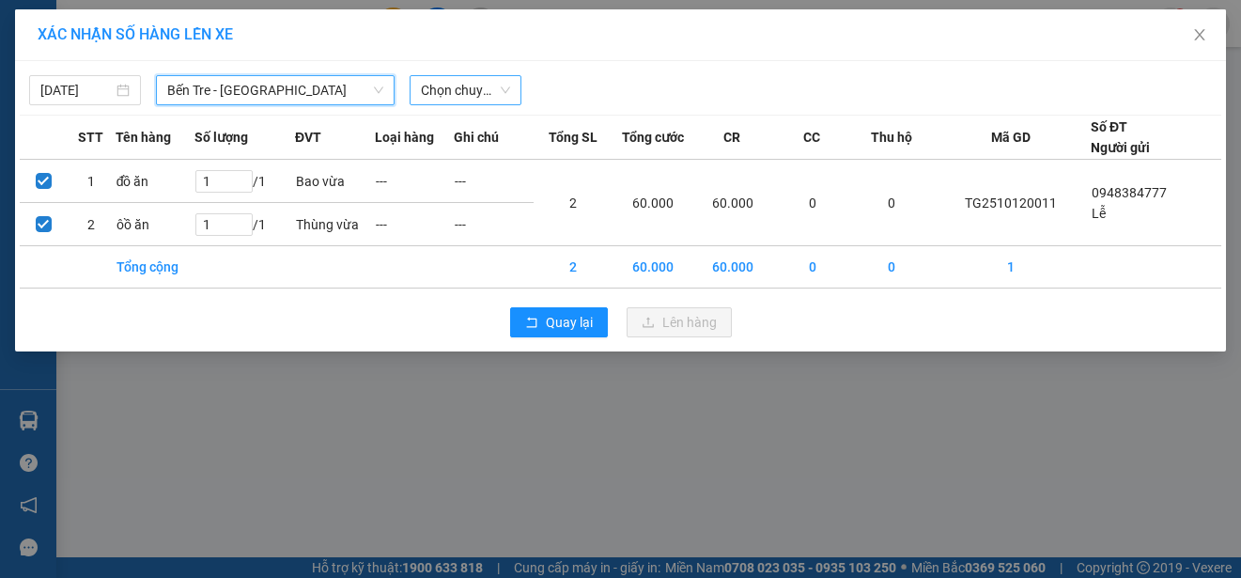
click at [493, 86] on span "Chọn chuyến" at bounding box center [465, 90] width 89 height 28
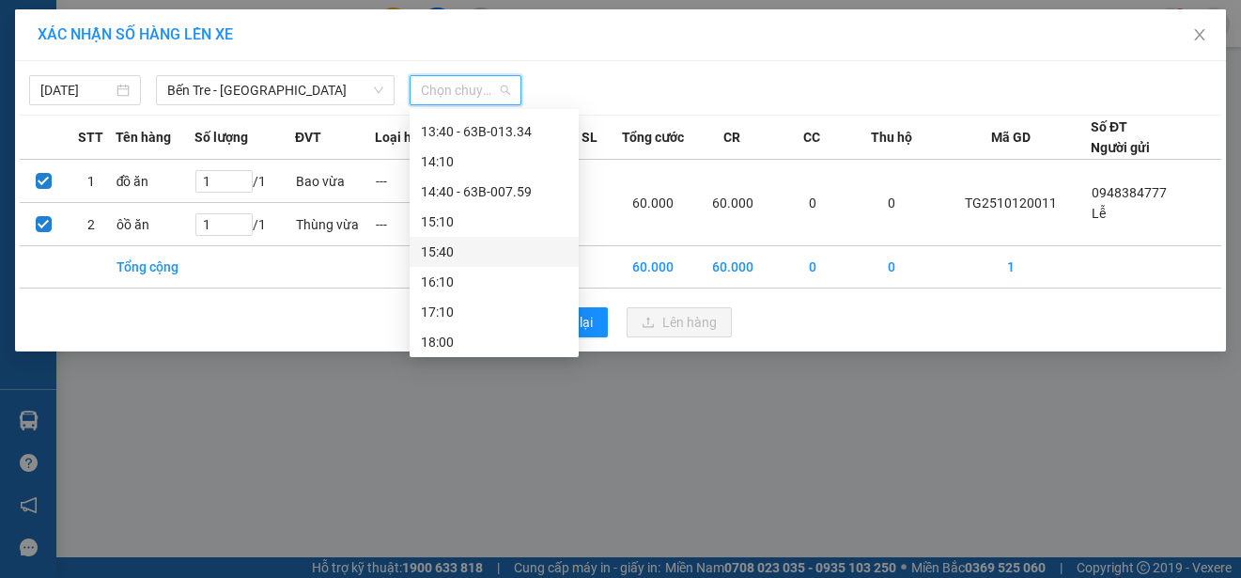
scroll to position [470, 0]
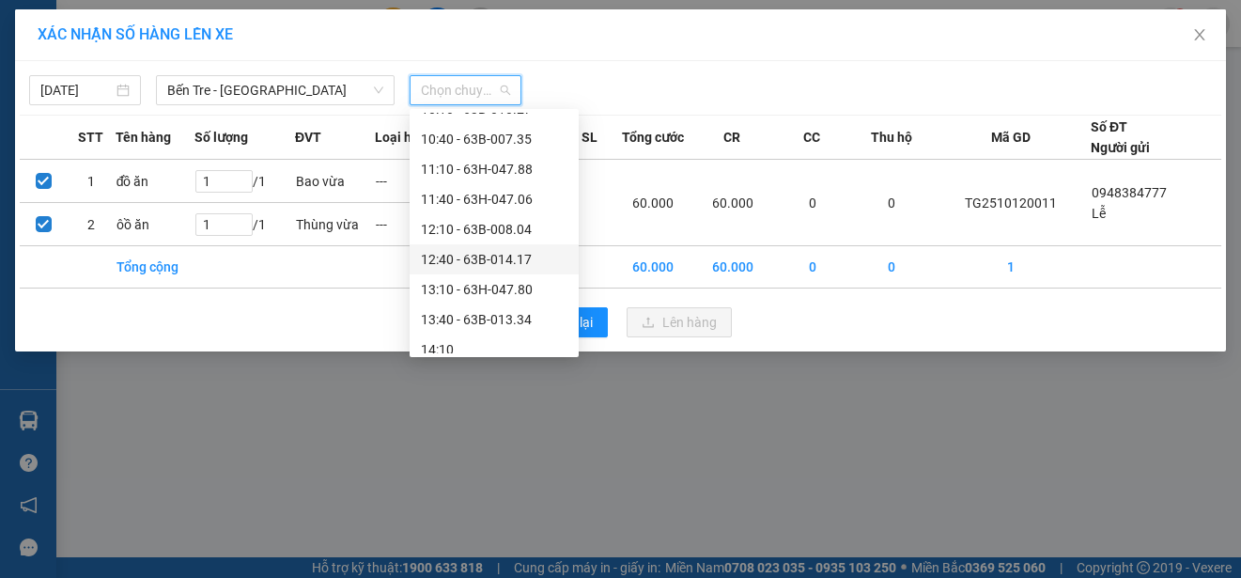
click at [473, 260] on div "12:40 - 63B-014.17" at bounding box center [494, 259] width 147 height 21
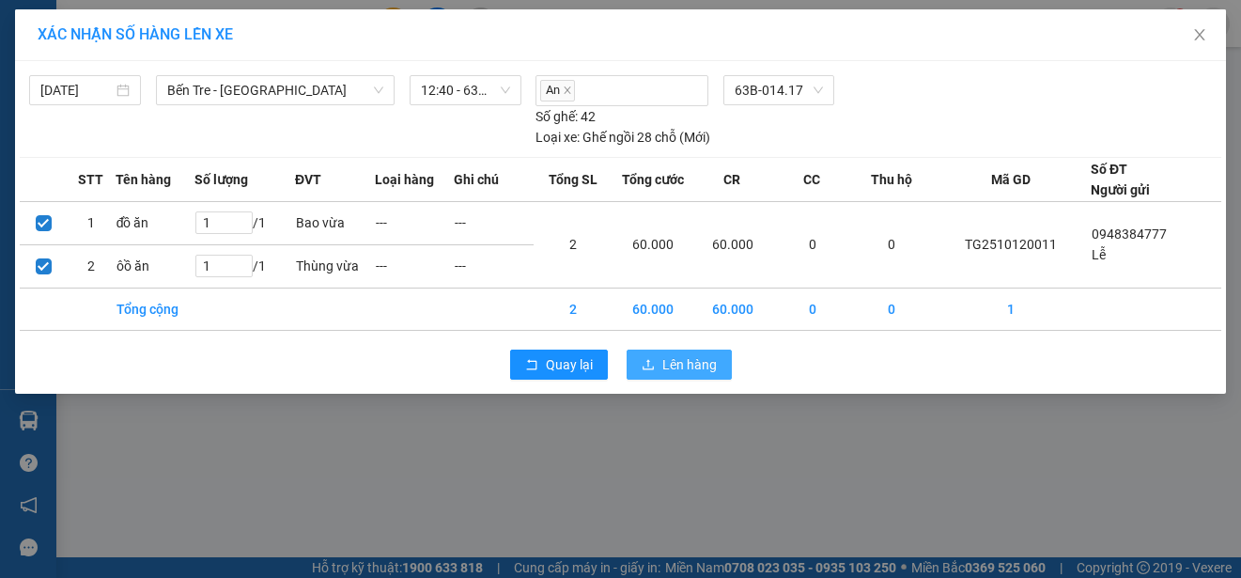
click at [671, 365] on span "Lên hàng" at bounding box center [689, 364] width 54 height 21
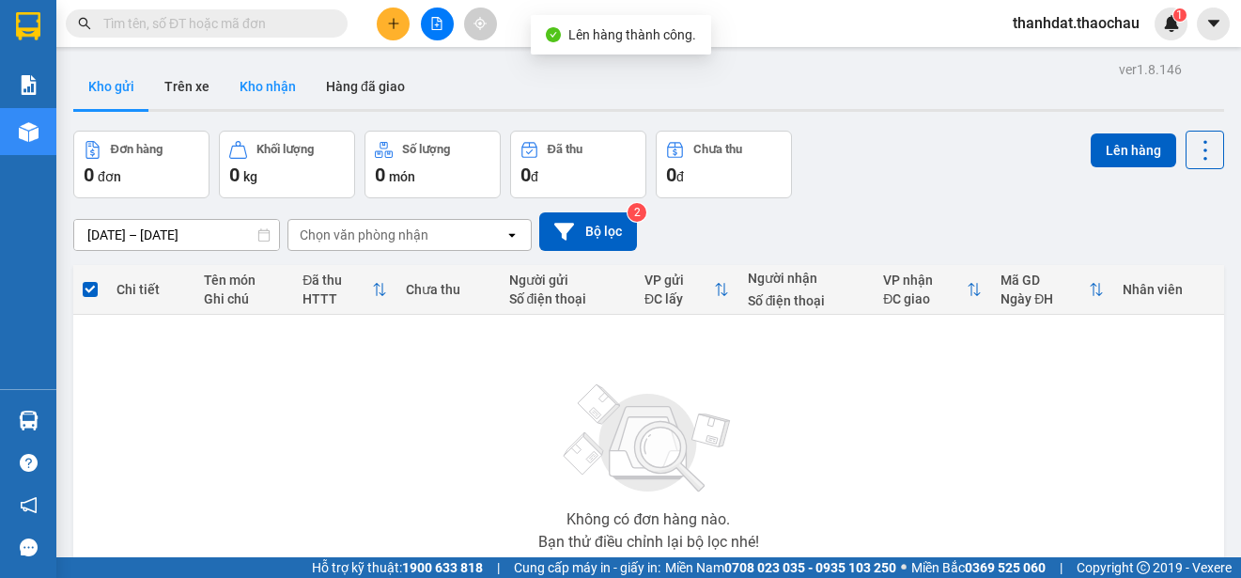
click at [271, 84] on button "Kho nhận" at bounding box center [268, 86] width 86 height 45
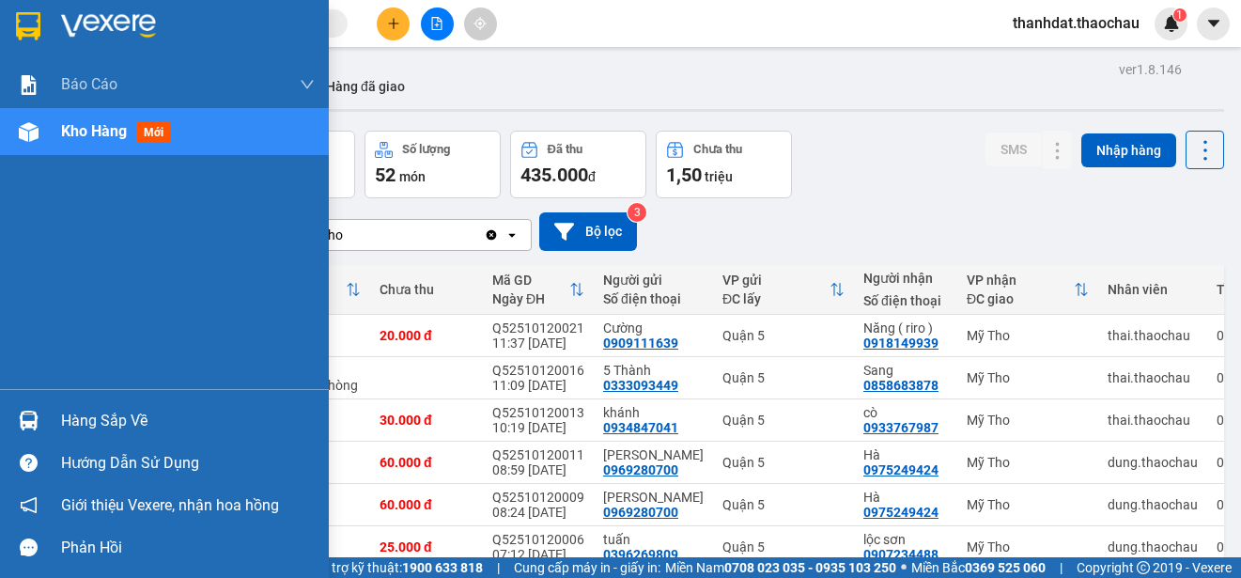
click at [72, 412] on div "Hàng sắp về" at bounding box center [188, 421] width 254 height 28
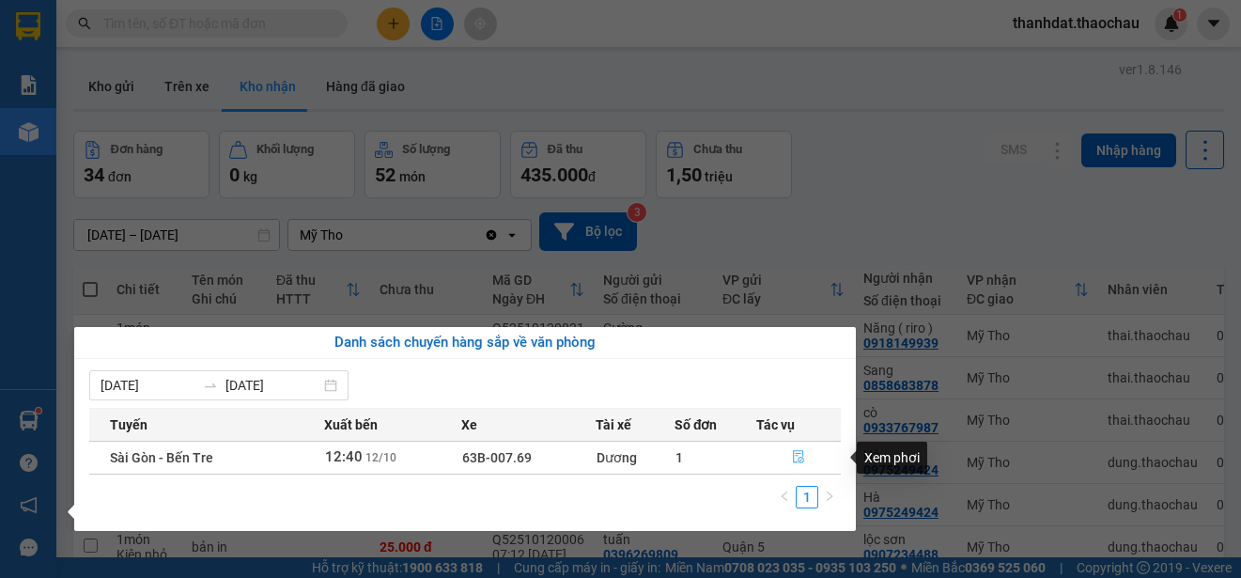
click at [802, 456] on icon "file-done" at bounding box center [798, 457] width 11 height 13
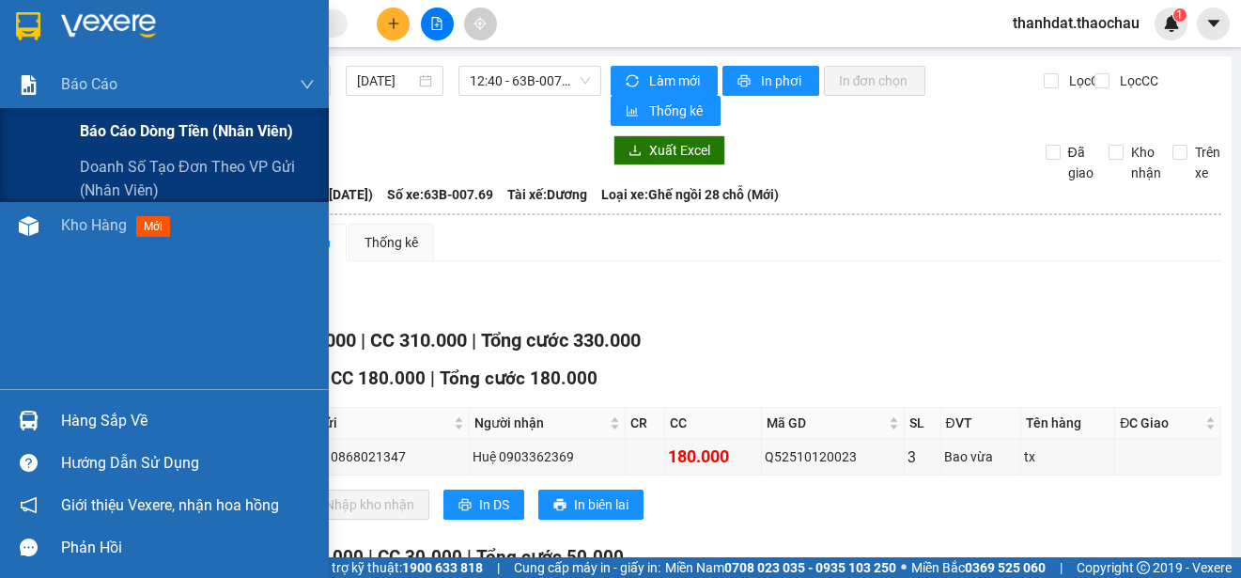
click at [99, 128] on span "Báo cáo dòng tiền (nhân viên)" at bounding box center [186, 130] width 213 height 23
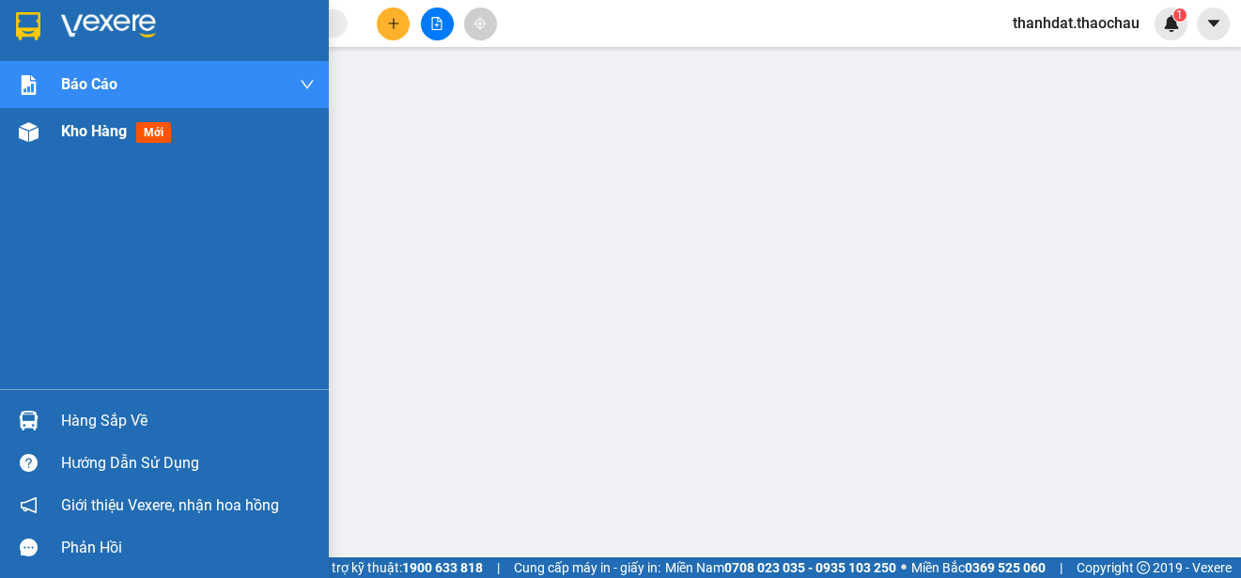
click at [70, 132] on span "Kho hàng" at bounding box center [94, 131] width 66 height 18
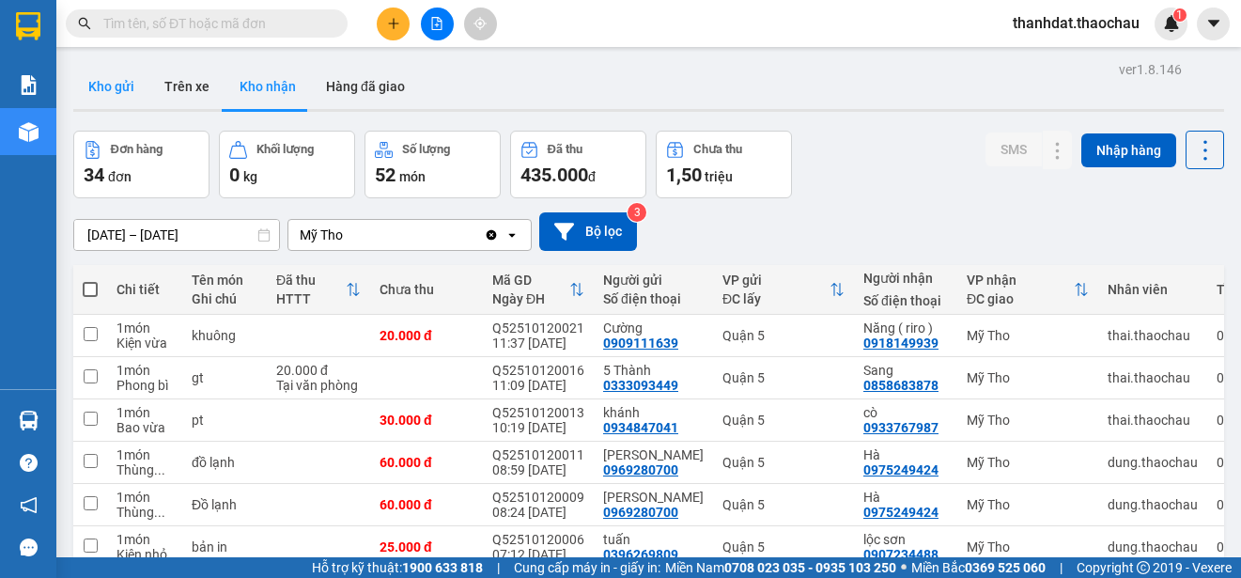
click at [95, 85] on button "Kho gửi" at bounding box center [111, 86] width 76 height 45
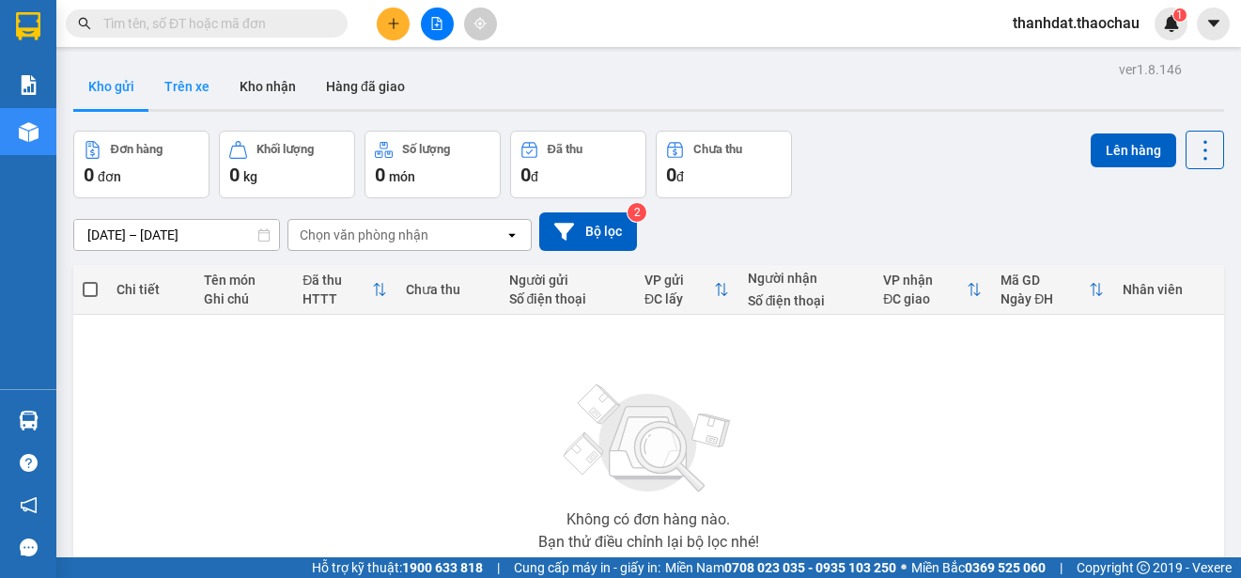
click at [195, 89] on button "Trên xe" at bounding box center [186, 86] width 75 height 45
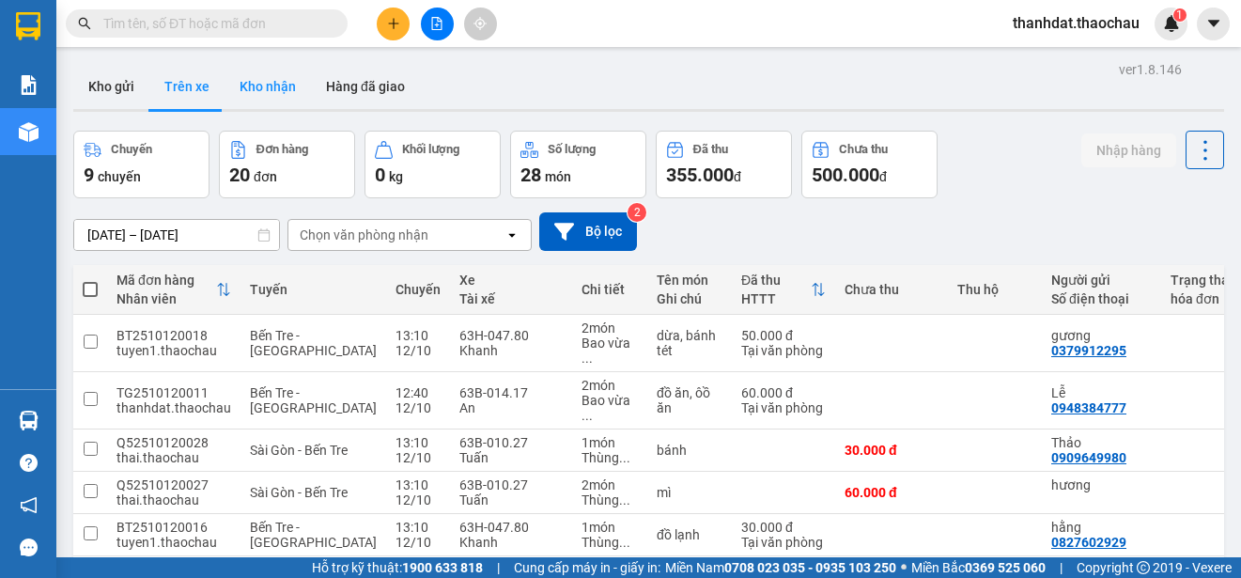
click at [262, 78] on button "Kho nhận" at bounding box center [268, 86] width 86 height 45
type input "[DATE] – [DATE]"
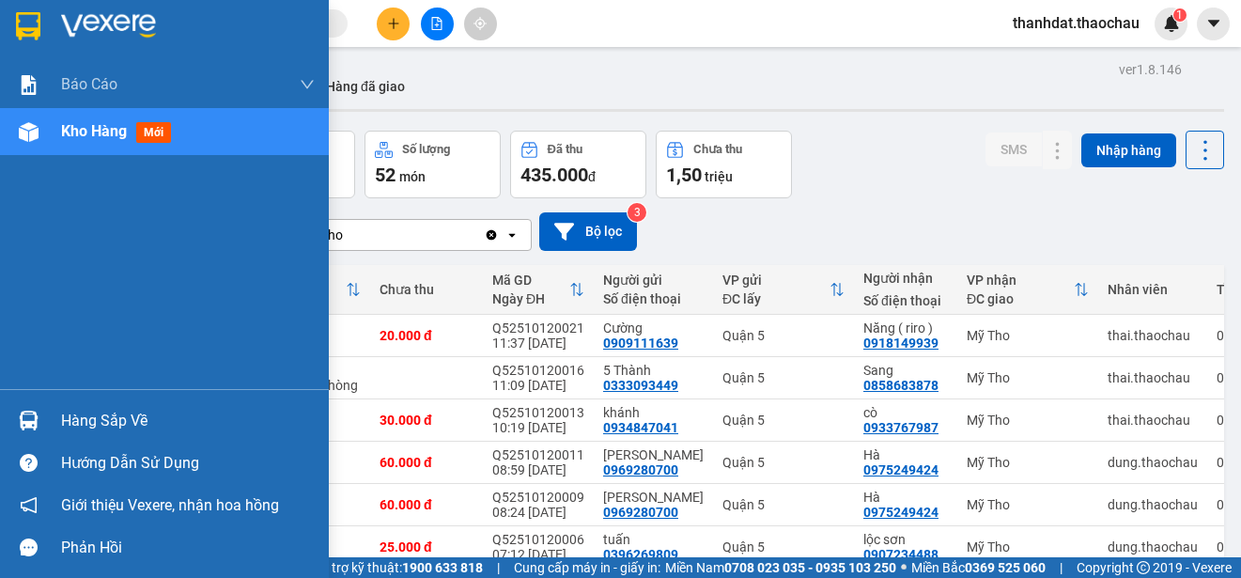
click at [77, 408] on div "Hàng sắp về" at bounding box center [188, 421] width 254 height 28
